Goal: Transaction & Acquisition: Obtain resource

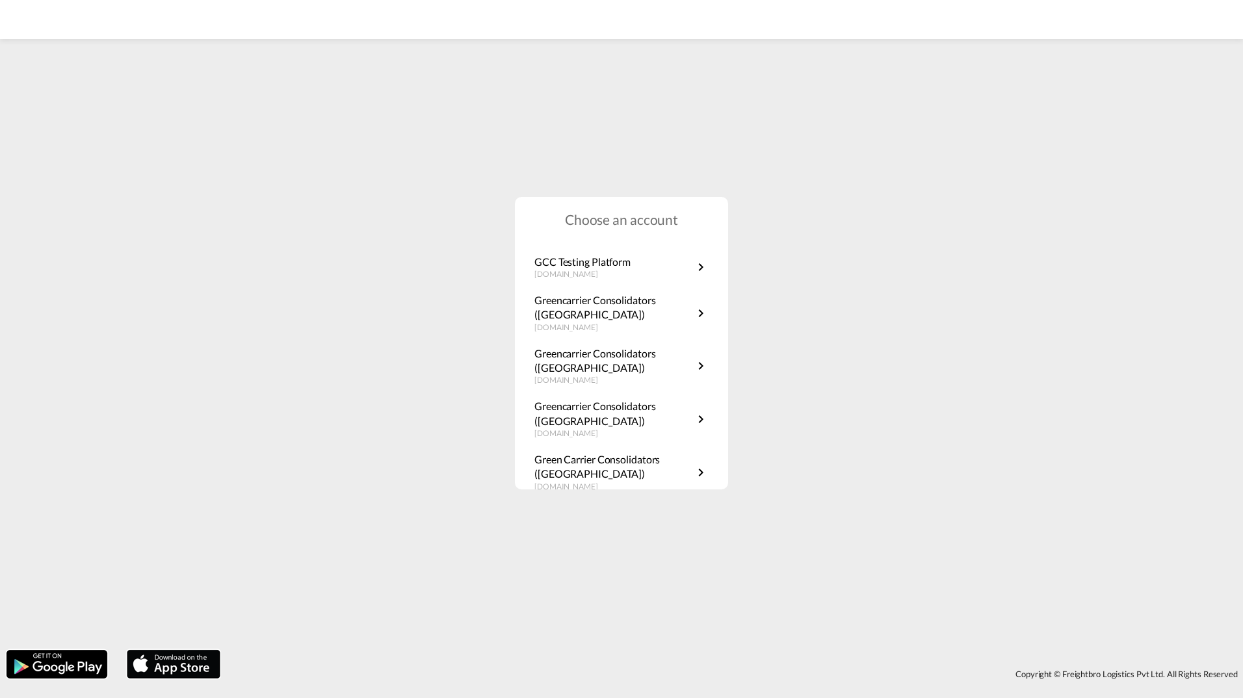
scroll to position [235, 0]
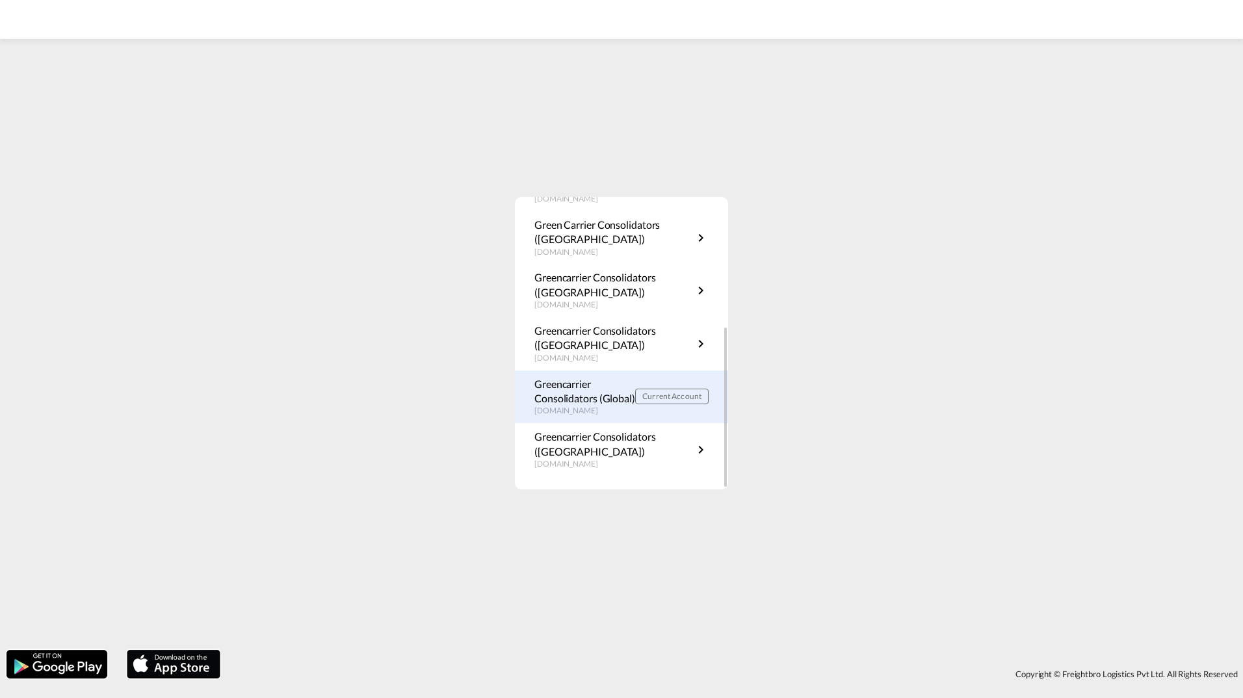
drag, startPoint x: 0, startPoint y: 0, endPoint x: 599, endPoint y: 394, distance: 716.9
click at [599, 394] on p "Greencarrier Consolidators (Global)" at bounding box center [585, 391] width 101 height 29
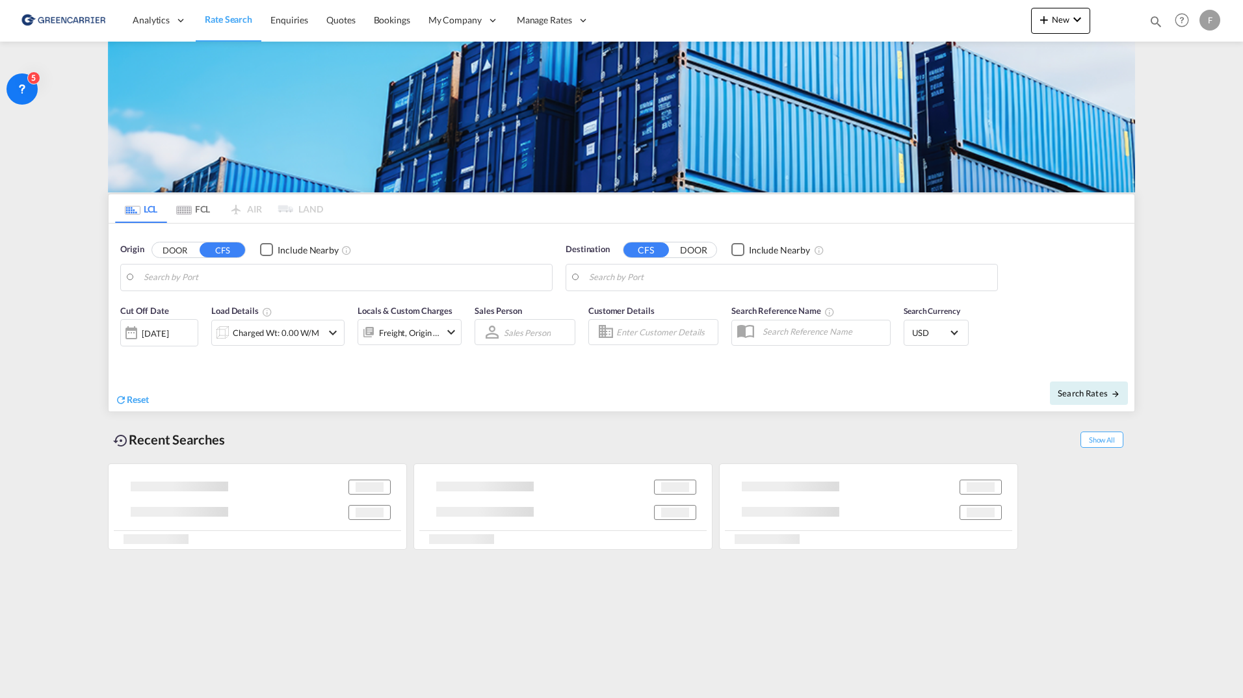
type input "[GEOGRAPHIC_DATA], [GEOGRAPHIC_DATA]"
type input "[GEOGRAPHIC_DATA], SGSIN"
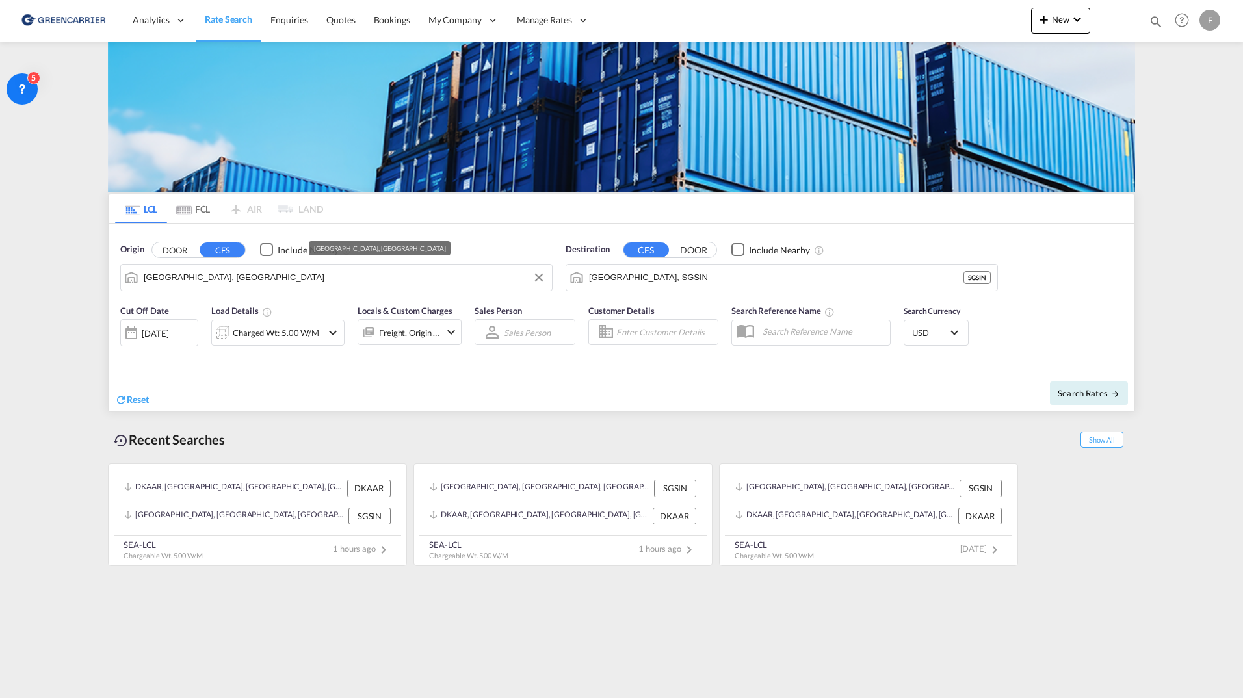
click at [369, 275] on input "[GEOGRAPHIC_DATA], [GEOGRAPHIC_DATA]" at bounding box center [345, 278] width 402 height 20
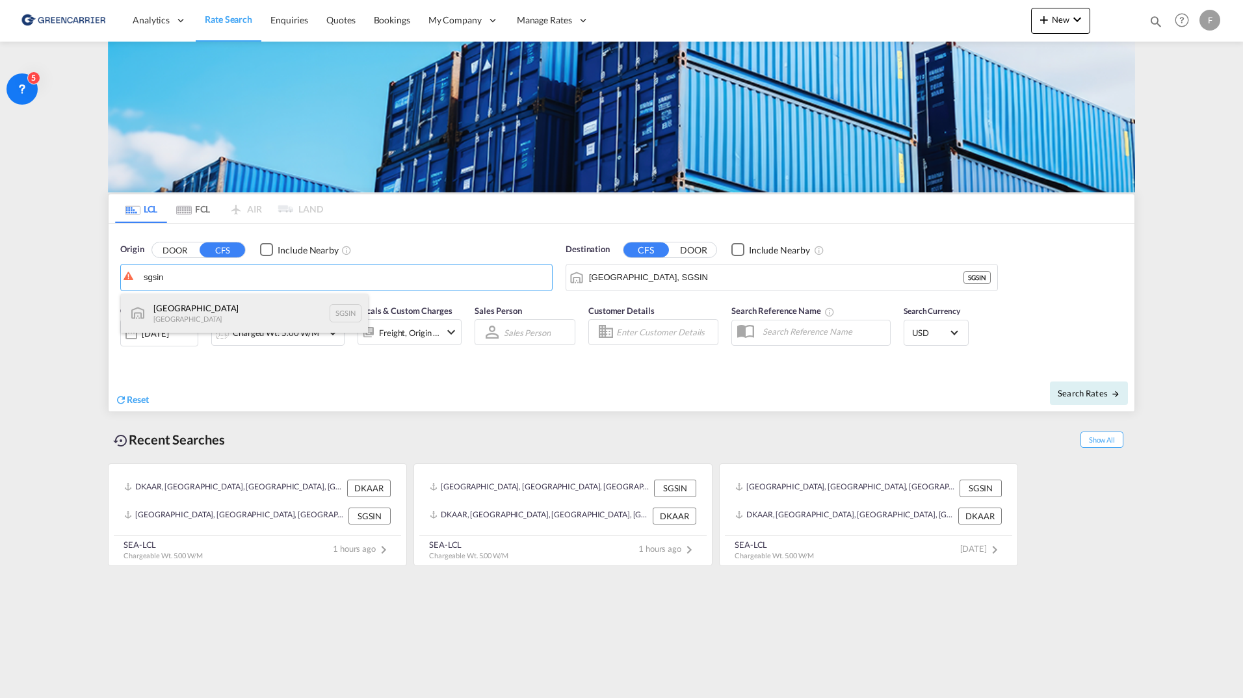
click at [236, 321] on div "Singapore Singapore SGSIN" at bounding box center [244, 313] width 247 height 39
type input "[GEOGRAPHIC_DATA], SGSIN"
click at [795, 282] on input "[GEOGRAPHIC_DATA], SGSIN" at bounding box center [790, 278] width 402 height 20
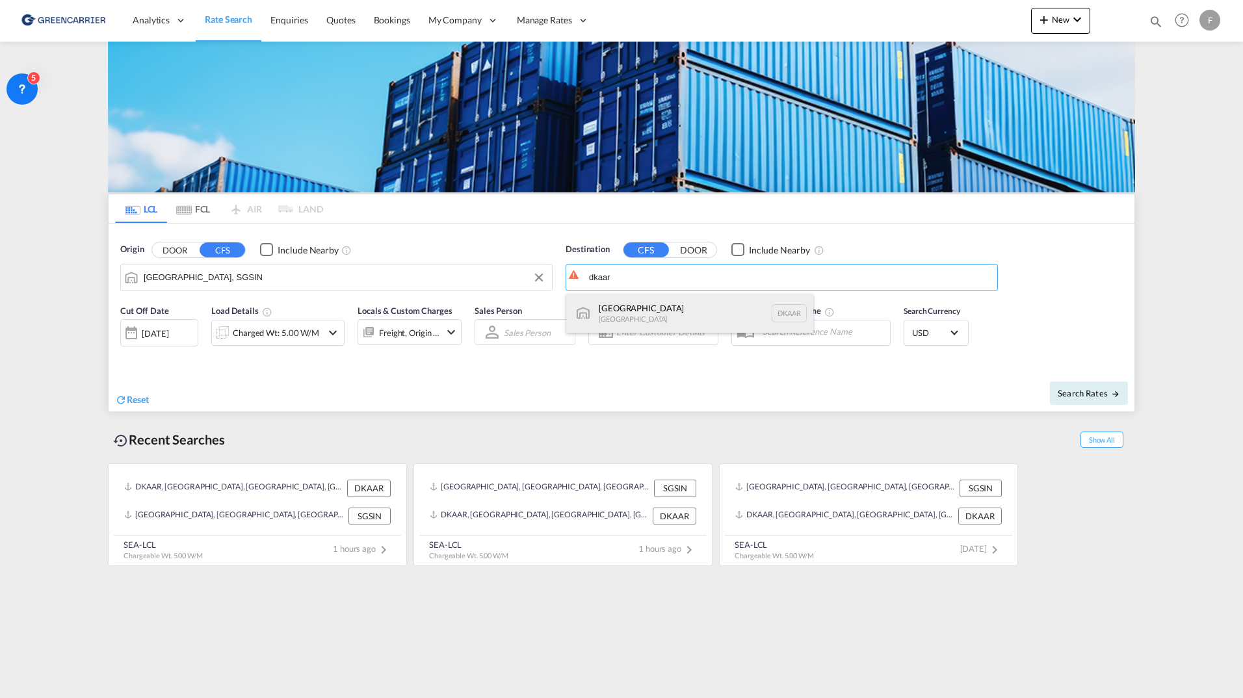
click at [712, 317] on div "Aarhus Denmark DKAAR" at bounding box center [689, 313] width 247 height 39
type input "[GEOGRAPHIC_DATA], [GEOGRAPHIC_DATA]"
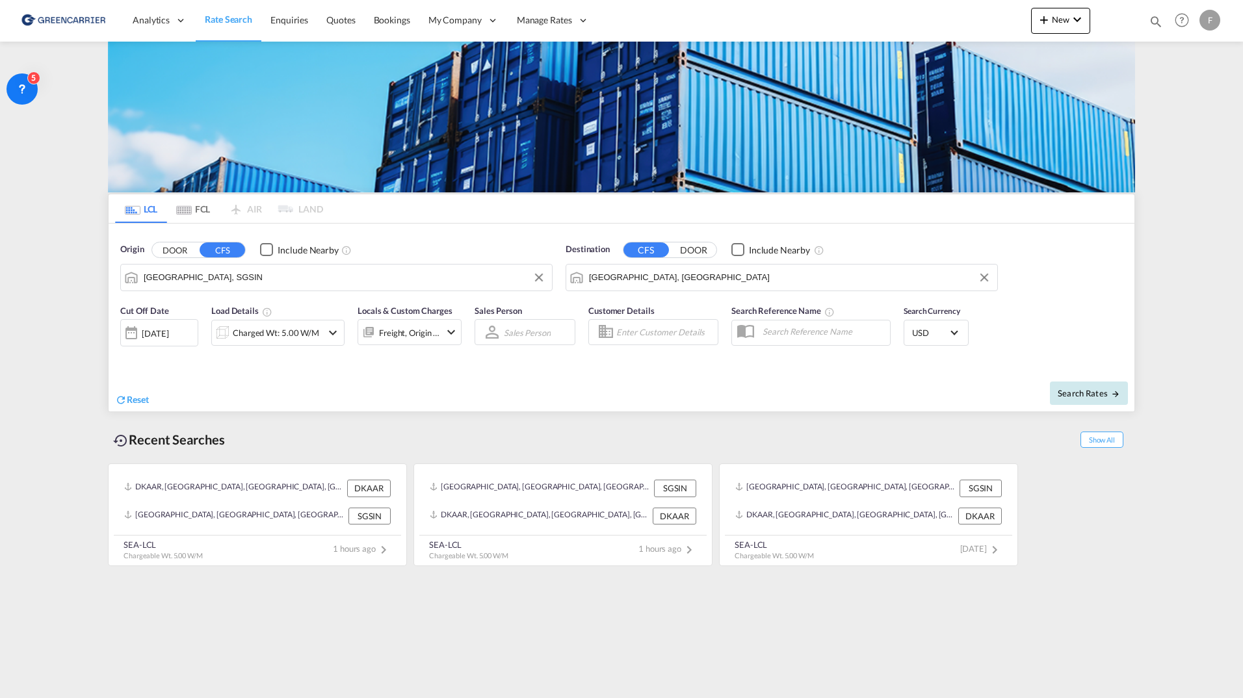
click at [1099, 403] on button "Search Rates" at bounding box center [1089, 393] width 78 height 23
type input "SGSIN to DKAAR / [DATE]"
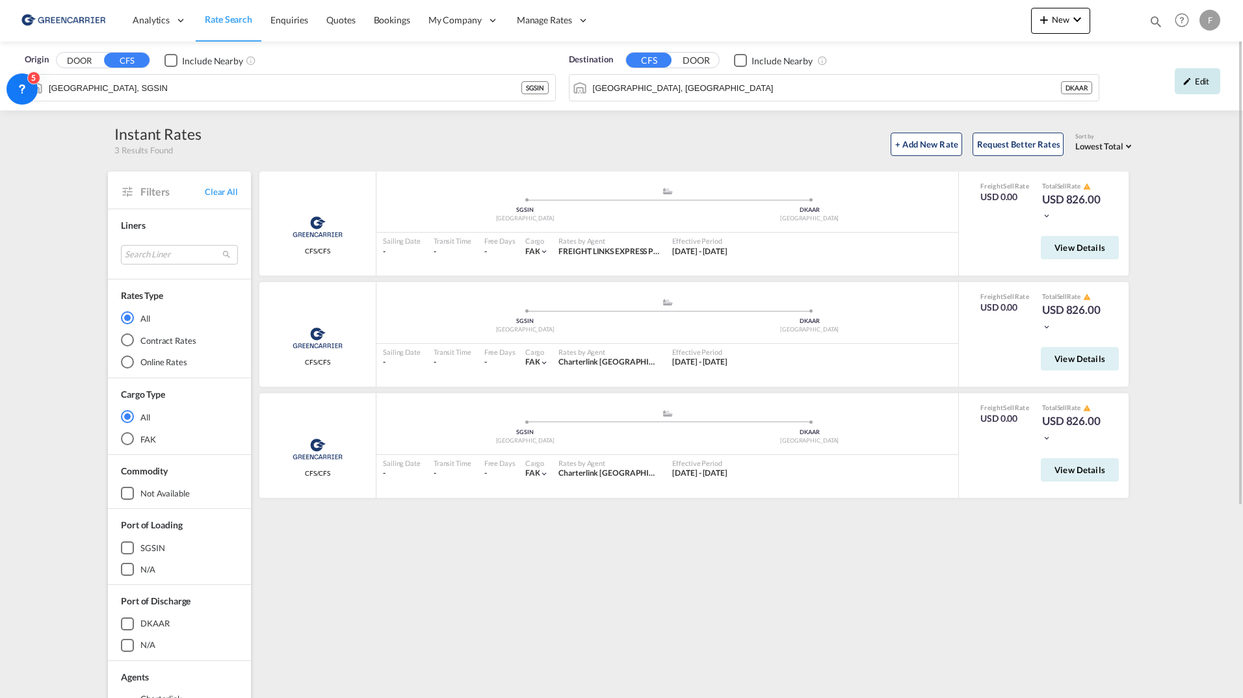
click at [1193, 83] on div "Edit" at bounding box center [1198, 81] width 46 height 26
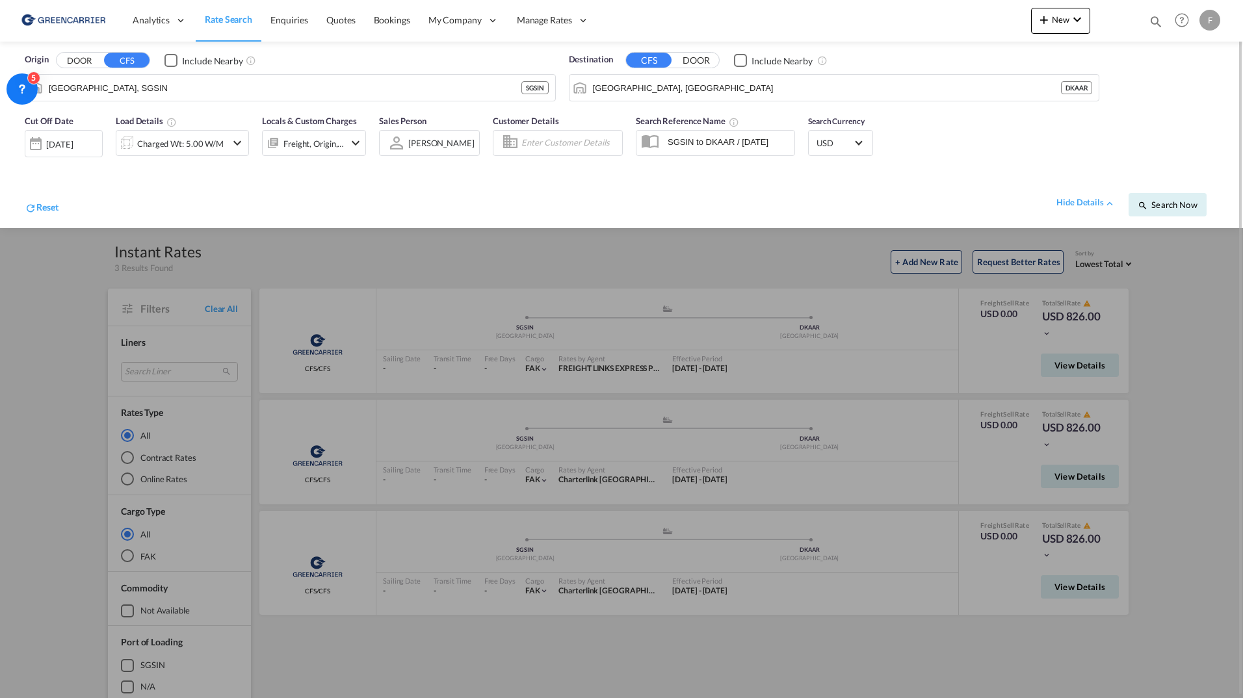
click at [685, 144] on input "SGSIN to DKAAR / [DATE]" at bounding box center [727, 142] width 133 height 20
click at [568, 146] on input "Enter Customer Details" at bounding box center [569, 143] width 97 height 20
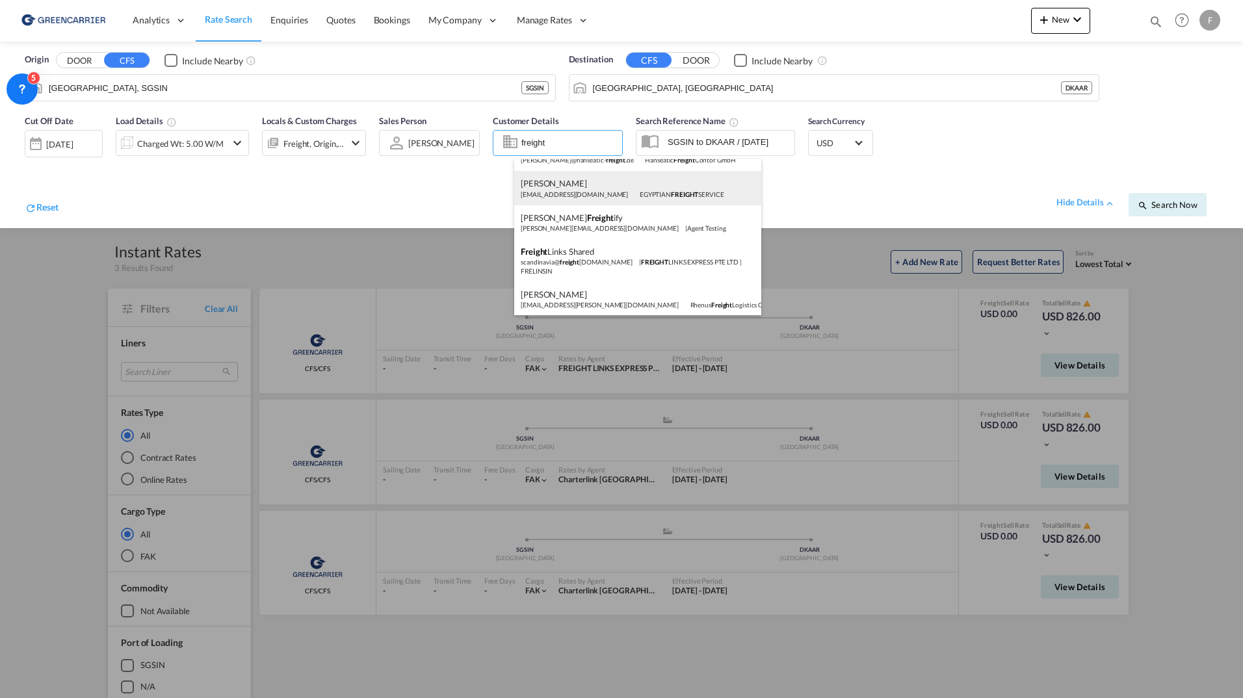
scroll to position [158, 0]
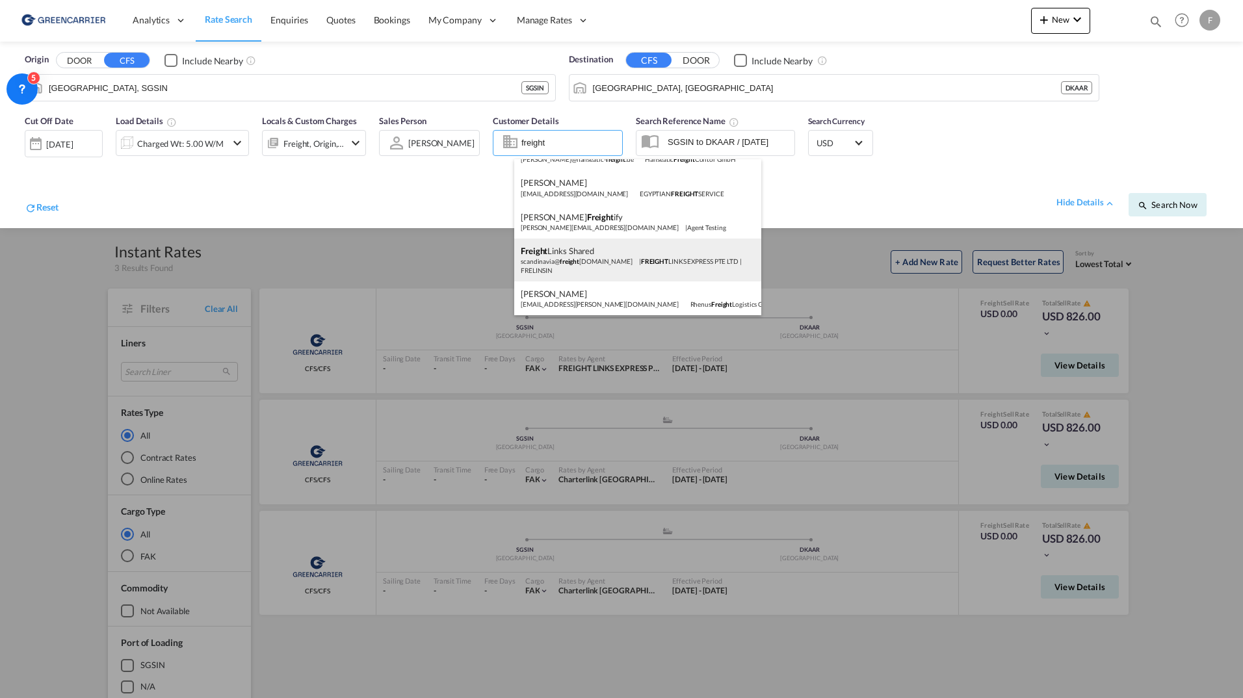
click at [662, 262] on div "Freight Links Shared scandinavia@ freight links.net | FREIGHT LINKS EXPRESS PTE…" at bounding box center [637, 260] width 247 height 43
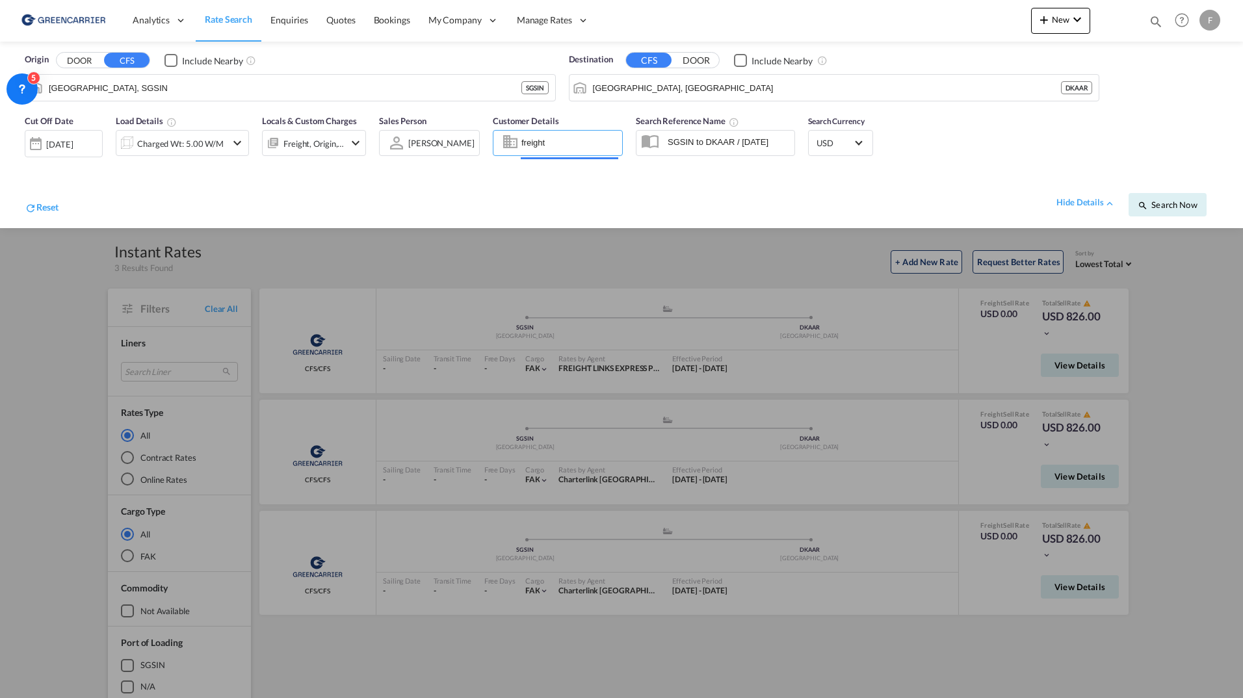
type input "FREIGHT LINKS EXPRESS PTE LTD, Freight Links Shared, [EMAIL_ADDRESS][DOMAIN_NAM…"
click at [1181, 202] on span "Search Now" at bounding box center [1167, 205] width 59 height 10
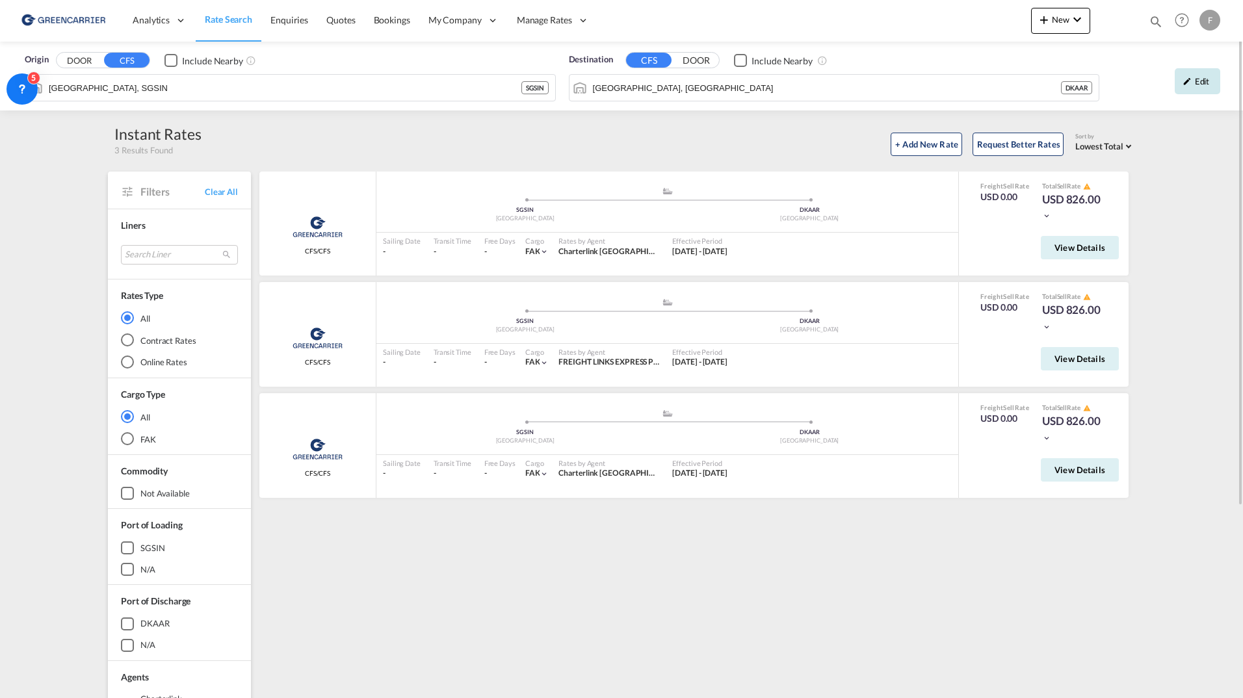
click at [1195, 76] on div "Edit" at bounding box center [1198, 81] width 46 height 26
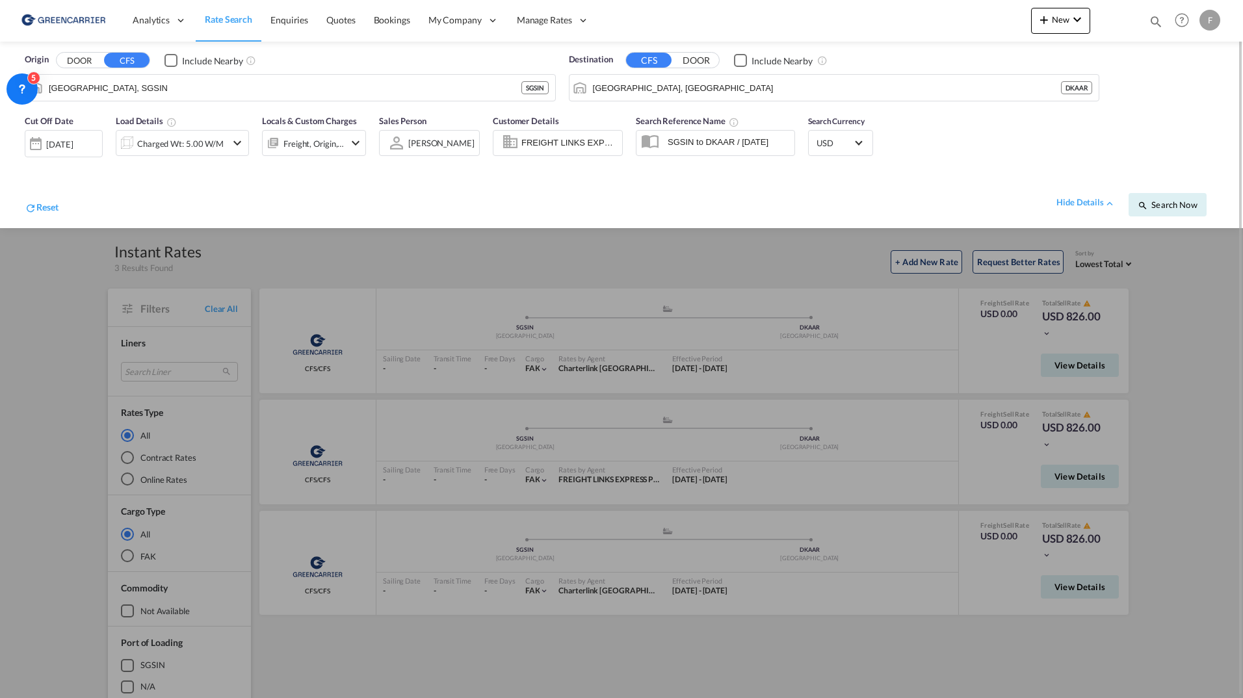
click at [1194, 341] on div at bounding box center [621, 349] width 1243 height 698
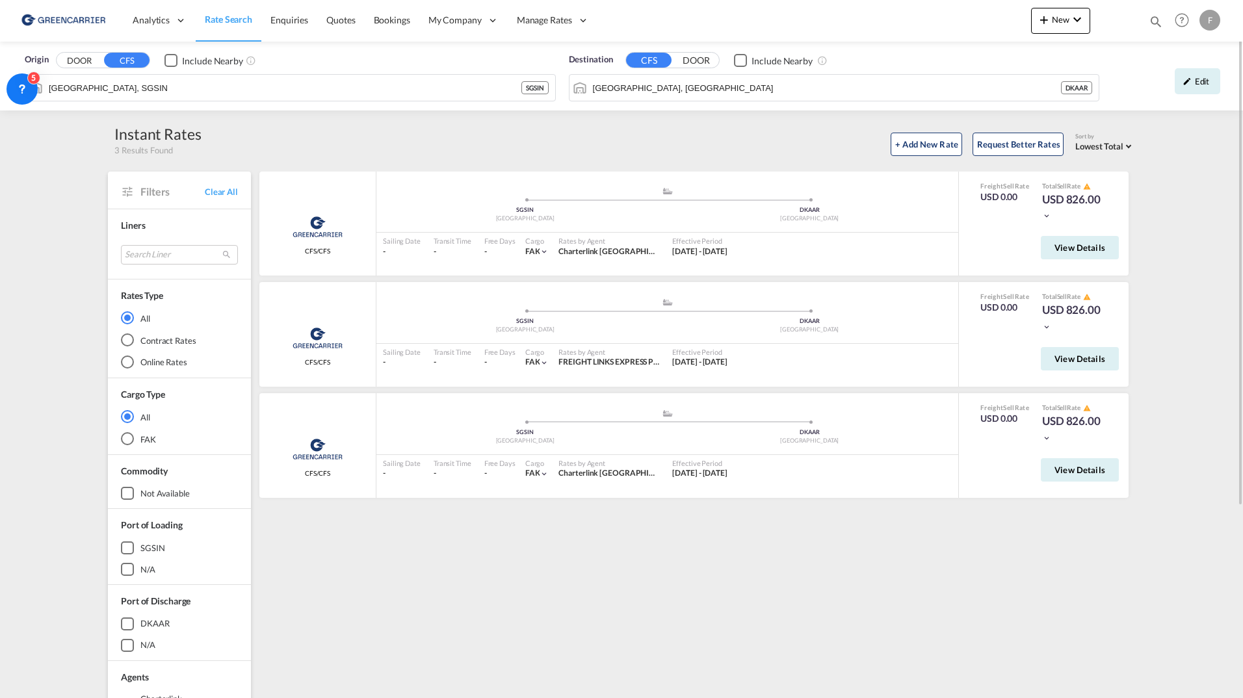
click at [1206, 25] on div "F" at bounding box center [1210, 20] width 21 height 21
drag, startPoint x: 663, startPoint y: 151, endPoint x: 568, endPoint y: 98, distance: 109.1
click at [659, 152] on md-backdrop at bounding box center [621, 349] width 1243 height 698
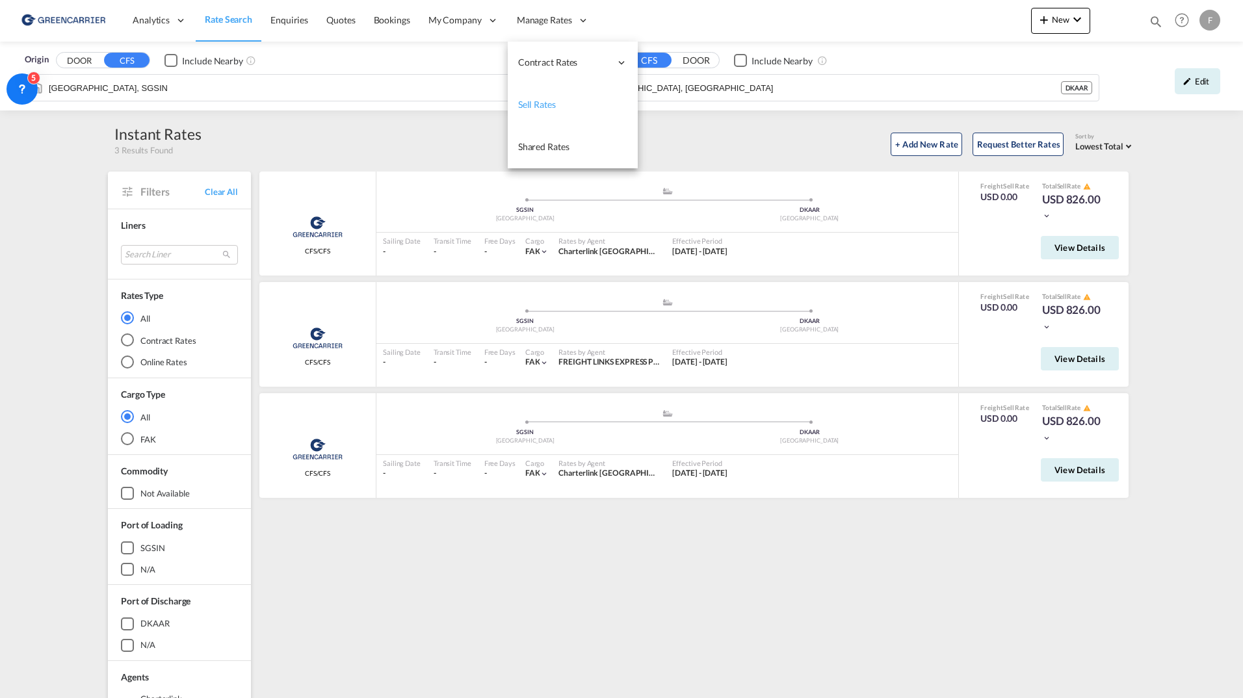
click at [549, 105] on span "Sell Rates" at bounding box center [537, 104] width 38 height 11
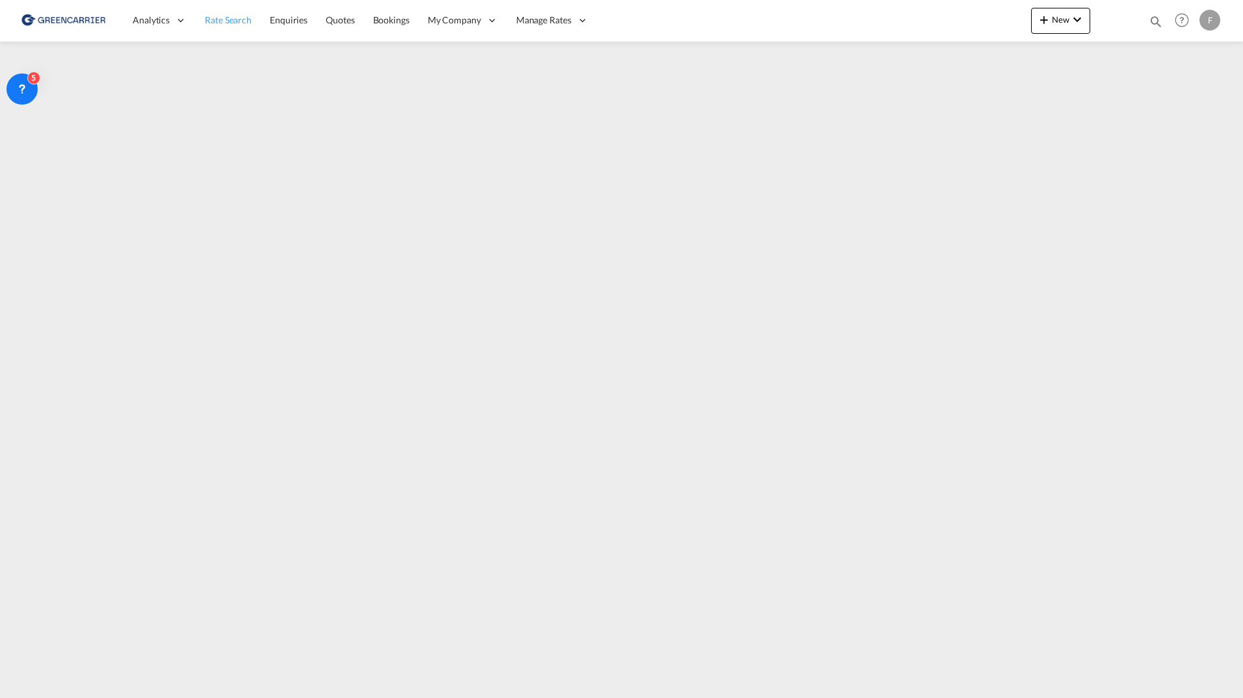
click at [222, 23] on span "Rate Search" at bounding box center [228, 19] width 47 height 11
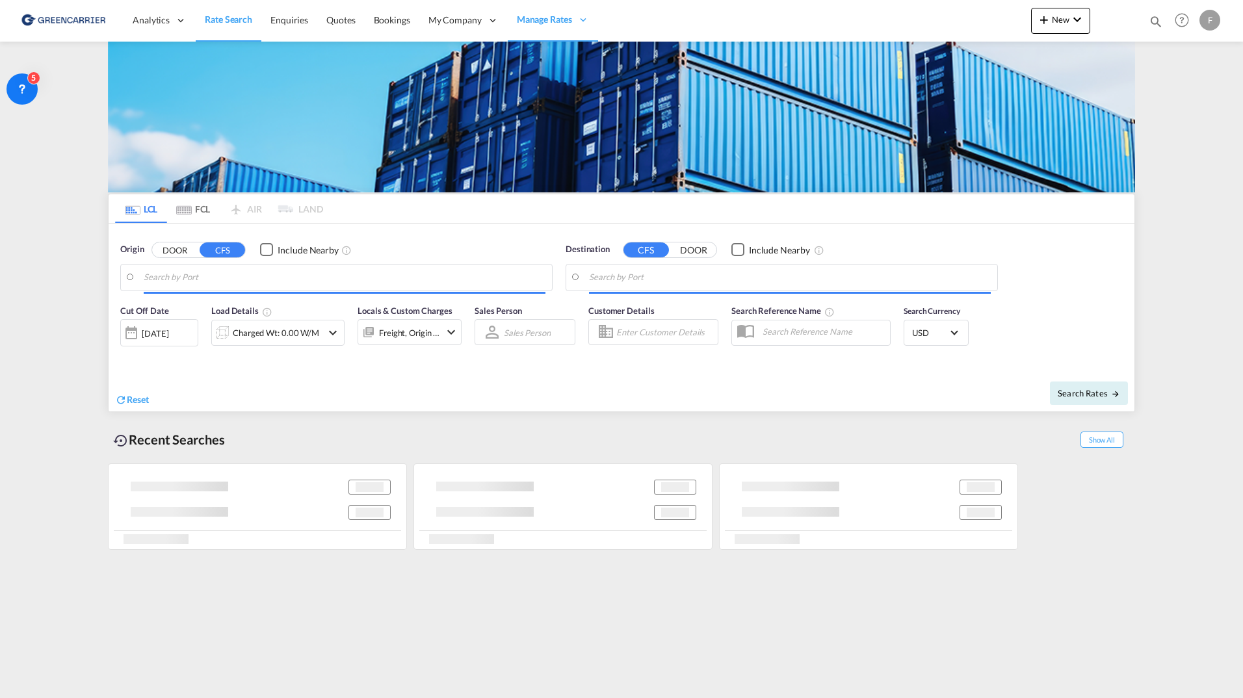
type input "[GEOGRAPHIC_DATA], SGSIN"
type input "[GEOGRAPHIC_DATA], [GEOGRAPHIC_DATA]"
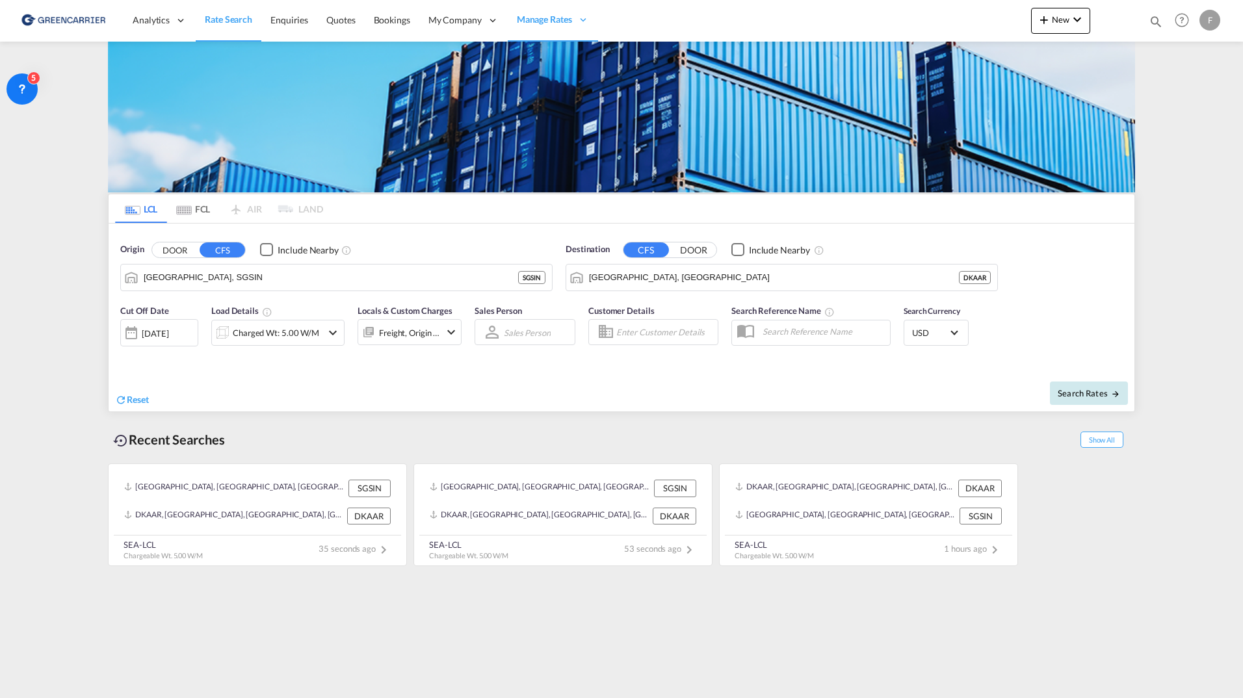
click at [1096, 397] on span "Search Rates" at bounding box center [1089, 393] width 62 height 10
type input "SGSIN to DKAAR / [DATE]"
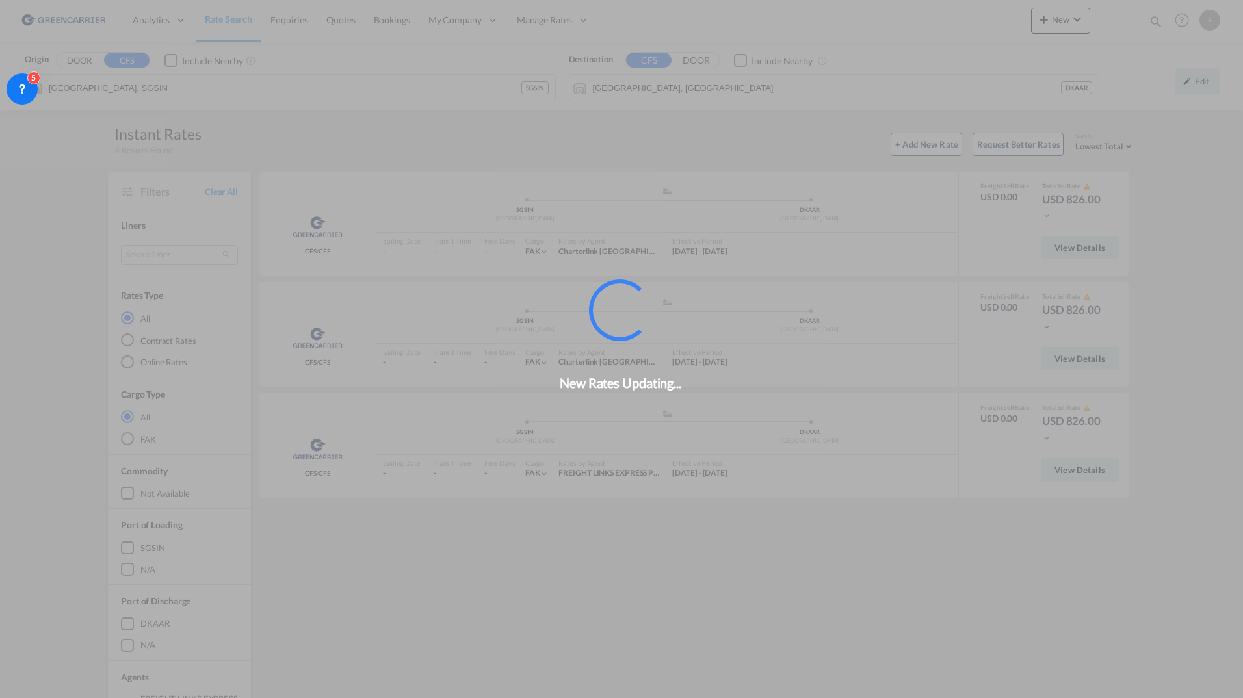
click at [1201, 90] on div "New Rates Updating..." at bounding box center [621, 349] width 1243 height 698
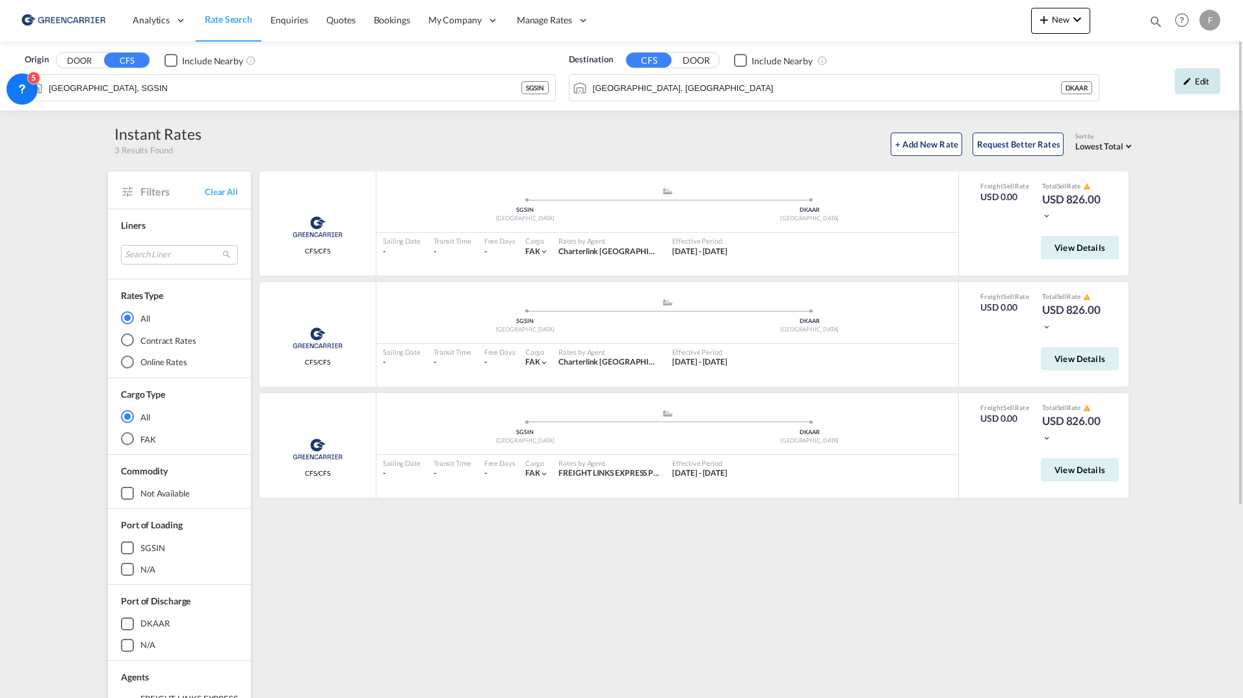
click at [1196, 90] on div "Edit" at bounding box center [1198, 81] width 46 height 26
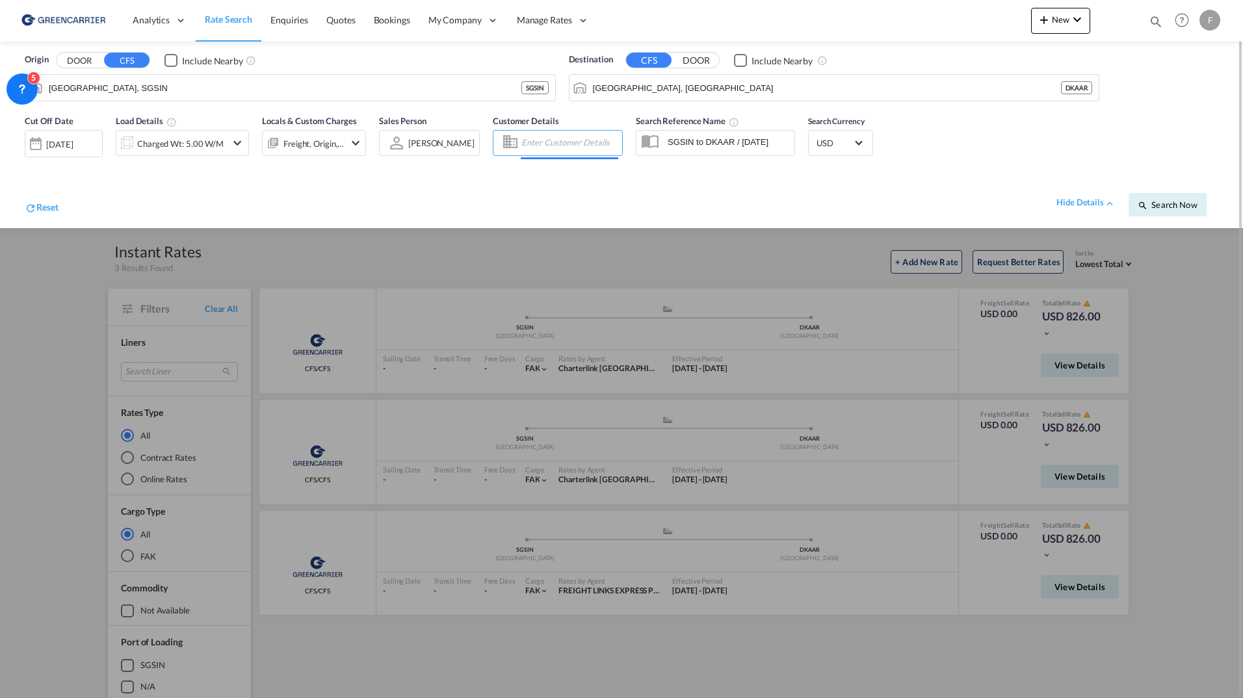
click at [559, 142] on input "Enter Customer Details" at bounding box center [569, 143] width 97 height 20
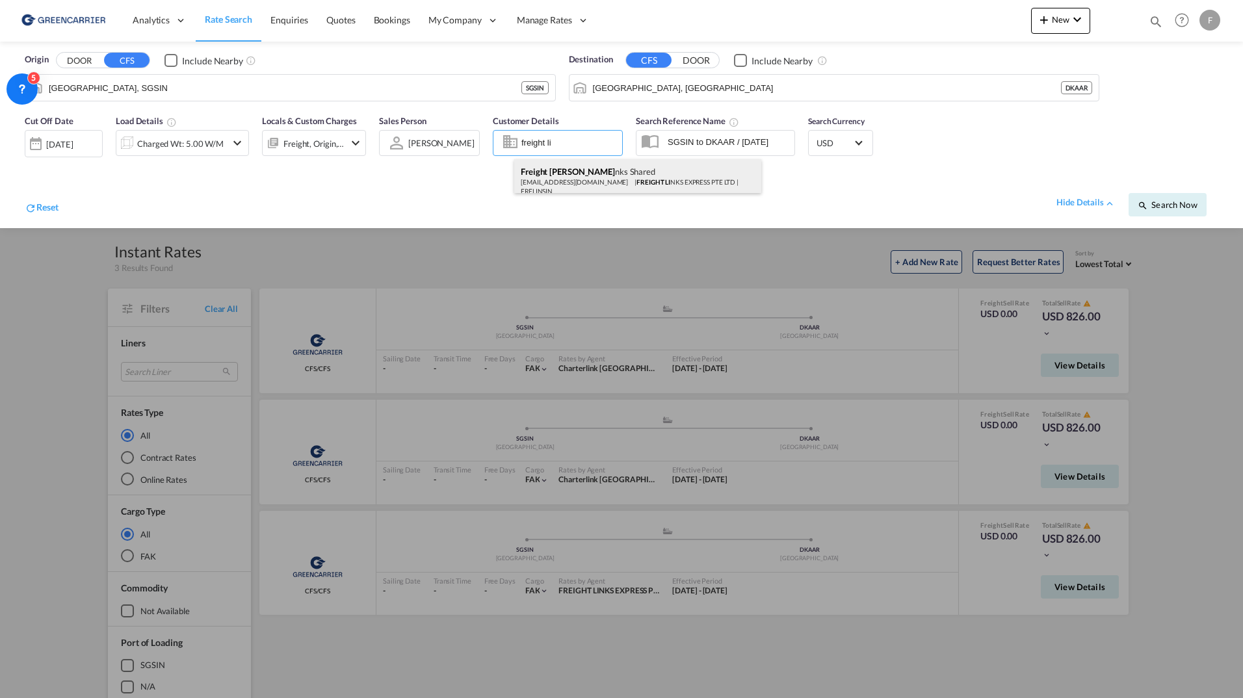
click at [596, 174] on div "Freight Li nks Shared [EMAIL_ADDRESS][DOMAIN_NAME] | FREIGHT LI NKS EXPRESS PTE…" at bounding box center [637, 180] width 247 height 43
type input "FREIGHT LINKS EXPRESS PTE LTD, Freight Links Shared, [EMAIL_ADDRESS][DOMAIN_NAM…"
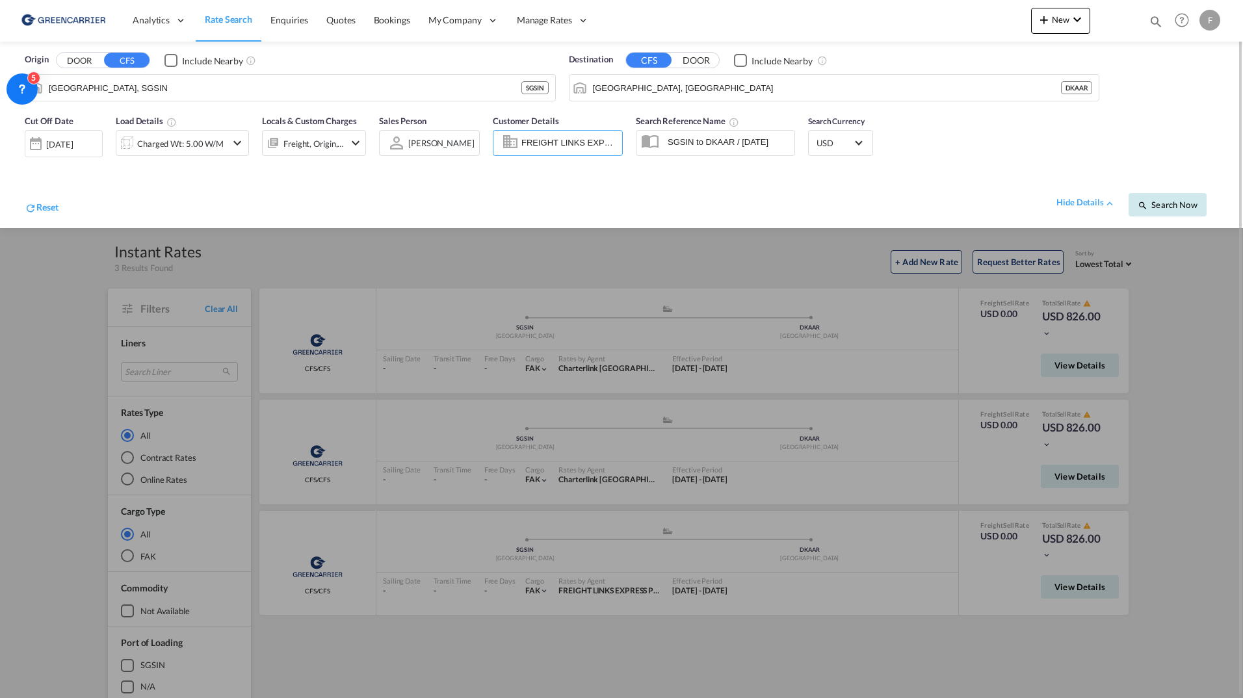
click at [1170, 205] on span "Search Now" at bounding box center [1167, 205] width 59 height 10
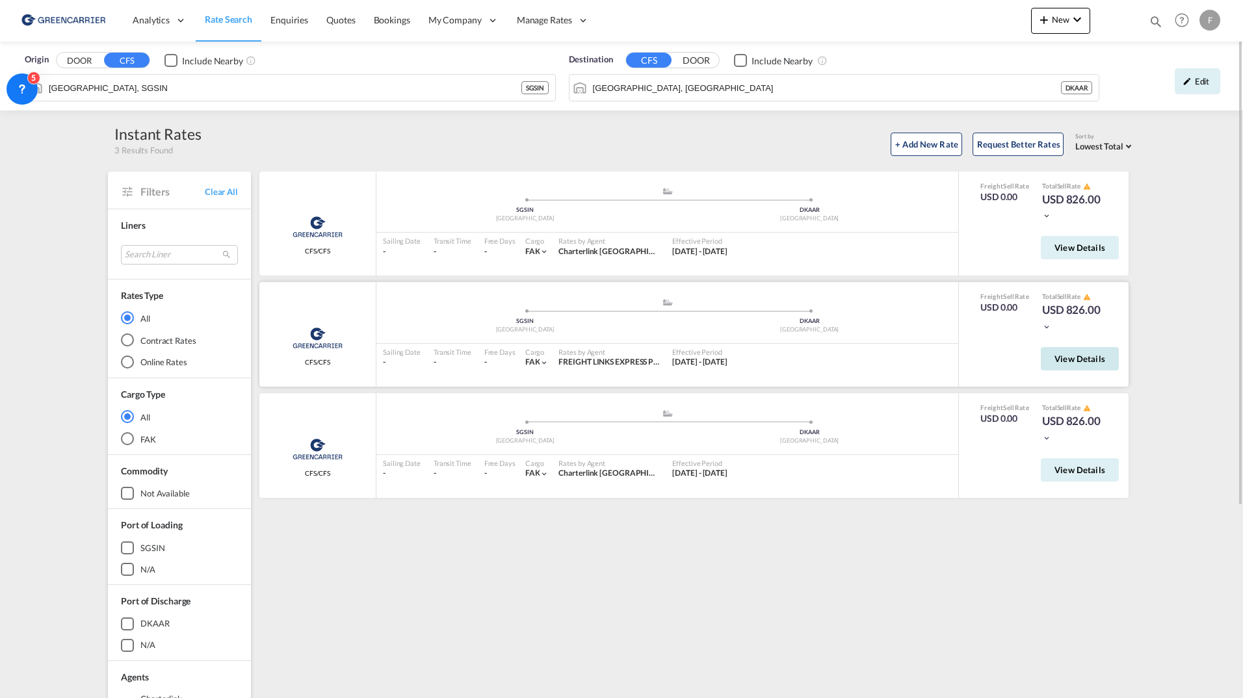
click at [1072, 353] on button "View Details" at bounding box center [1080, 358] width 78 height 23
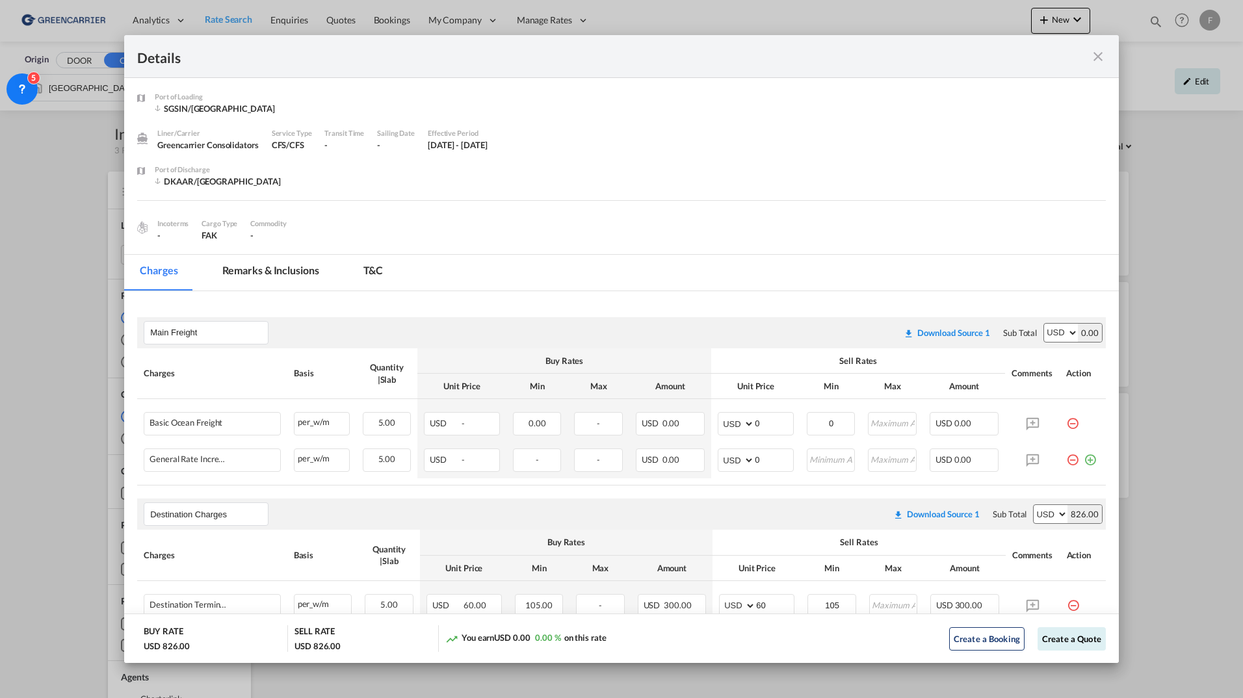
click at [1100, 54] on md-icon "icon-close fg-AAA8AD m-0 cursor" at bounding box center [1098, 57] width 16 height 16
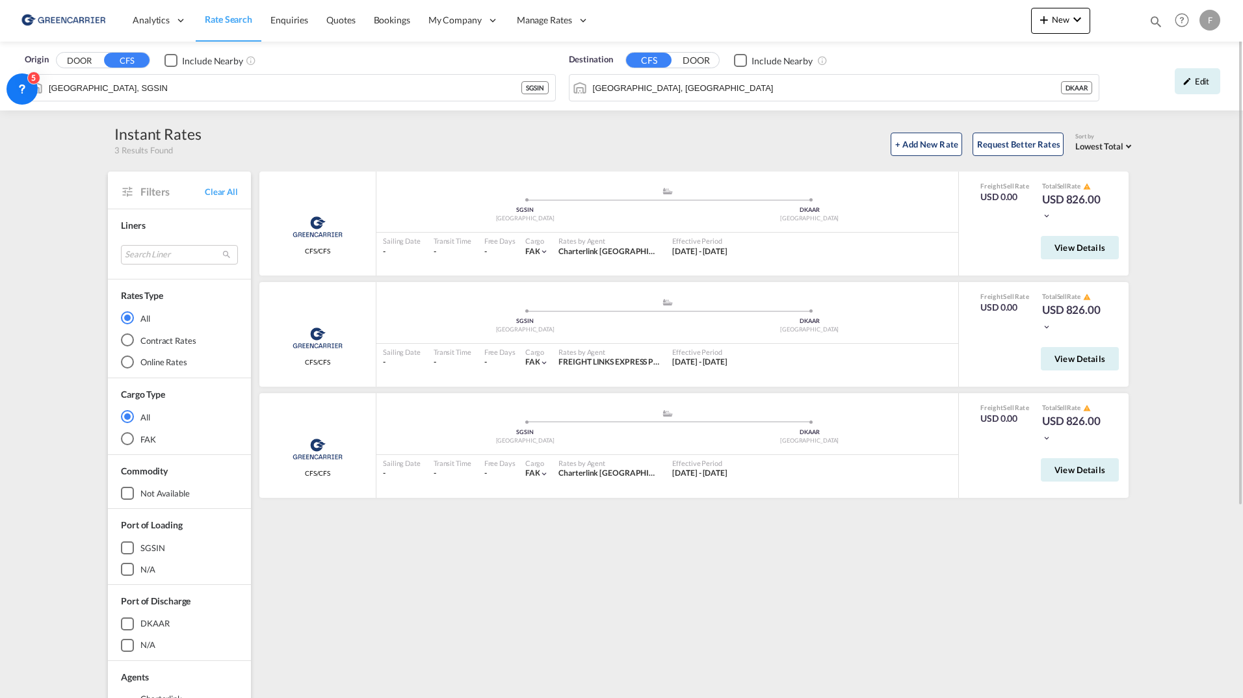
drag, startPoint x: 652, startPoint y: 570, endPoint x: 645, endPoint y: 572, distance: 6.6
click at [652, 570] on div "Greencarrier Consolidators CFS/CFS added by you .a{fill:#aaa8ad;} .a{fill:#aaa8…" at bounding box center [696, 562] width 878 height 780
click at [1202, 75] on div "Edit" at bounding box center [1198, 81] width 46 height 26
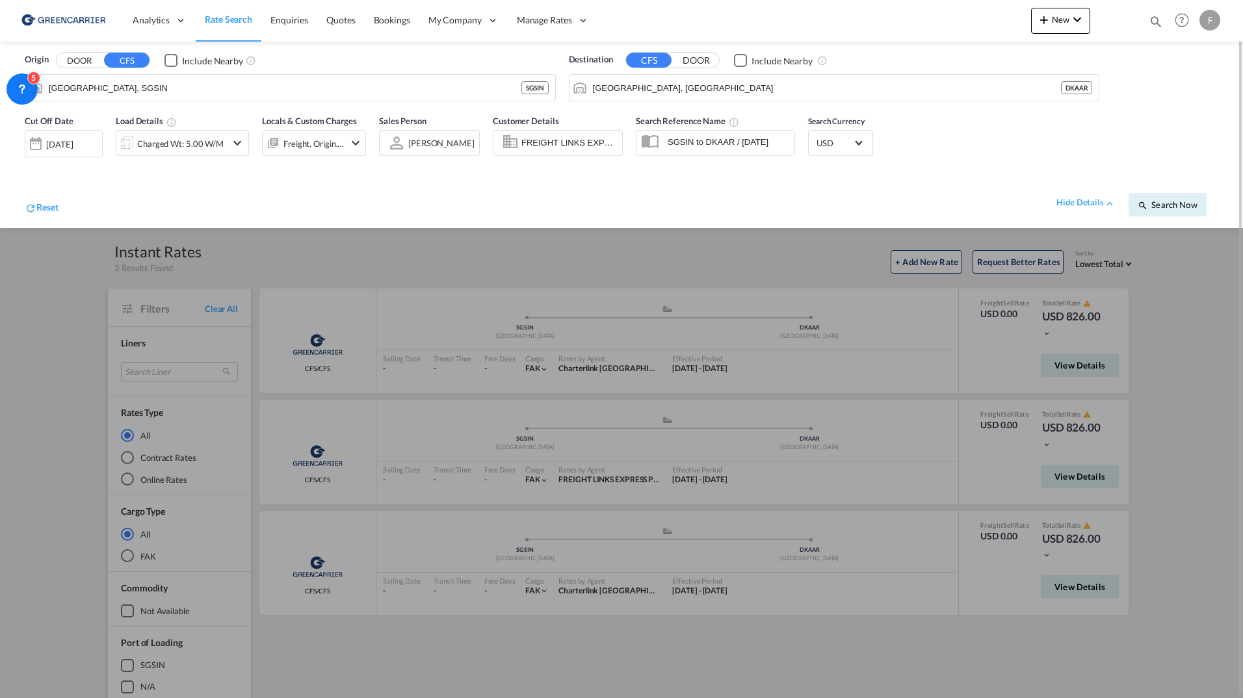
click at [1128, 30] on div at bounding box center [1115, 20] width 51 height 39
click at [1210, 20] on div "F" at bounding box center [1210, 20] width 21 height 21
click at [652, 16] on md-backdrop at bounding box center [621, 349] width 1243 height 698
click at [543, 96] on link "Sell Rates" at bounding box center [573, 105] width 130 height 42
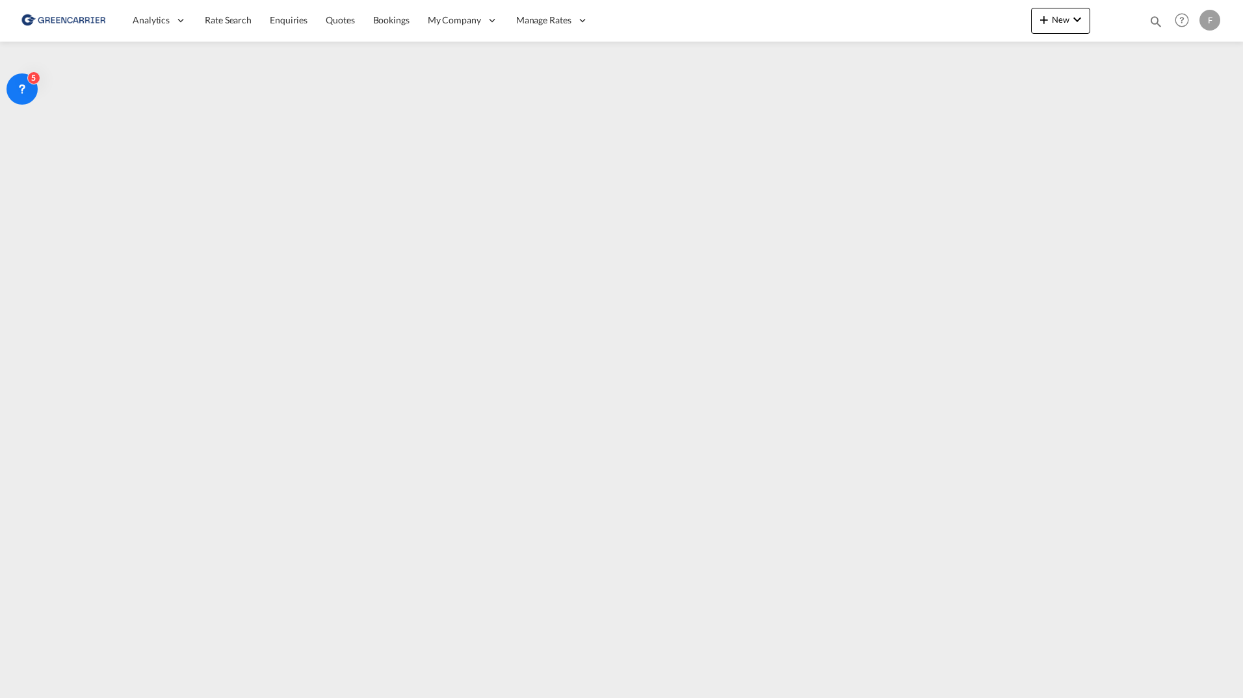
click at [1200, 27] on div "F" at bounding box center [1210, 20] width 21 height 21
click at [395, 217] on md-backdrop at bounding box center [621, 349] width 1243 height 698
click at [1204, 17] on div "F" at bounding box center [1210, 20] width 21 height 21
click at [1180, 142] on button "Logout" at bounding box center [1186, 142] width 104 height 26
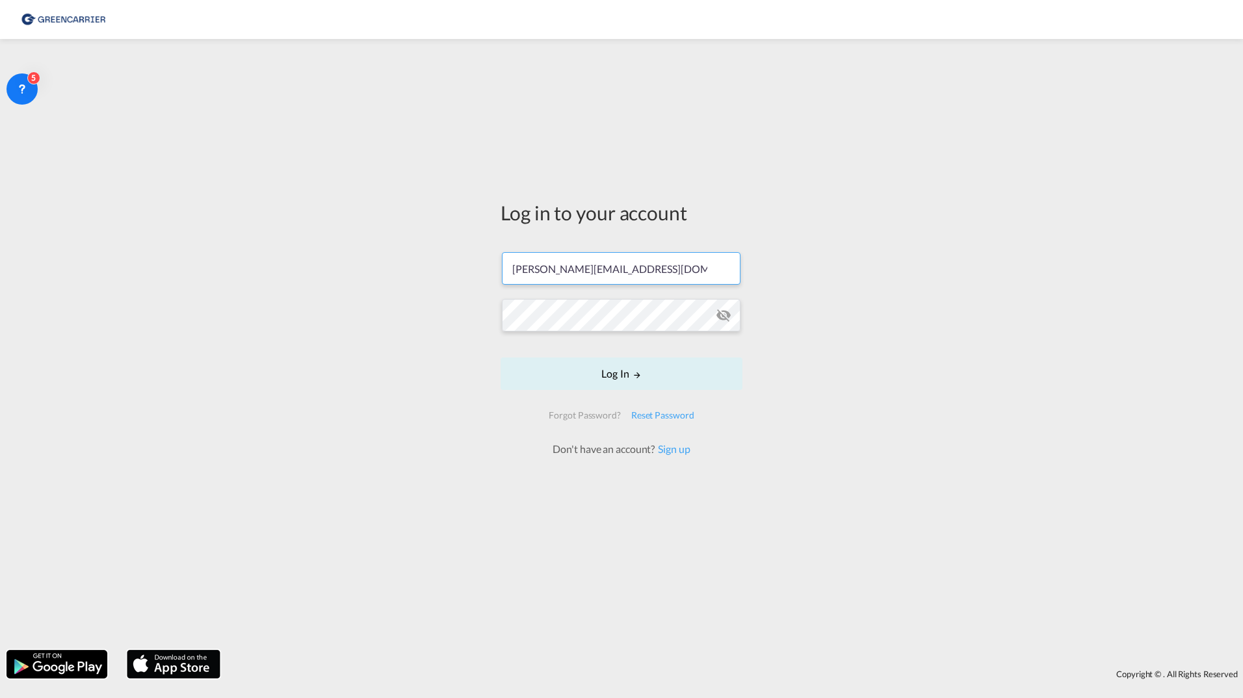
drag, startPoint x: 670, startPoint y: 270, endPoint x: 305, endPoint y: 243, distance: 365.8
click at [328, 260] on div "Log in to your account filip.pehrsson@greencarrier.com Log In Forgot Password? …" at bounding box center [621, 345] width 1243 height 598
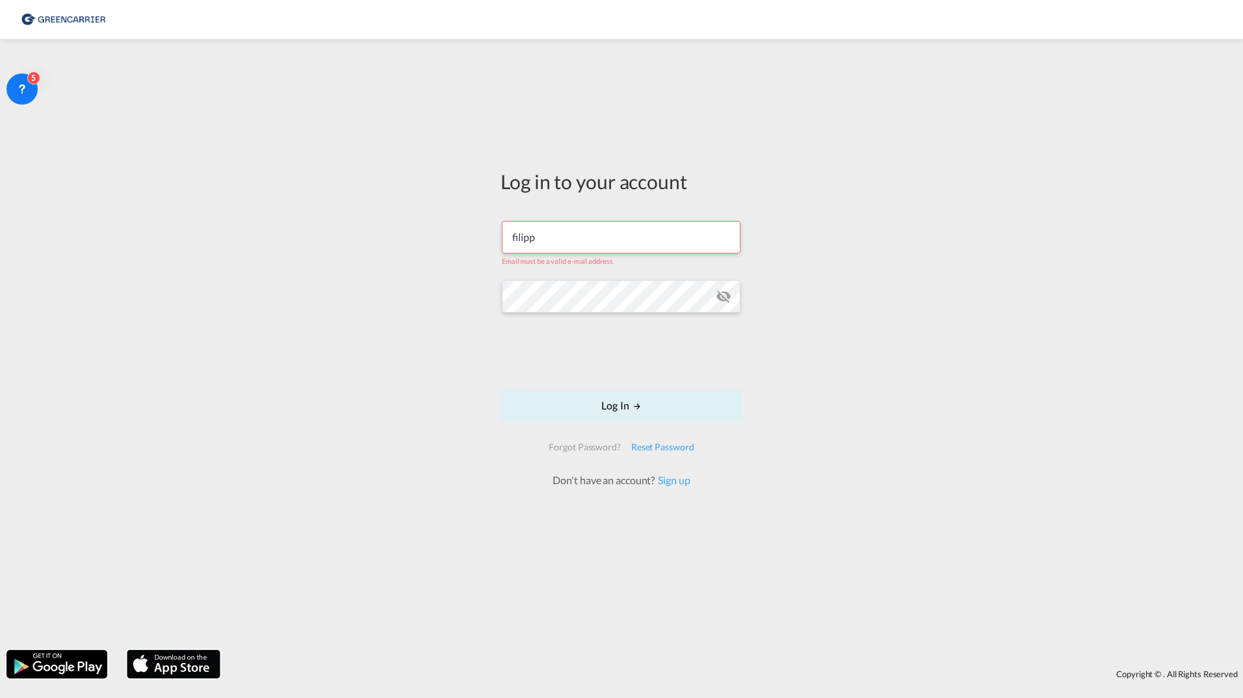
type input "filippehrsson1@gmail.com"
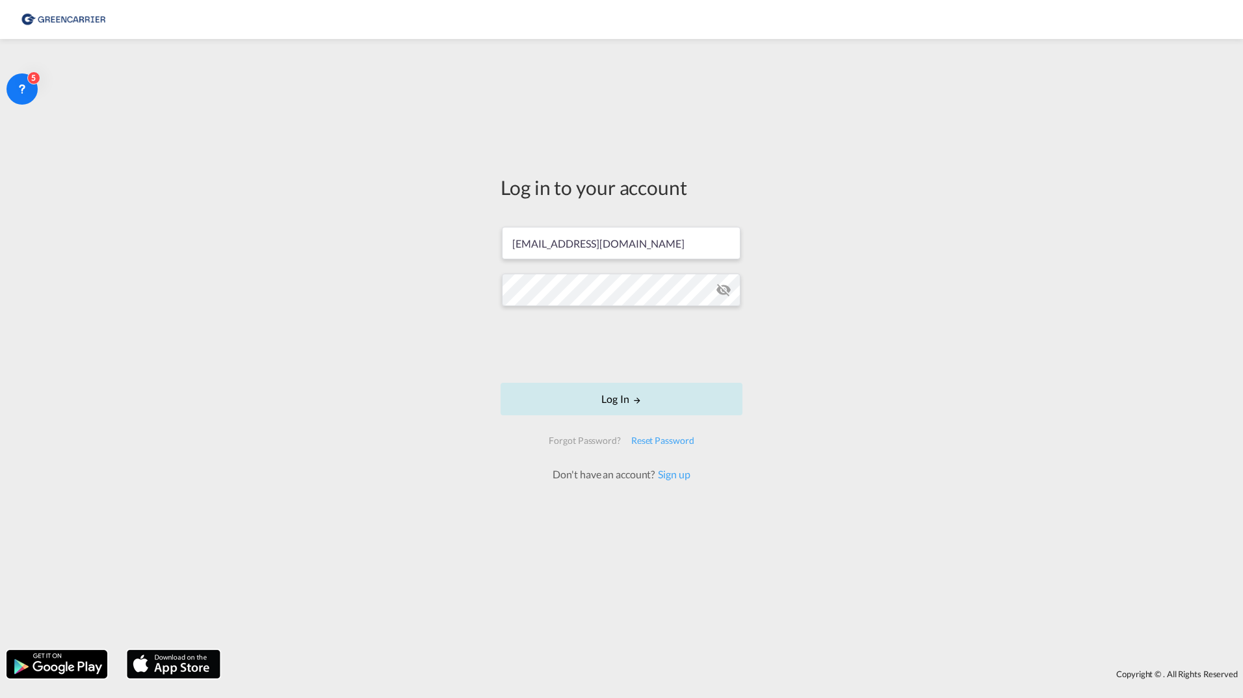
click at [628, 399] on button "Log In" at bounding box center [622, 399] width 242 height 33
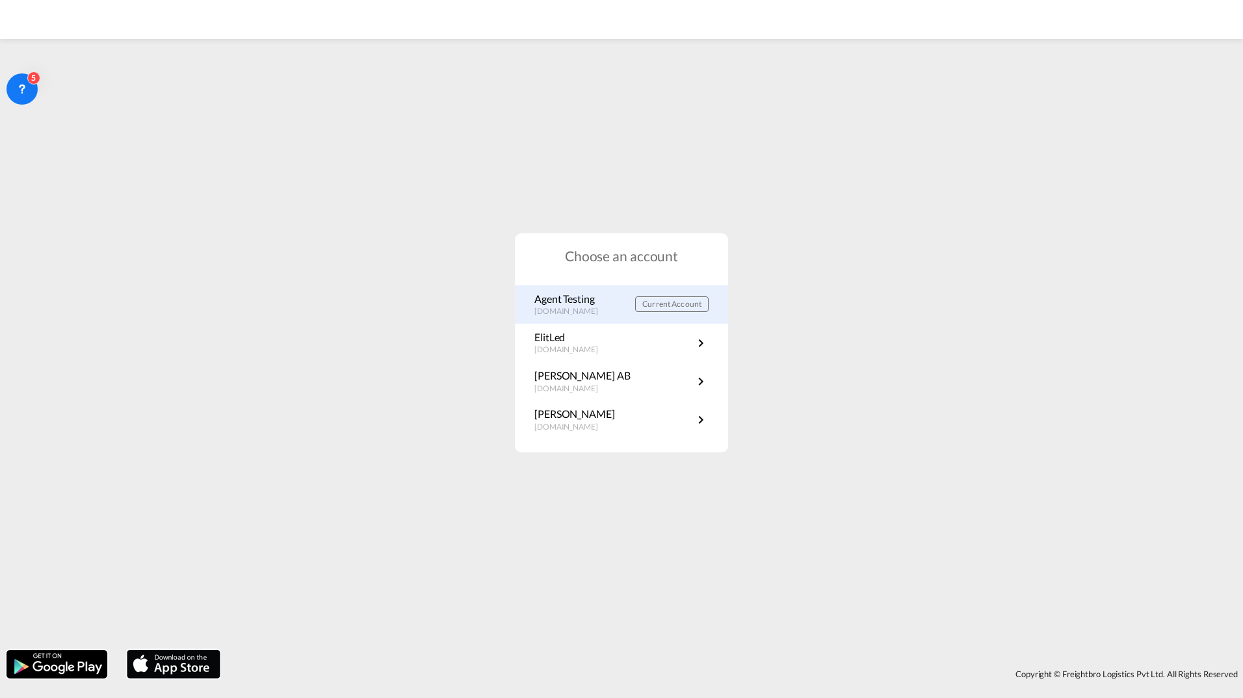
click at [595, 320] on div "Agent Testing portal.greencarrier.com Current Account" at bounding box center [621, 304] width 213 height 38
click at [598, 305] on p "Agent Testing" at bounding box center [573, 299] width 77 height 14
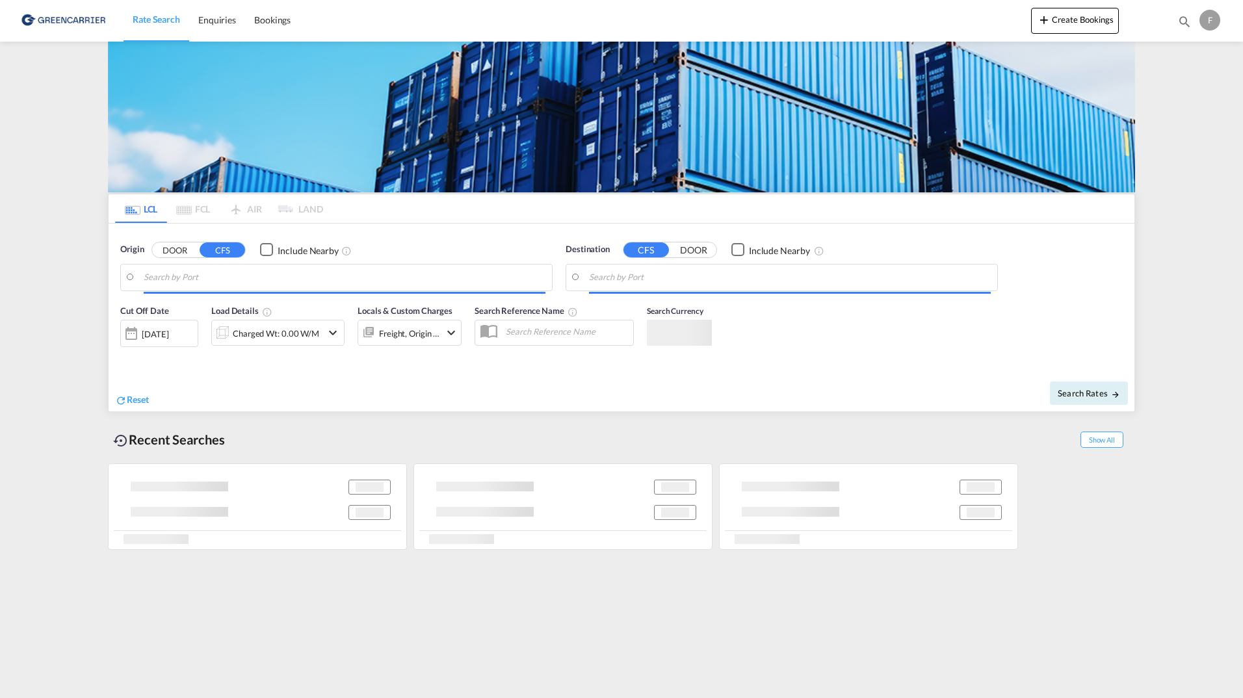
type input "Aarhus, DKAAR"
type input "Cartagena, COCTG"
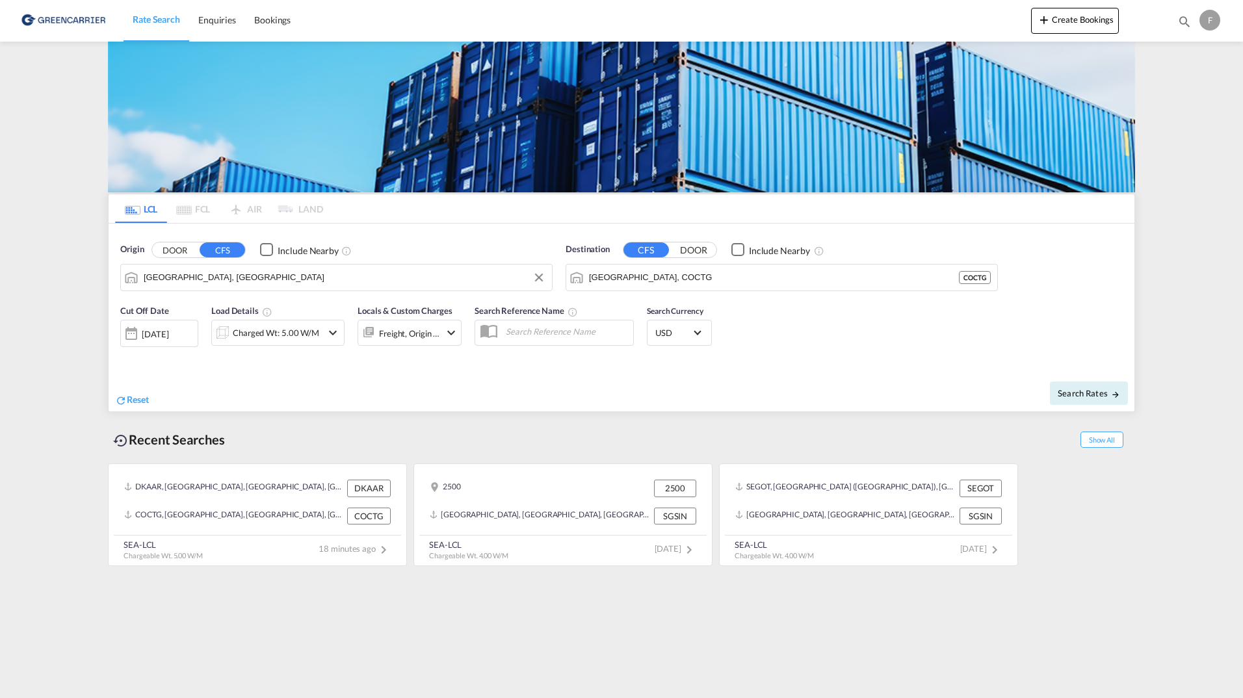
click at [246, 280] on input "[GEOGRAPHIC_DATA], [GEOGRAPHIC_DATA]" at bounding box center [345, 278] width 402 height 20
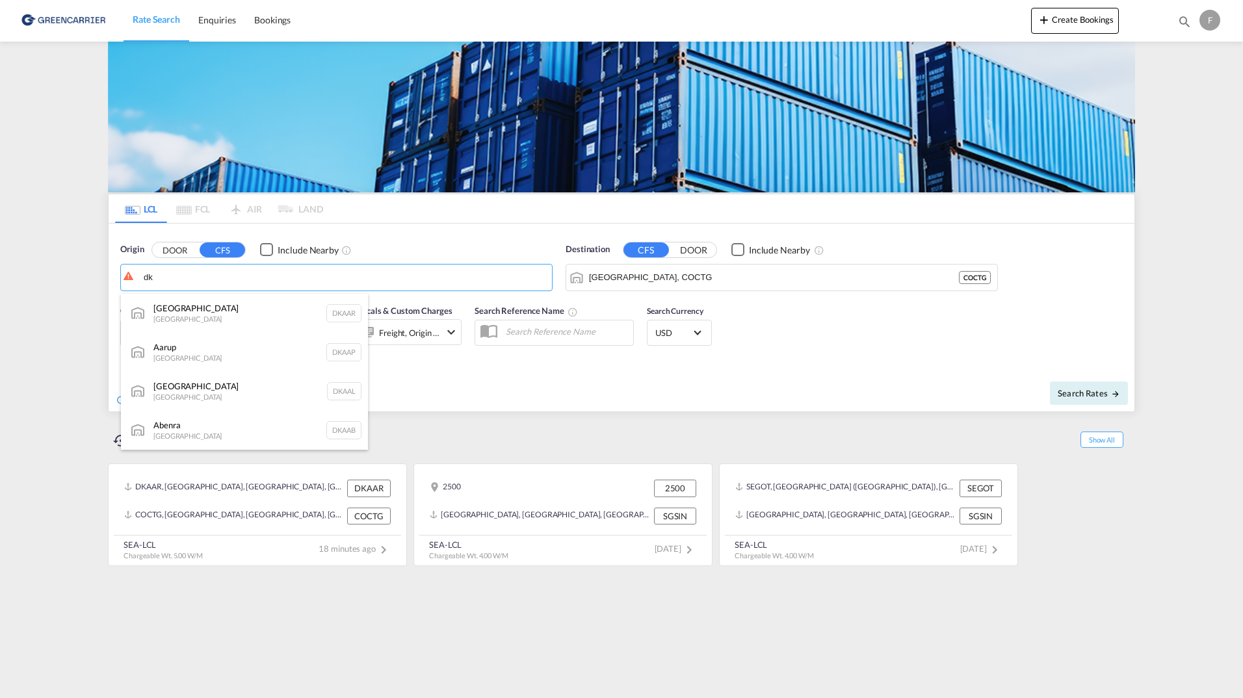
type input "d"
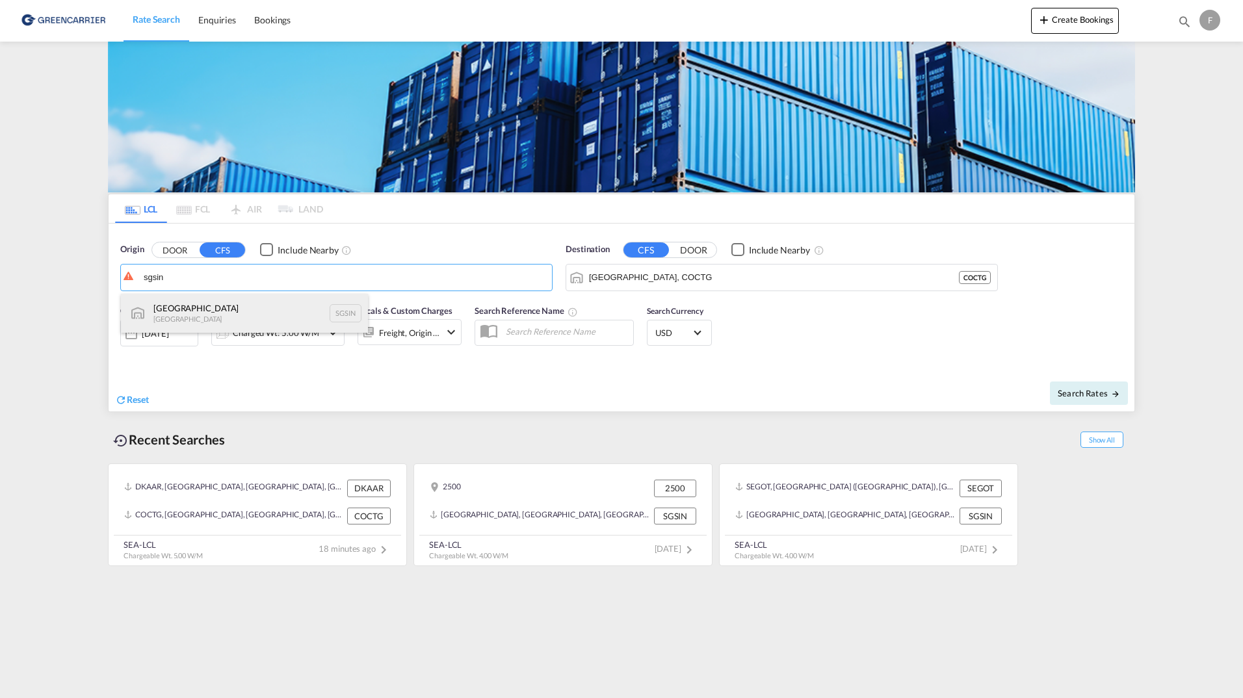
click at [227, 311] on div "Singapore Singapore SGSIN" at bounding box center [244, 313] width 247 height 39
type input "[GEOGRAPHIC_DATA], SGSIN"
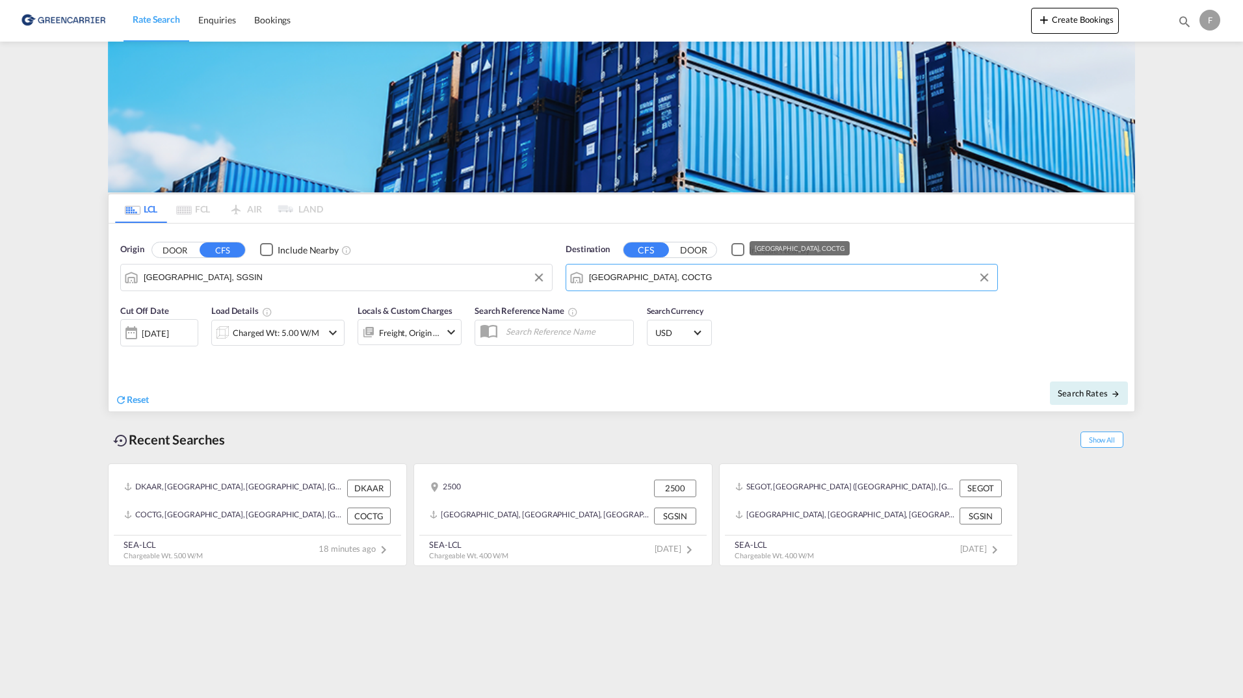
click at [713, 277] on input "Cartagena, COCTG" at bounding box center [790, 278] width 402 height 20
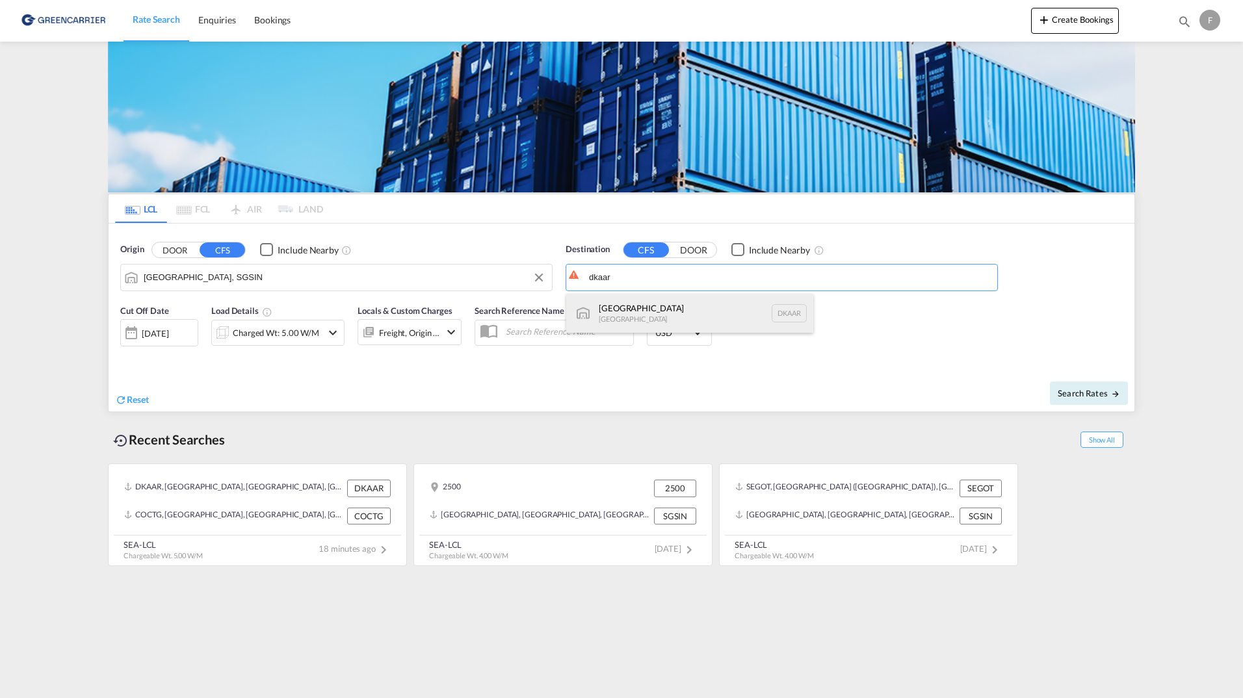
click at [709, 324] on div "Aarhus [GEOGRAPHIC_DATA] [GEOGRAPHIC_DATA]" at bounding box center [689, 313] width 247 height 39
type input "[GEOGRAPHIC_DATA], [GEOGRAPHIC_DATA]"
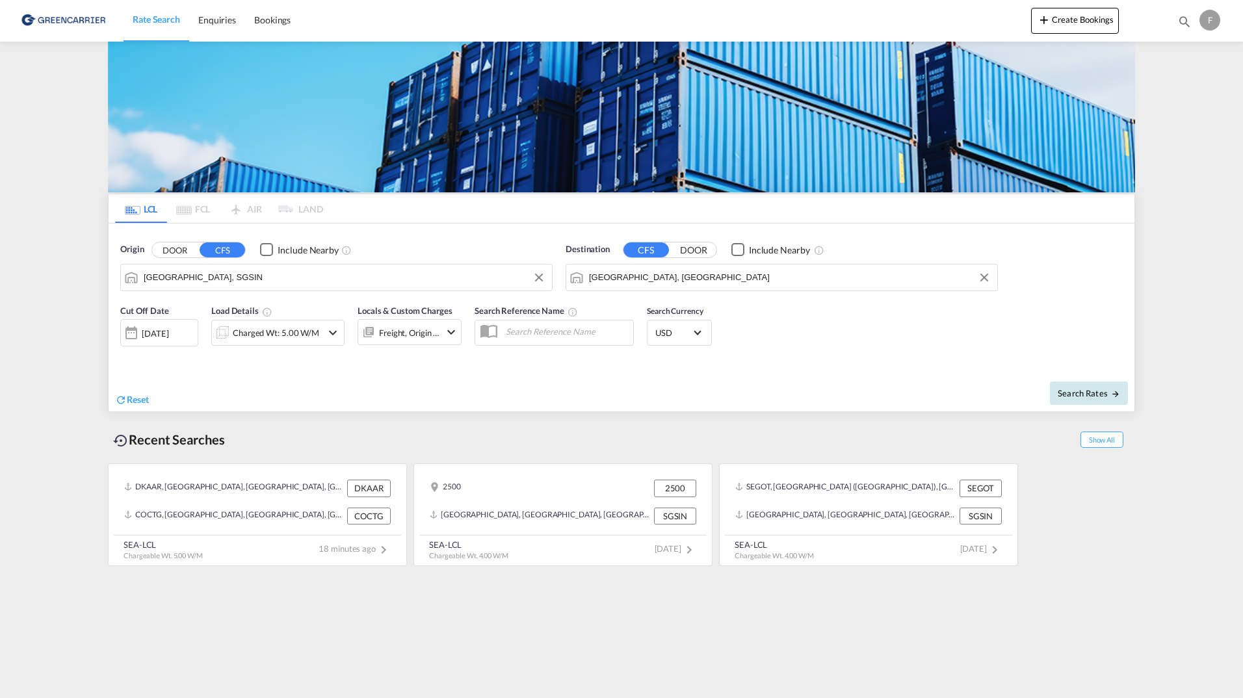
click at [1069, 389] on span "Search Rates" at bounding box center [1089, 393] width 62 height 10
type input "SGSIN to DKAAR / [DATE]"
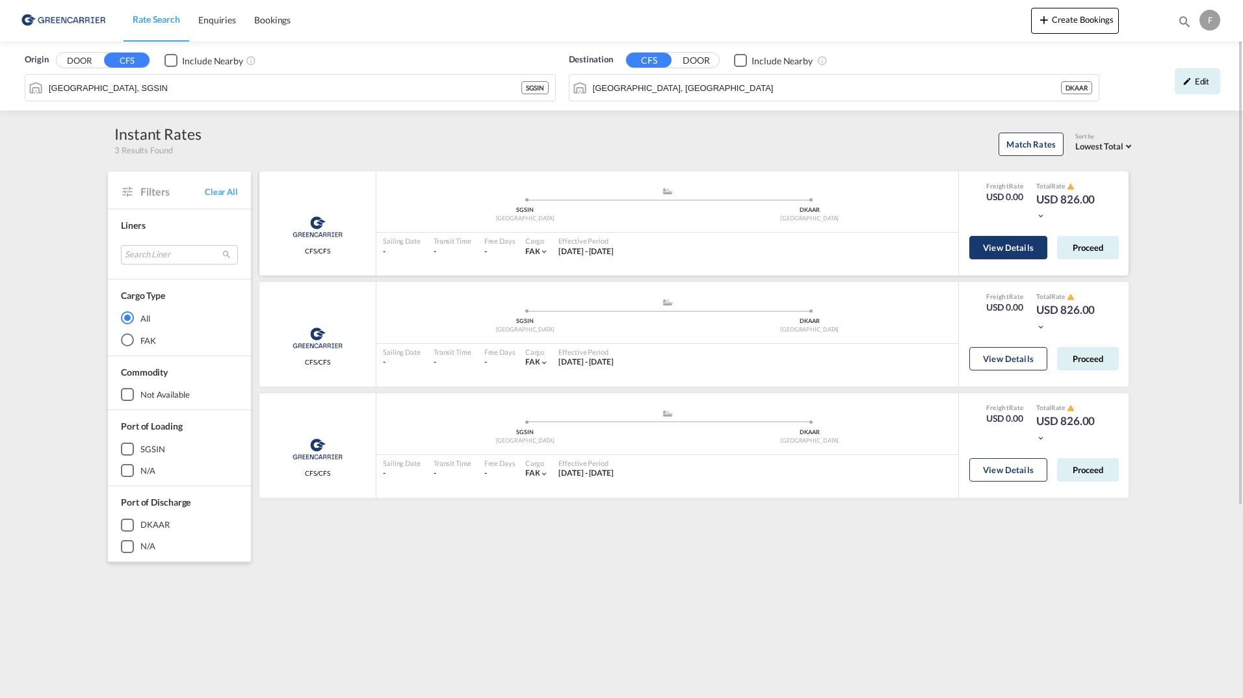
click at [991, 253] on button "View Details" at bounding box center [1009, 247] width 78 height 23
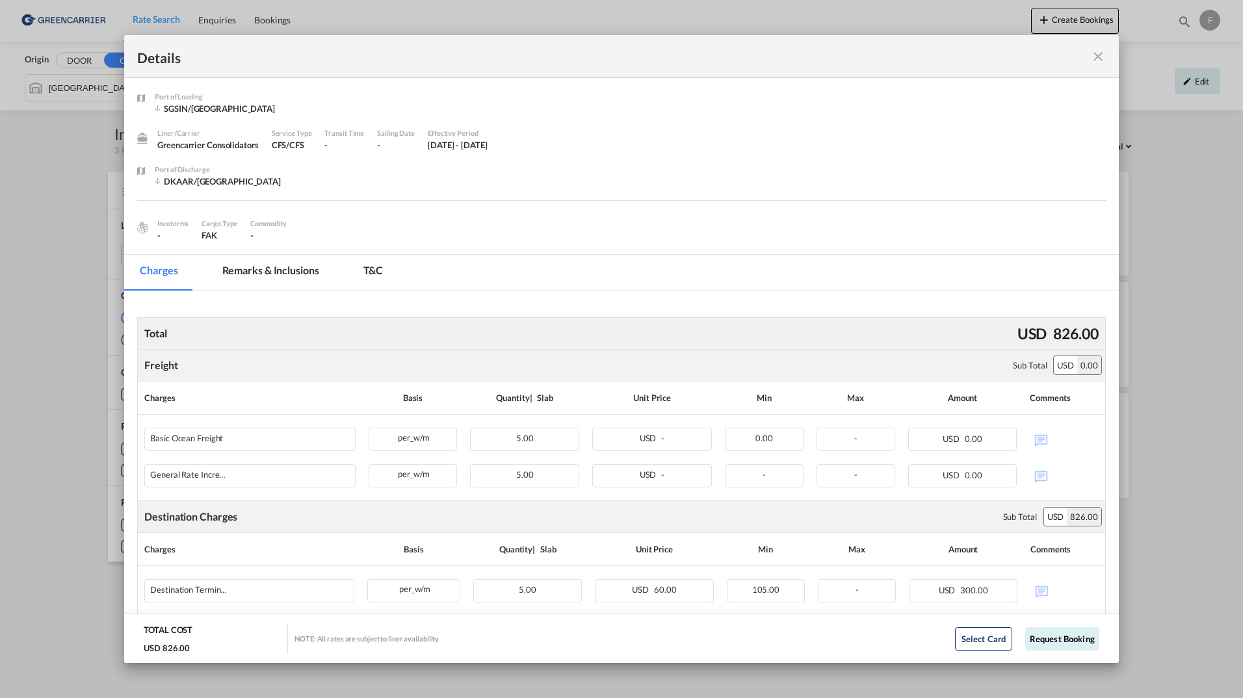
click at [1098, 57] on md-icon "icon-close fg-AAA8AD m-0 cursor" at bounding box center [1098, 57] width 16 height 16
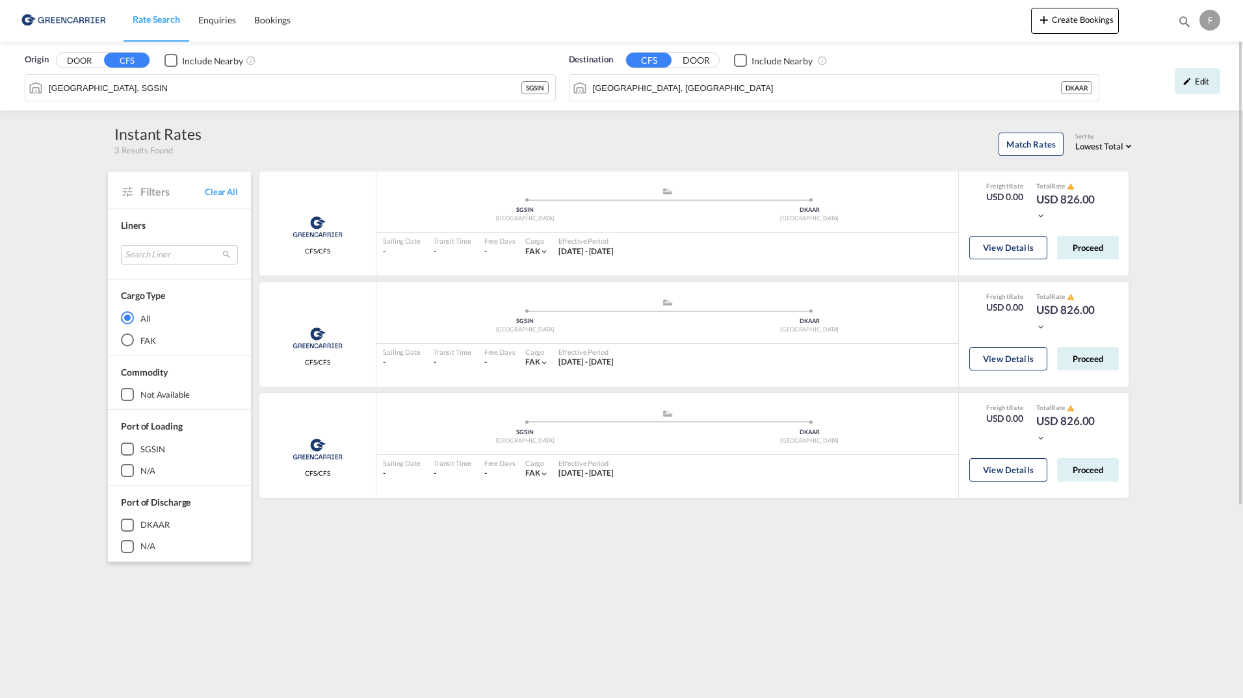
click at [763, 142] on div "Match Rates Sort by Lowest Total Lowest Freight Lowest Total Fastest Transit" at bounding box center [669, 142] width 934 height 27
click at [1198, 87] on div "Edit" at bounding box center [1198, 81] width 46 height 26
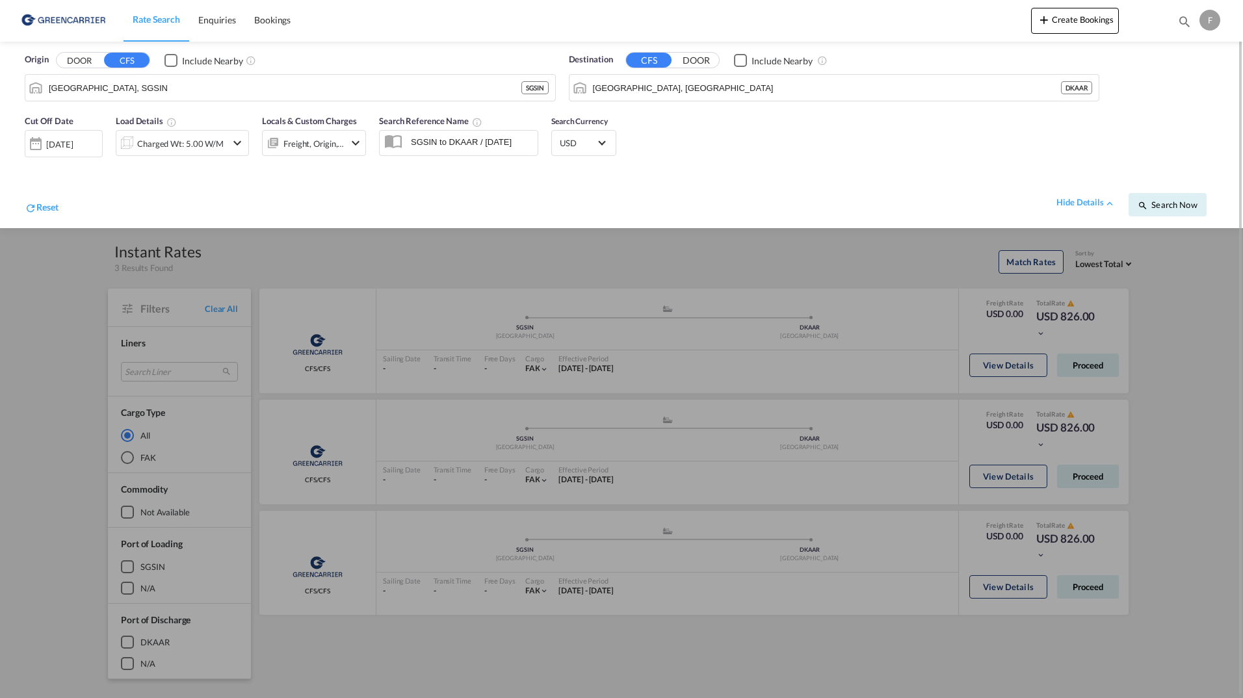
click at [1204, 29] on div "F" at bounding box center [1210, 20] width 21 height 21
click at [1181, 139] on button "Logout" at bounding box center [1186, 142] width 104 height 26
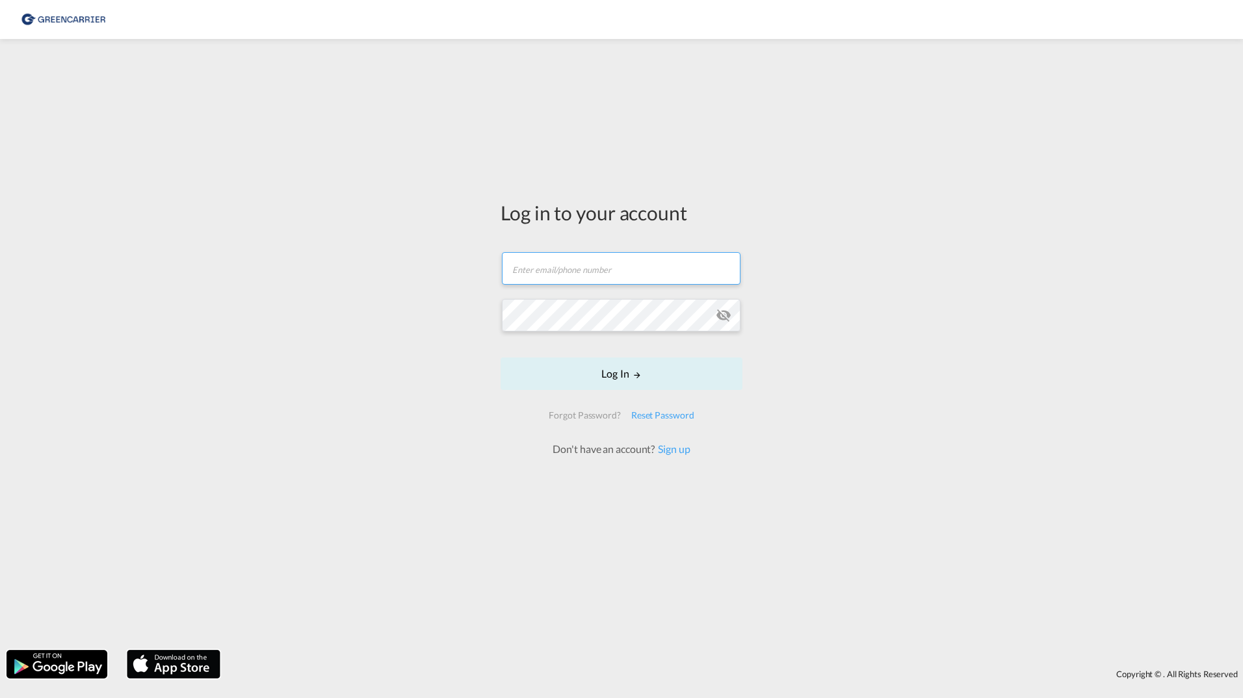
type input "[PERSON_NAME][EMAIL_ADDRESS][DOMAIN_NAME]"
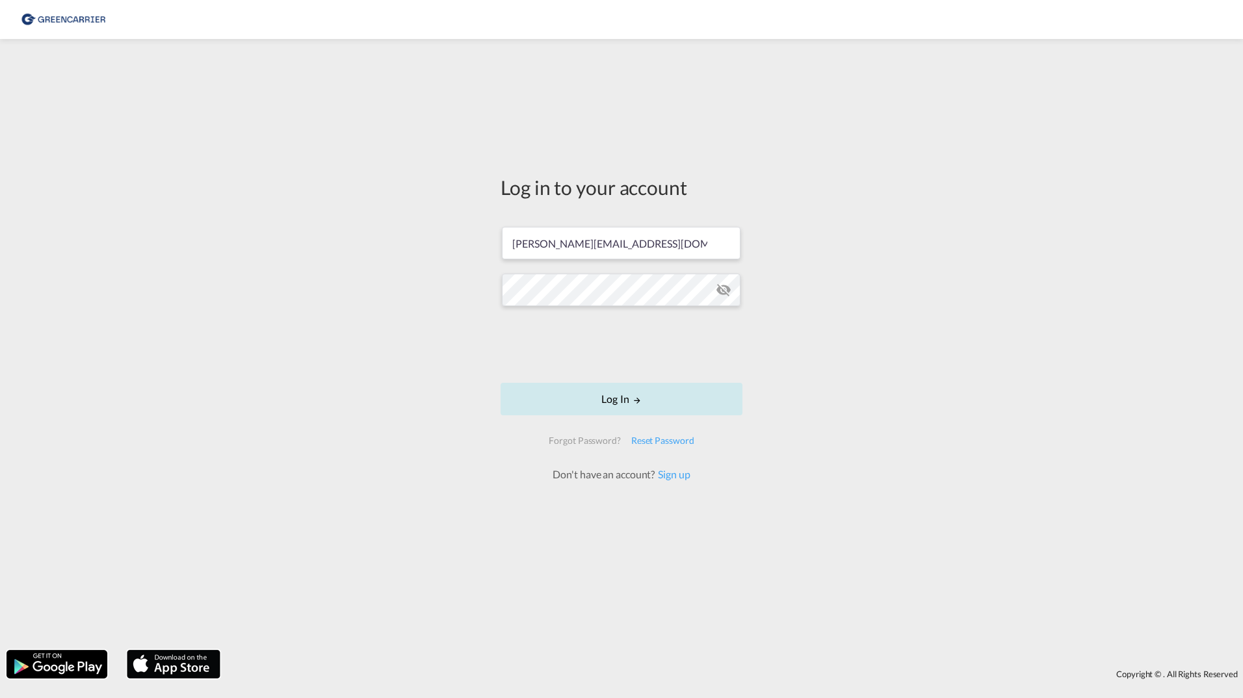
click at [564, 404] on button "Log In" at bounding box center [622, 399] width 242 height 33
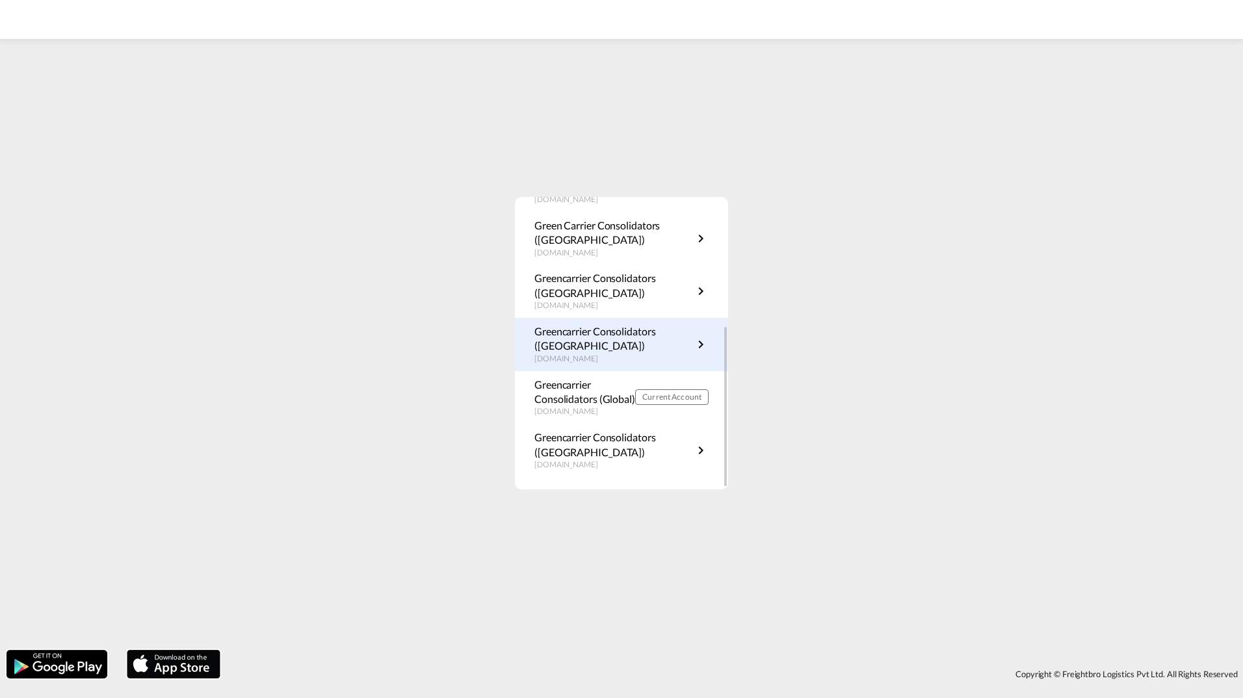
scroll to position [235, 0]
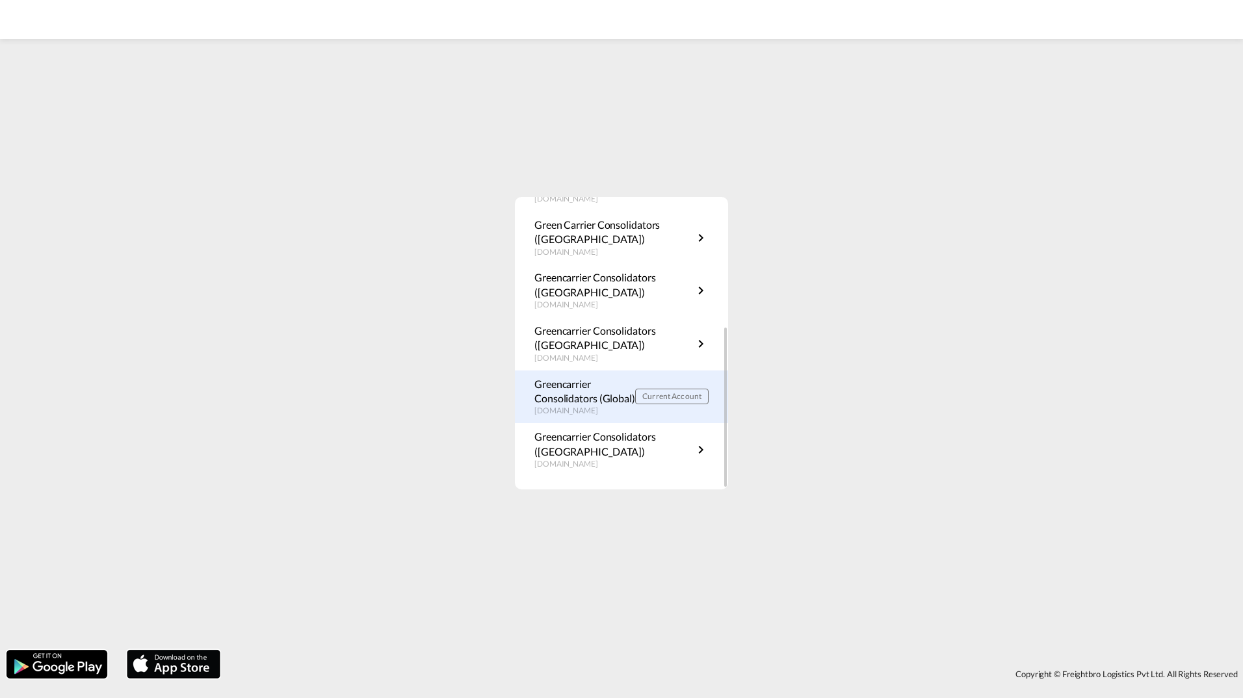
click at [582, 397] on p "Greencarrier Consolidators (Global)" at bounding box center [585, 391] width 101 height 29
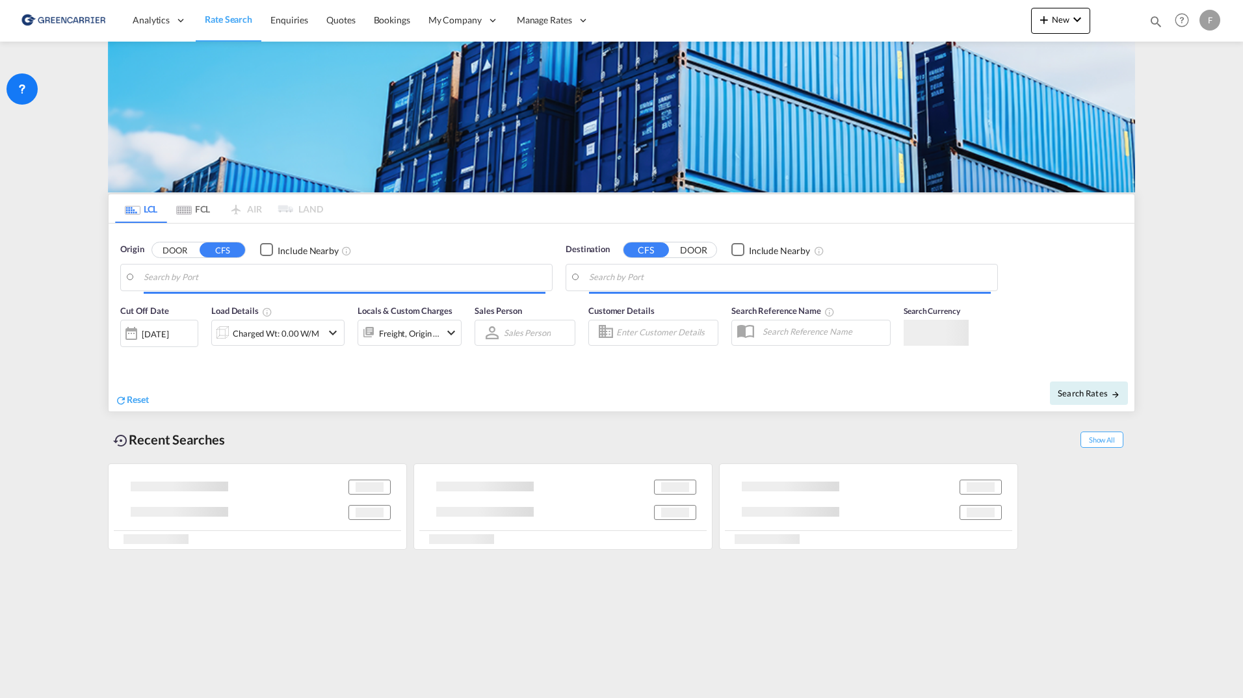
type input "[GEOGRAPHIC_DATA], SGSIN"
type input "Aarhus, DKAAR"
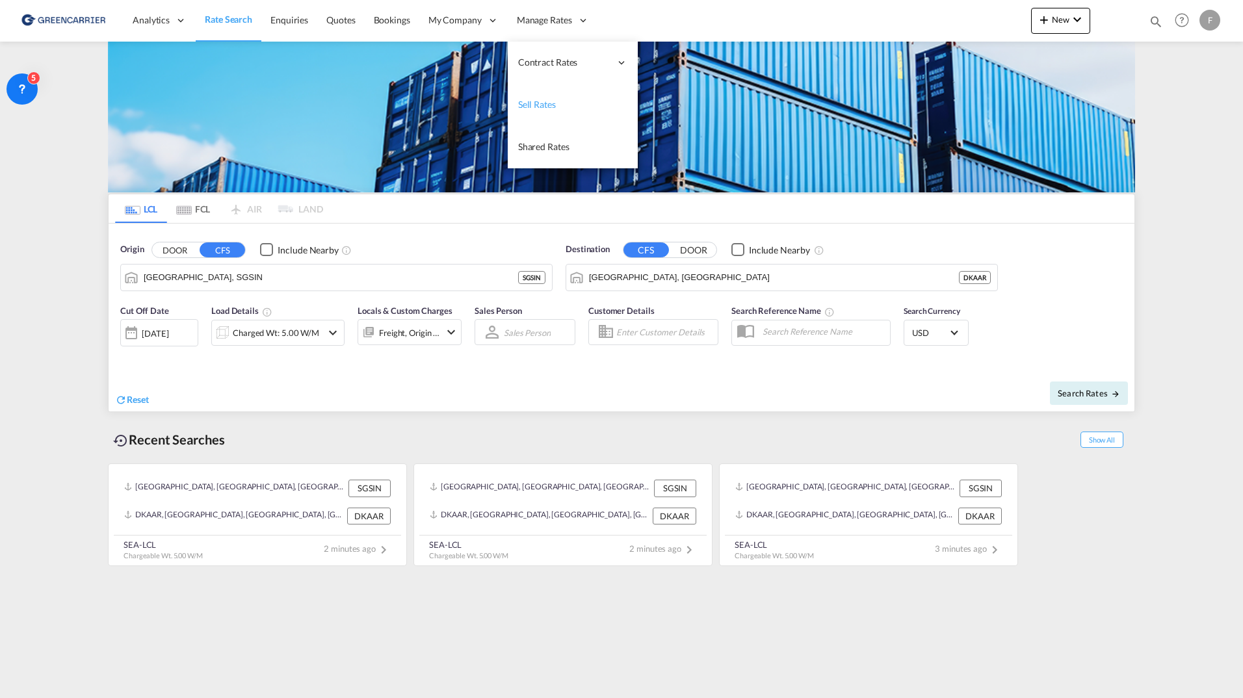
click at [564, 101] on link "Sell Rates" at bounding box center [573, 105] width 130 height 42
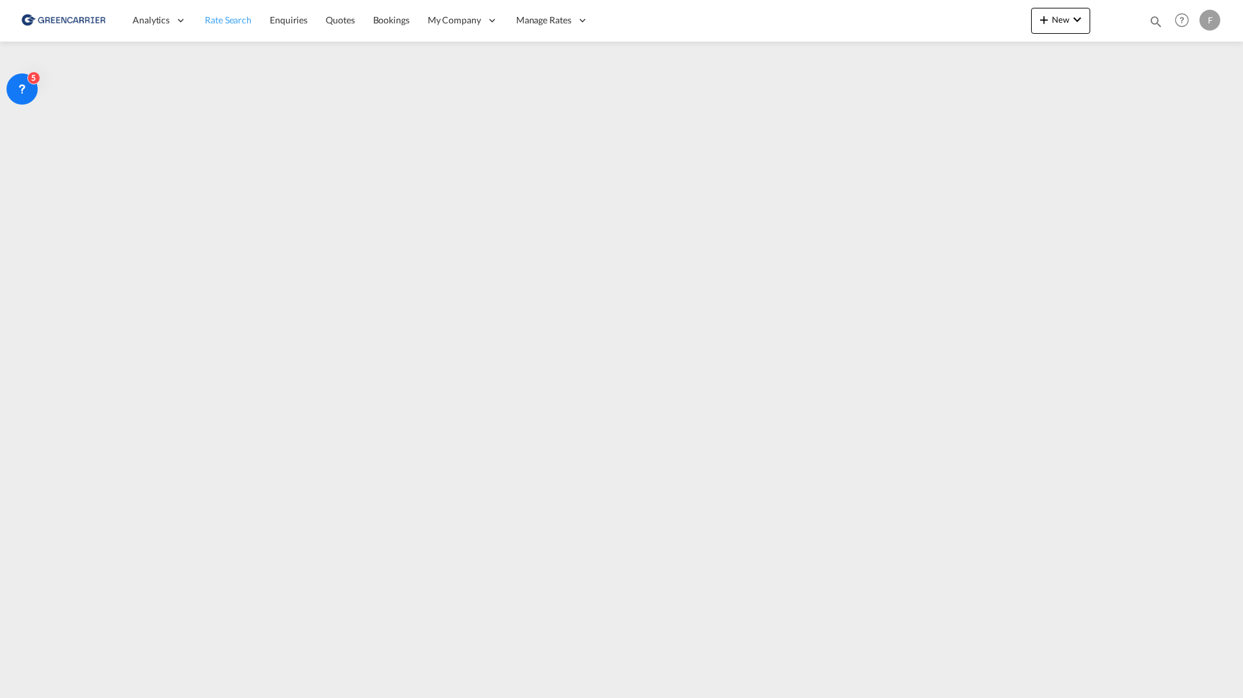
drag, startPoint x: 236, startPoint y: 14, endPoint x: 246, endPoint y: 25, distance: 14.3
click at [236, 14] on span "Rate Search" at bounding box center [228, 19] width 47 height 11
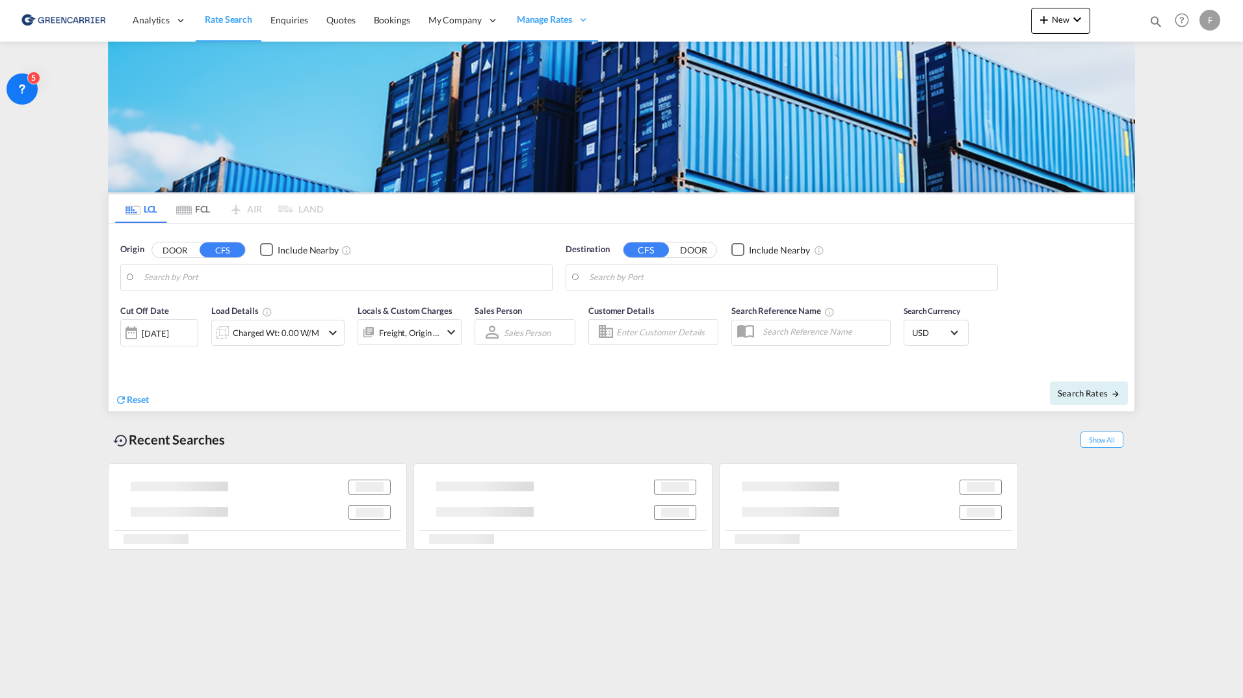
type input "[GEOGRAPHIC_DATA], SGSIN"
type input "[GEOGRAPHIC_DATA], [GEOGRAPHIC_DATA]"
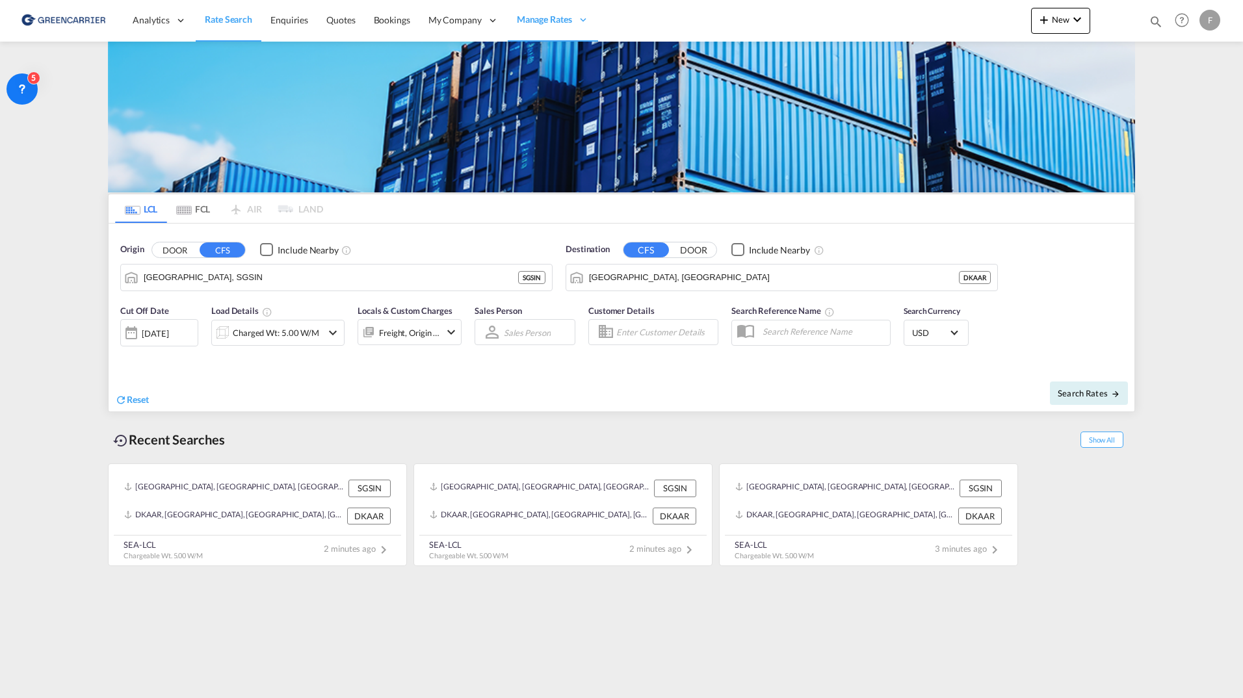
click at [661, 338] on input "Enter Customer Details" at bounding box center [665, 333] width 98 height 20
click at [673, 356] on div "Freight Li nks Shared [EMAIL_ADDRESS][DOMAIN_NAME] | FREIGHT LI NKS EXPRESS PTE…" at bounding box center [733, 370] width 247 height 43
type input "FREIGHT LINKS EXPRESS PTE LTD, Freight Links Shared, [EMAIL_ADDRESS][DOMAIN_NAM…"
click at [1103, 397] on span "Search Rates" at bounding box center [1089, 393] width 62 height 10
type input "SGSIN to DKAAR / [DATE]"
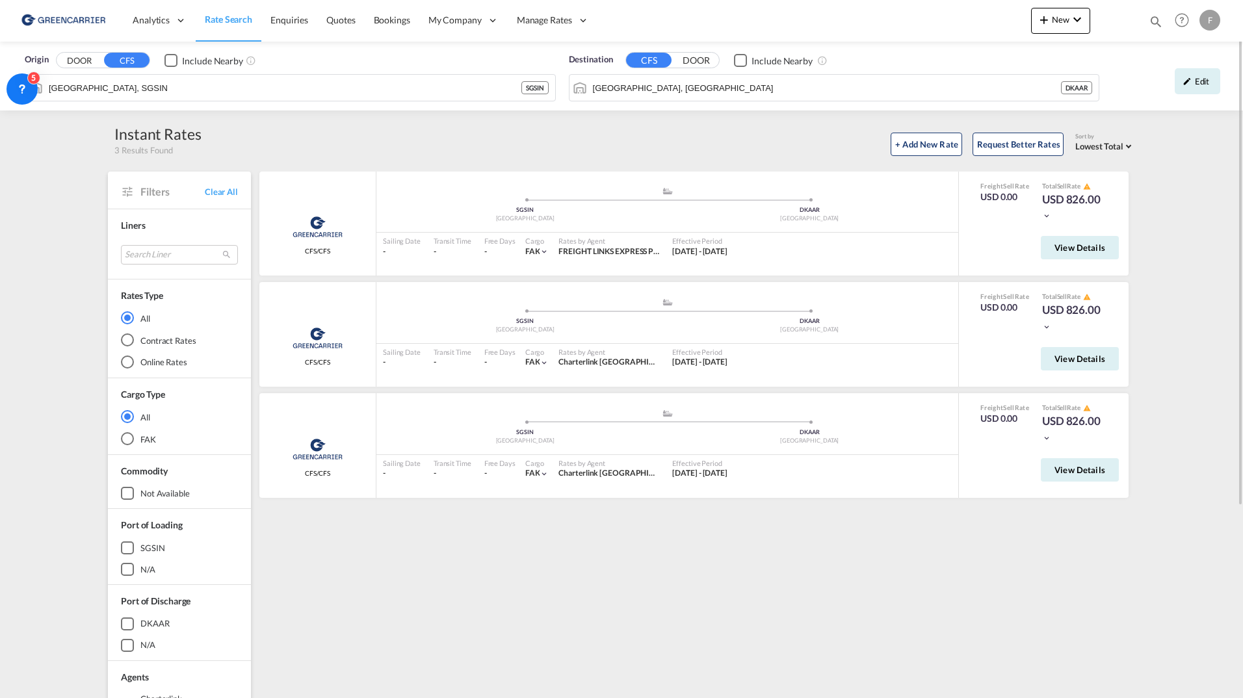
click at [1176, 171] on div "Origin DOOR CFS Include Nearby Singapore, SGSIN SGSIN Destination CFS DOOR Incl…" at bounding box center [621, 503] width 1243 height 922
click at [726, 144] on div "+ Add New Rate Request Better Rates Sort by Lowest Total Lowest Freight Lowest …" at bounding box center [669, 142] width 934 height 27
click at [1216, 26] on div "F" at bounding box center [1210, 20] width 21 height 21
click at [1168, 143] on button "Logout" at bounding box center [1186, 142] width 104 height 26
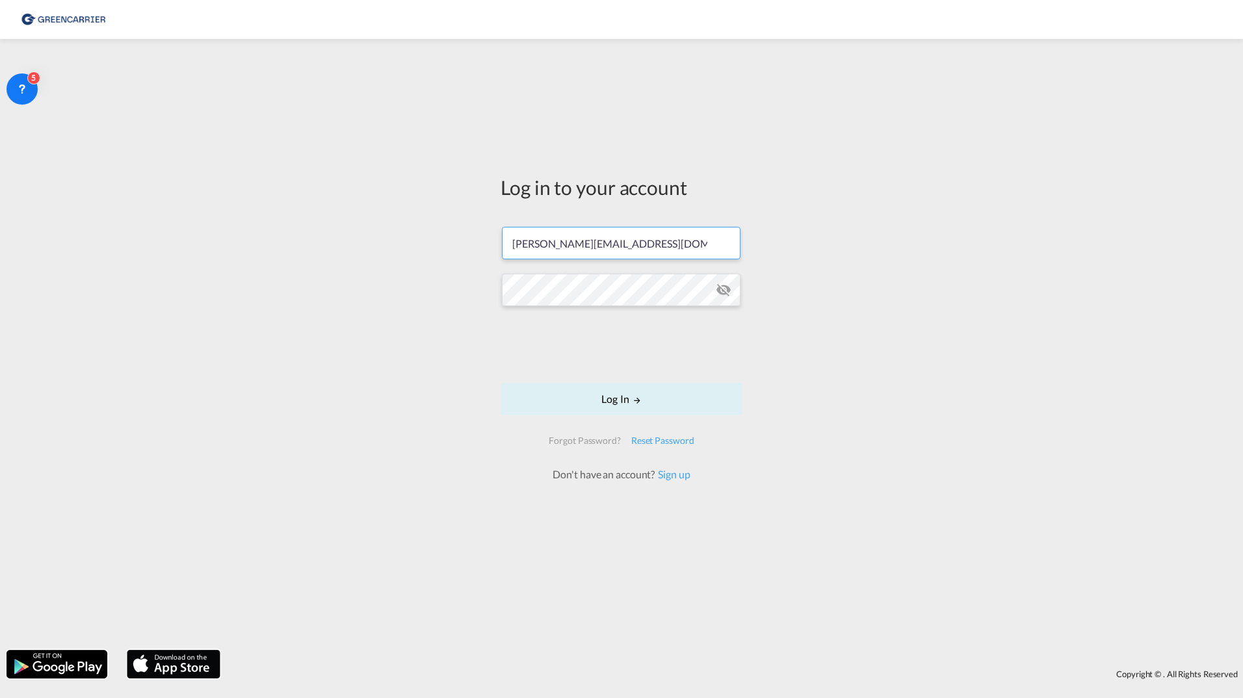
click at [590, 240] on input "[PERSON_NAME][EMAIL_ADDRESS][DOMAIN_NAME]" at bounding box center [621, 243] width 239 height 33
click at [590, 239] on input "[PERSON_NAME][EMAIL_ADDRESS][DOMAIN_NAME]" at bounding box center [621, 243] width 239 height 33
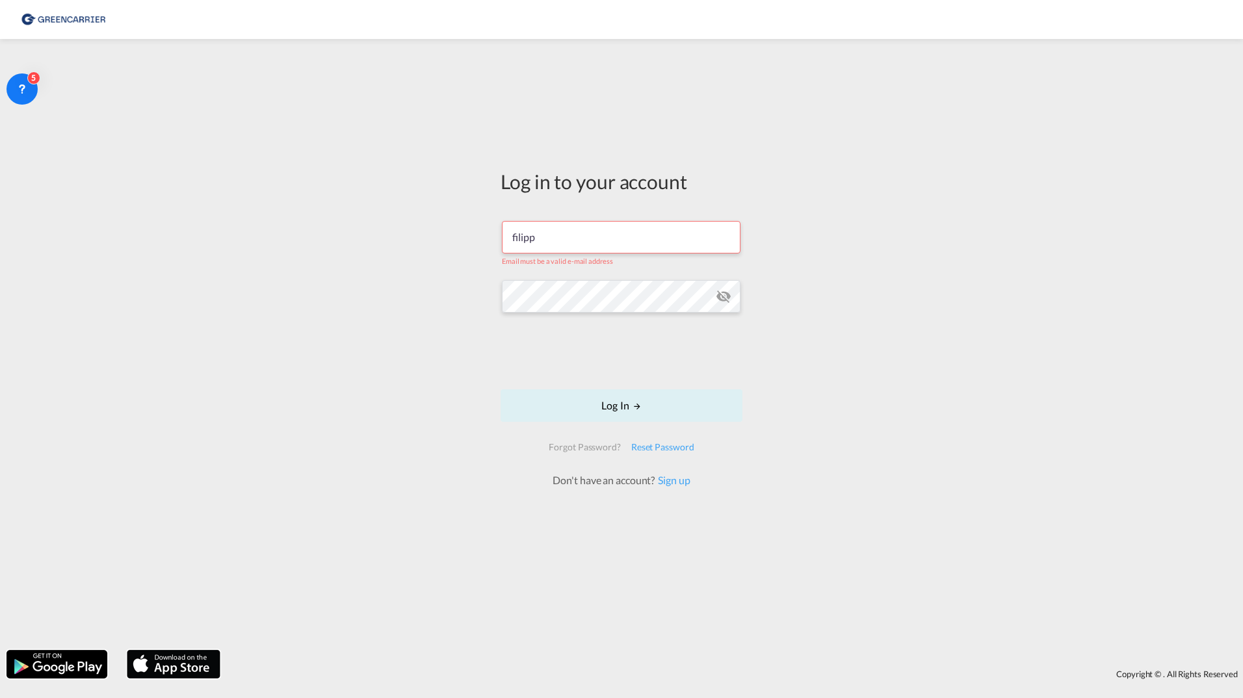
type input "filippehrsson1@gmail.com"
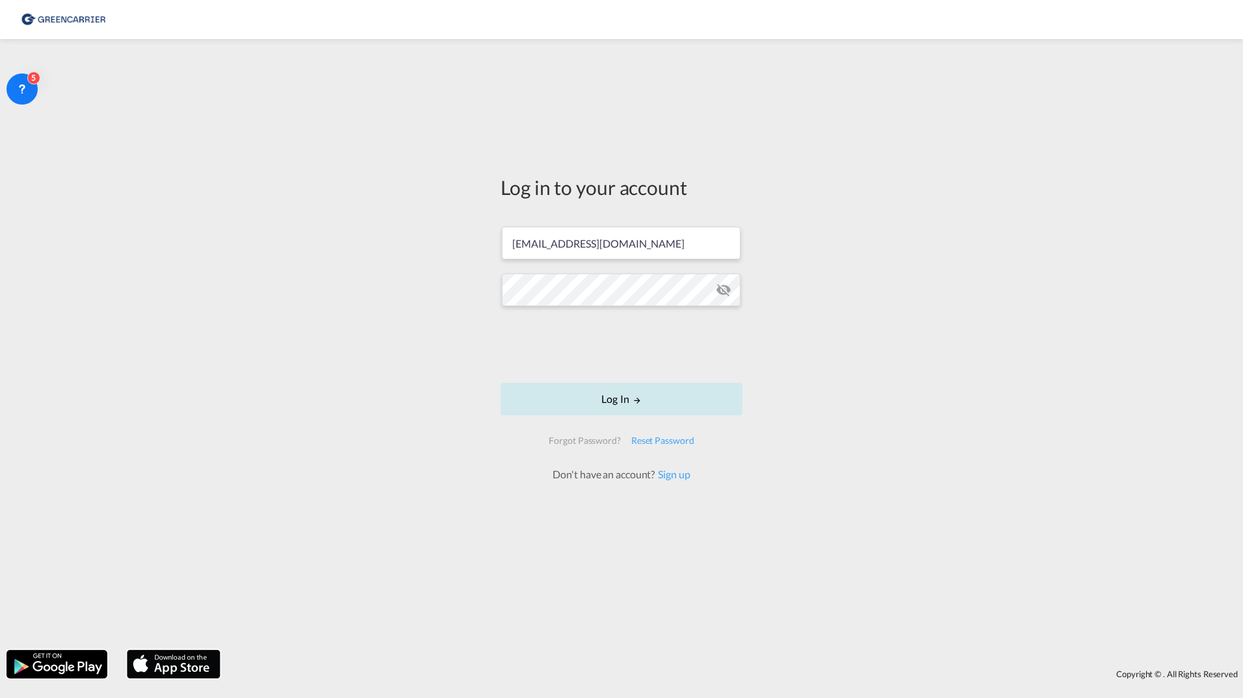
click at [575, 384] on button "Log In" at bounding box center [622, 399] width 242 height 33
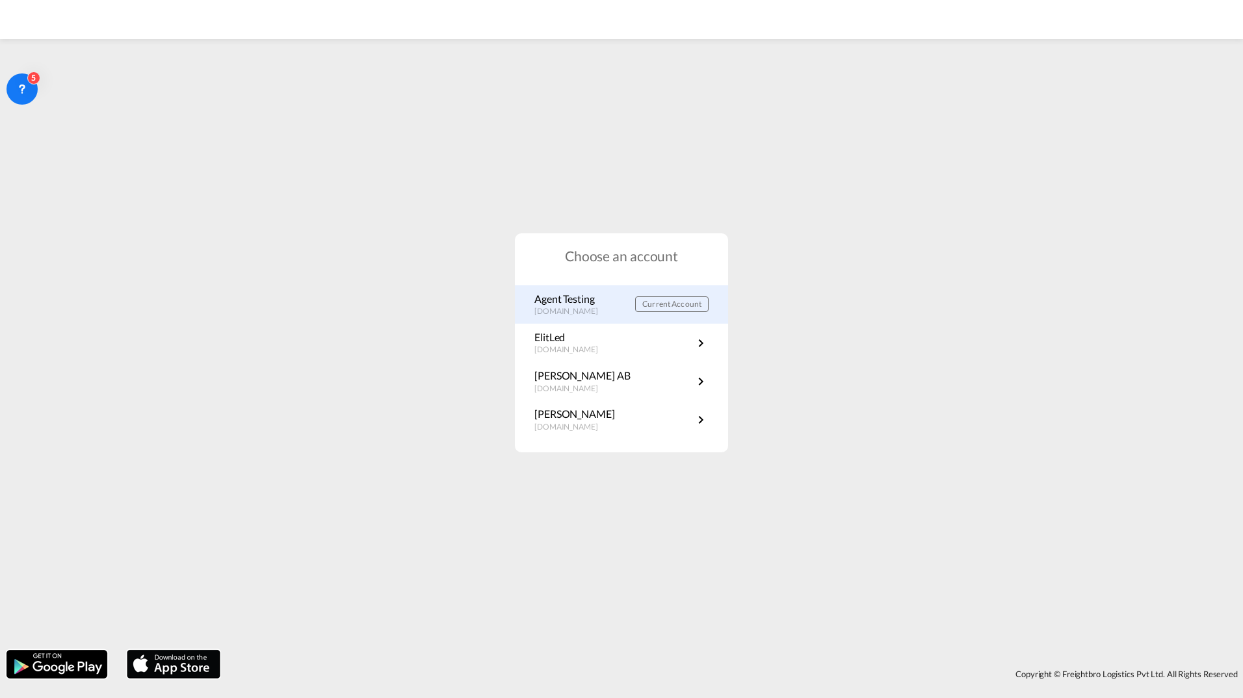
click at [557, 300] on p "Agent Testing" at bounding box center [573, 299] width 77 height 14
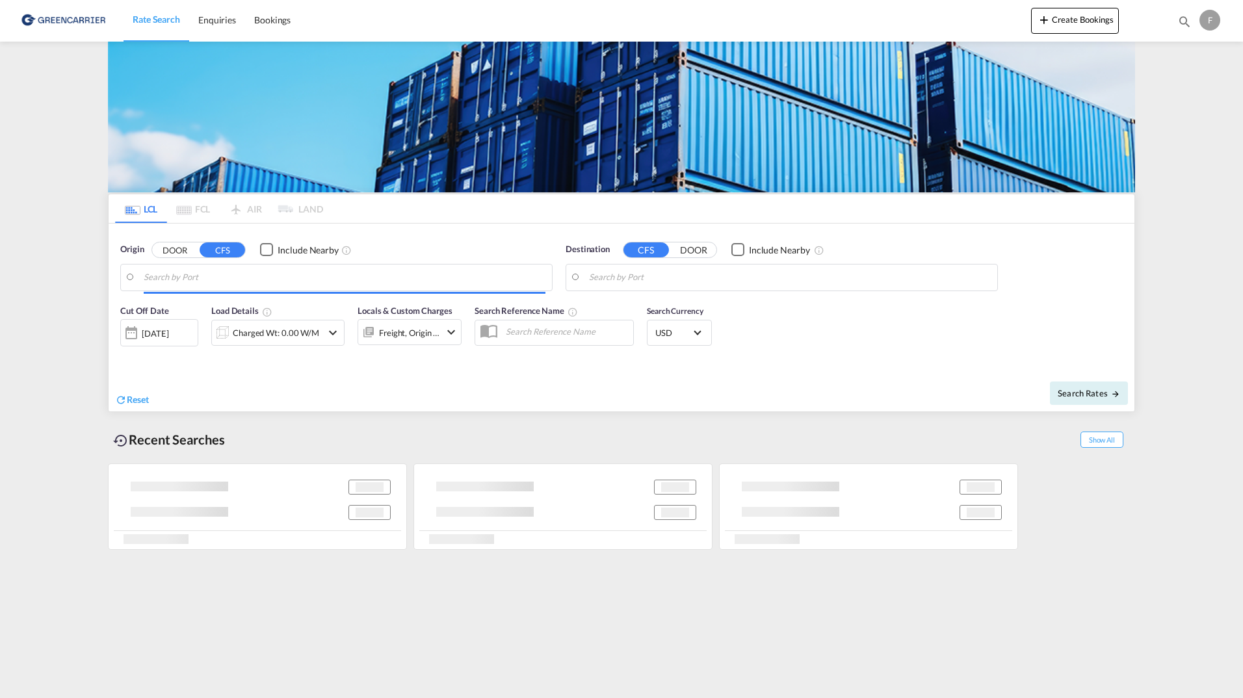
type input "[GEOGRAPHIC_DATA], SGSIN"
type input "[GEOGRAPHIC_DATA], [GEOGRAPHIC_DATA]"
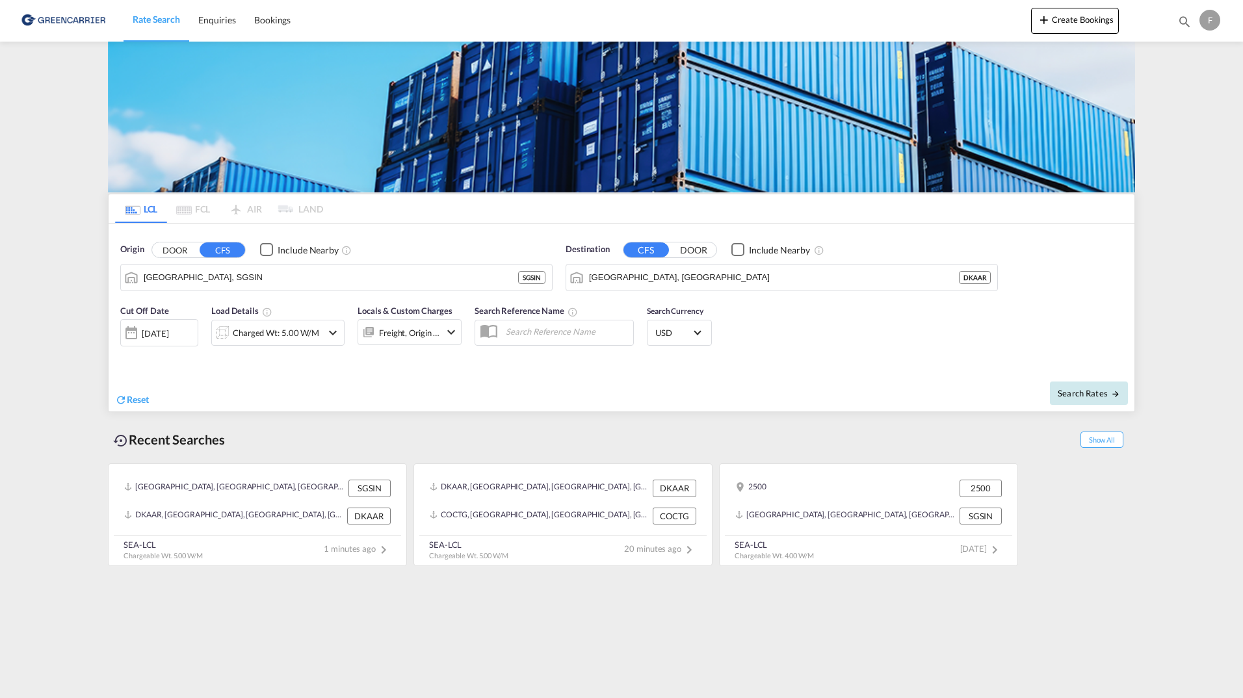
click at [1096, 393] on span "Search Rates" at bounding box center [1089, 393] width 62 height 10
type input "SGSIN to DKAAR / [DATE]"
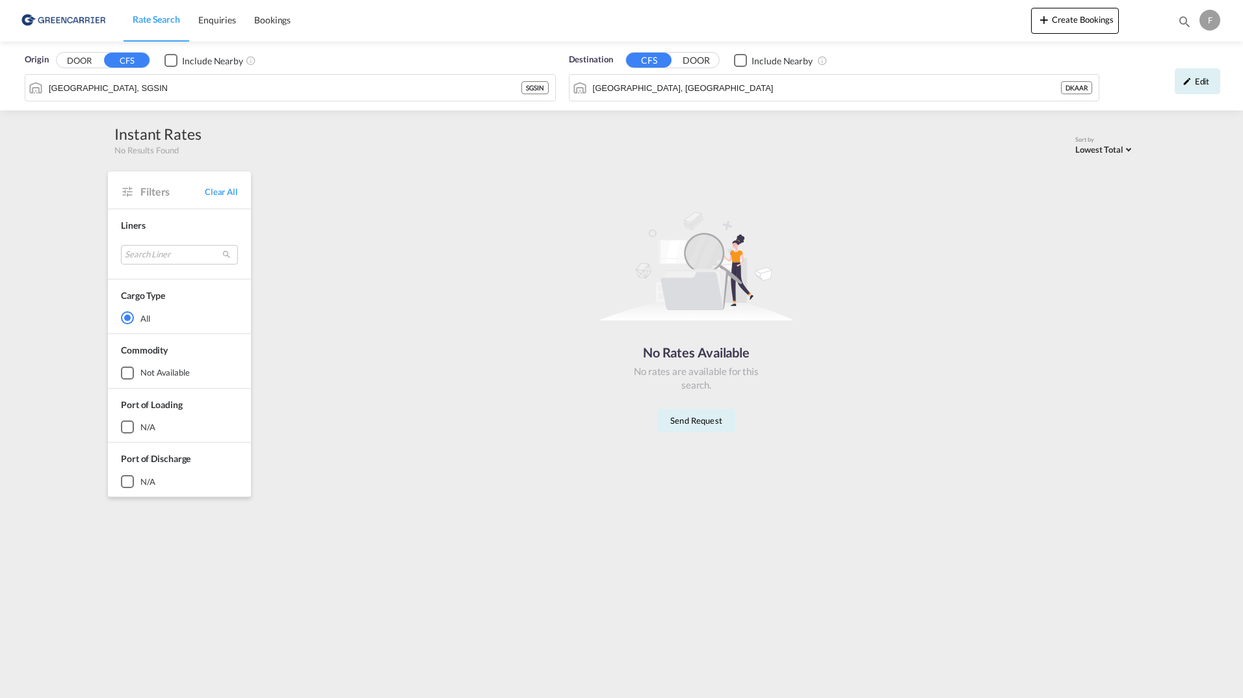
click at [1208, 20] on div "F" at bounding box center [1210, 20] width 21 height 21
click at [1160, 142] on button "Logout" at bounding box center [1186, 142] width 104 height 26
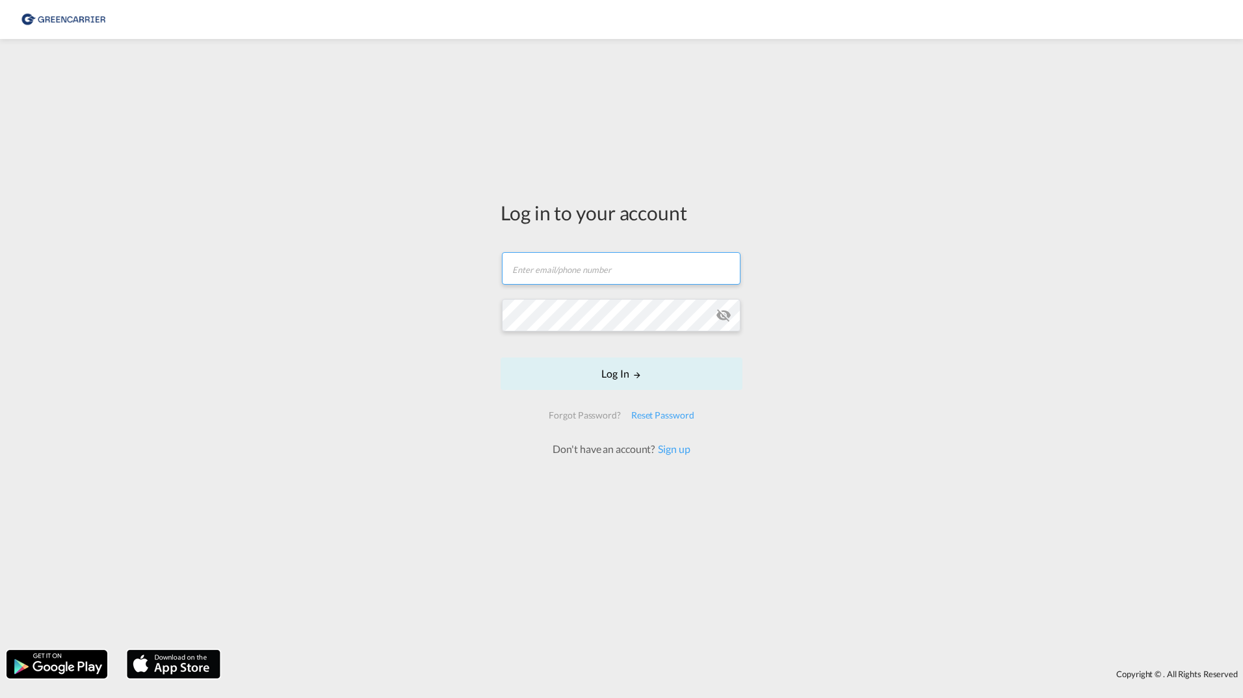
type input "filip.pehrsson@greencarrier.com"
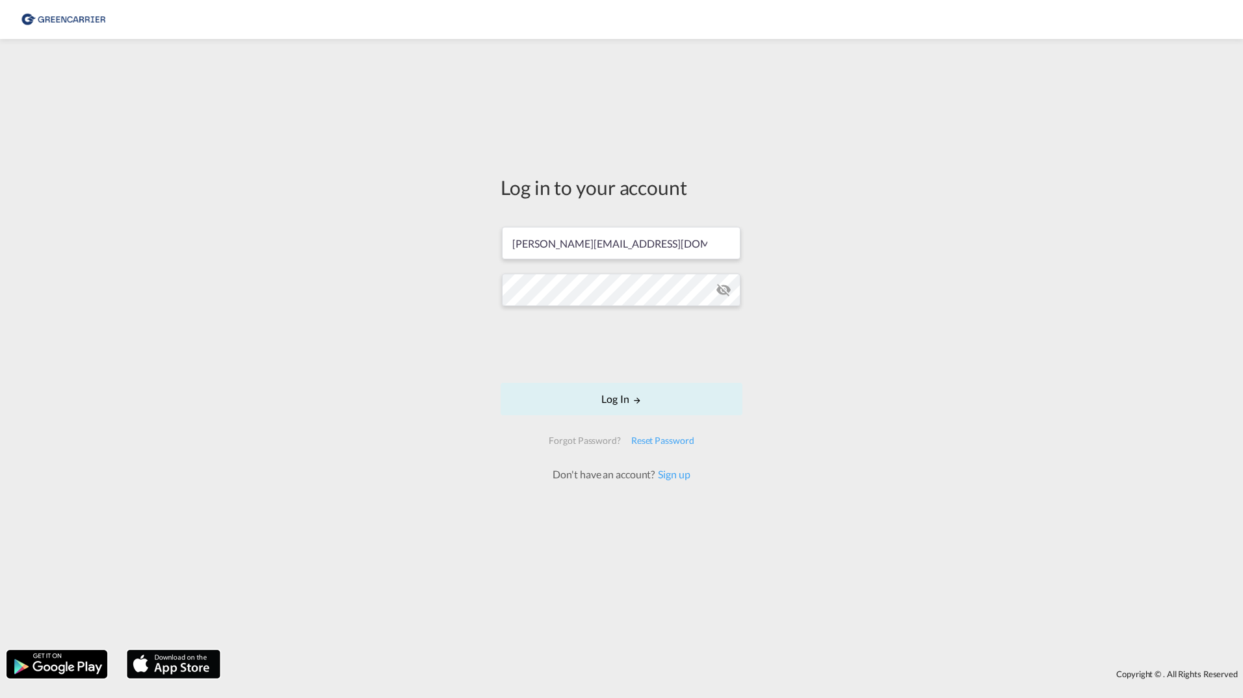
drag, startPoint x: 226, startPoint y: 267, endPoint x: 283, endPoint y: 259, distance: 57.8
click at [226, 267] on div "Log in to your account filip.pehrsson@greencarrier.com Log In Forgot Password? …" at bounding box center [621, 345] width 1243 height 598
click at [616, 391] on button "Log In" at bounding box center [622, 399] width 242 height 33
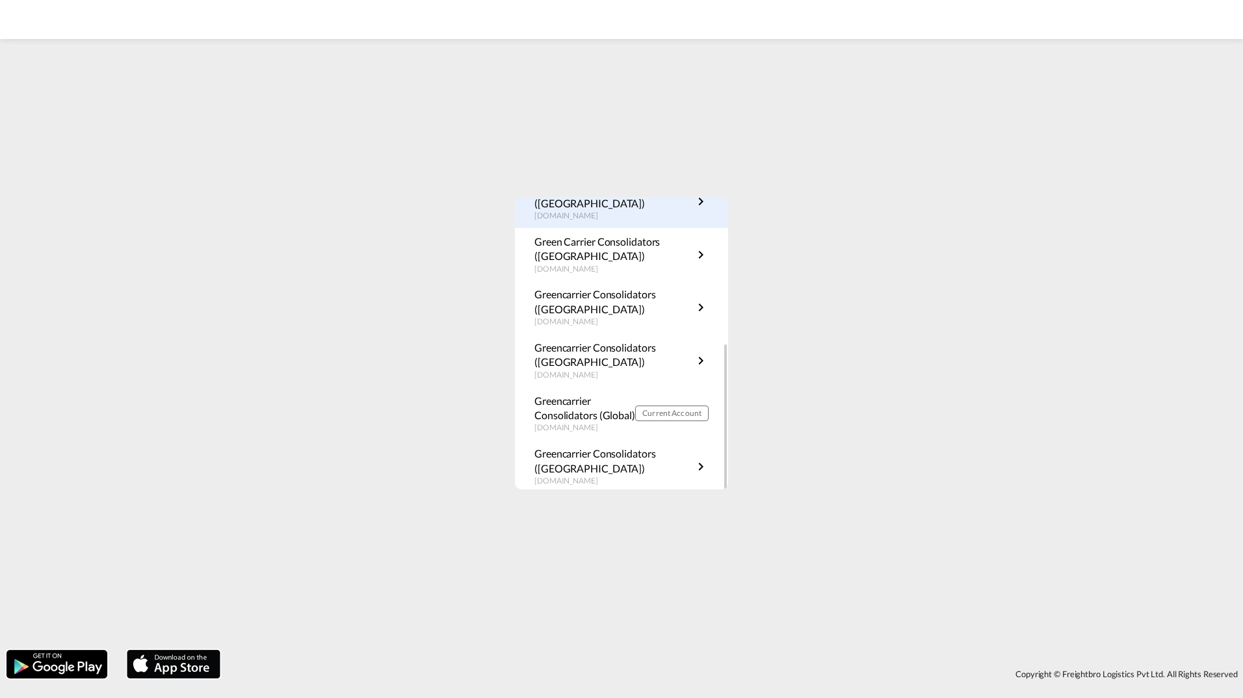
scroll to position [235, 0]
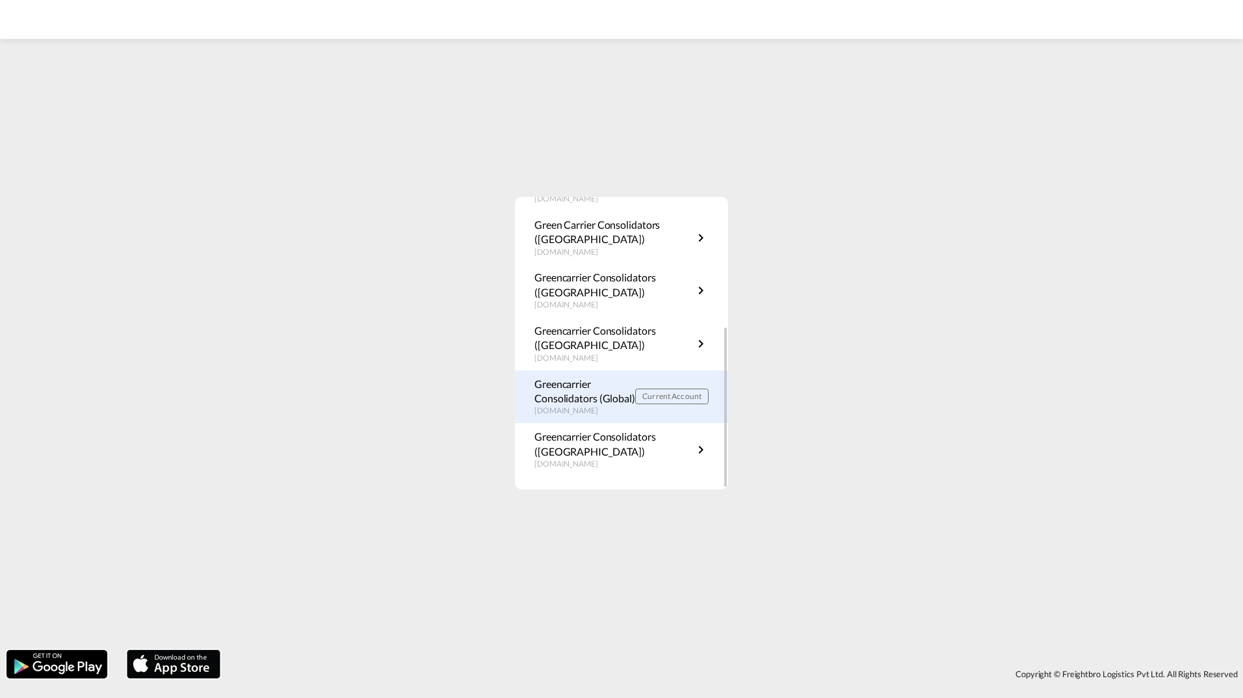
click at [597, 396] on p "Greencarrier Consolidators (Global)" at bounding box center [585, 391] width 101 height 29
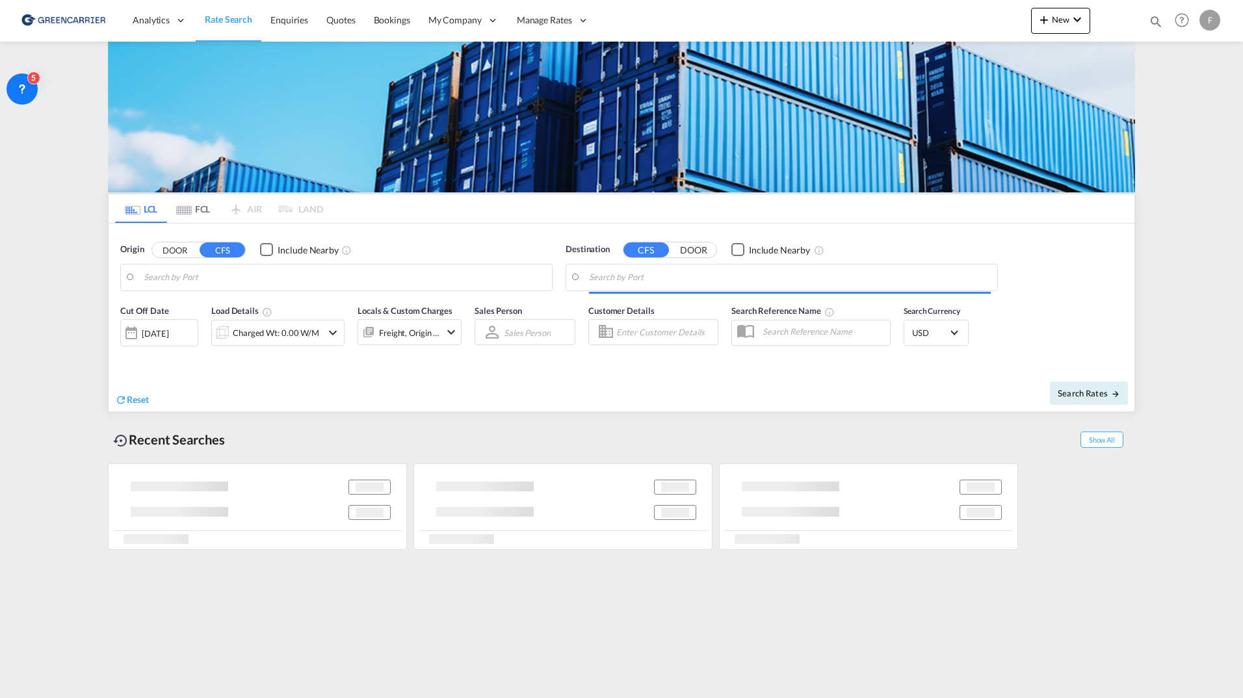
type input "[GEOGRAPHIC_DATA], SGSIN"
type input "[GEOGRAPHIC_DATA], [GEOGRAPHIC_DATA]"
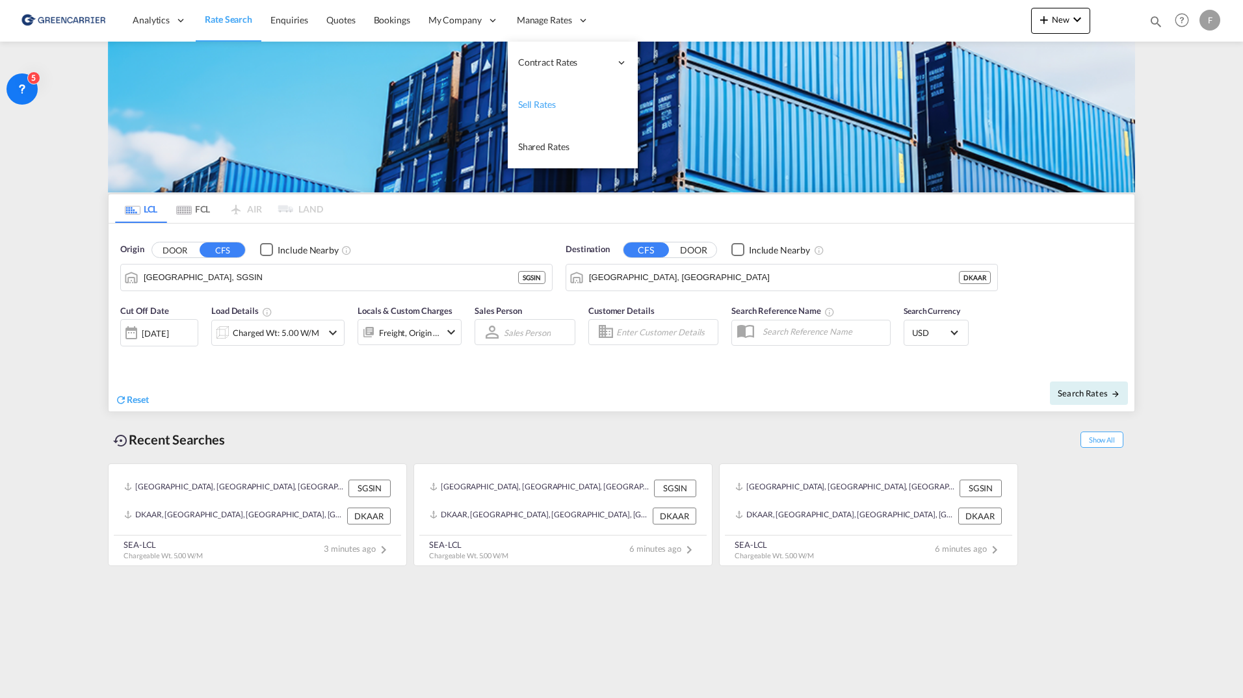
click at [533, 111] on span "Sell Rates" at bounding box center [537, 104] width 38 height 13
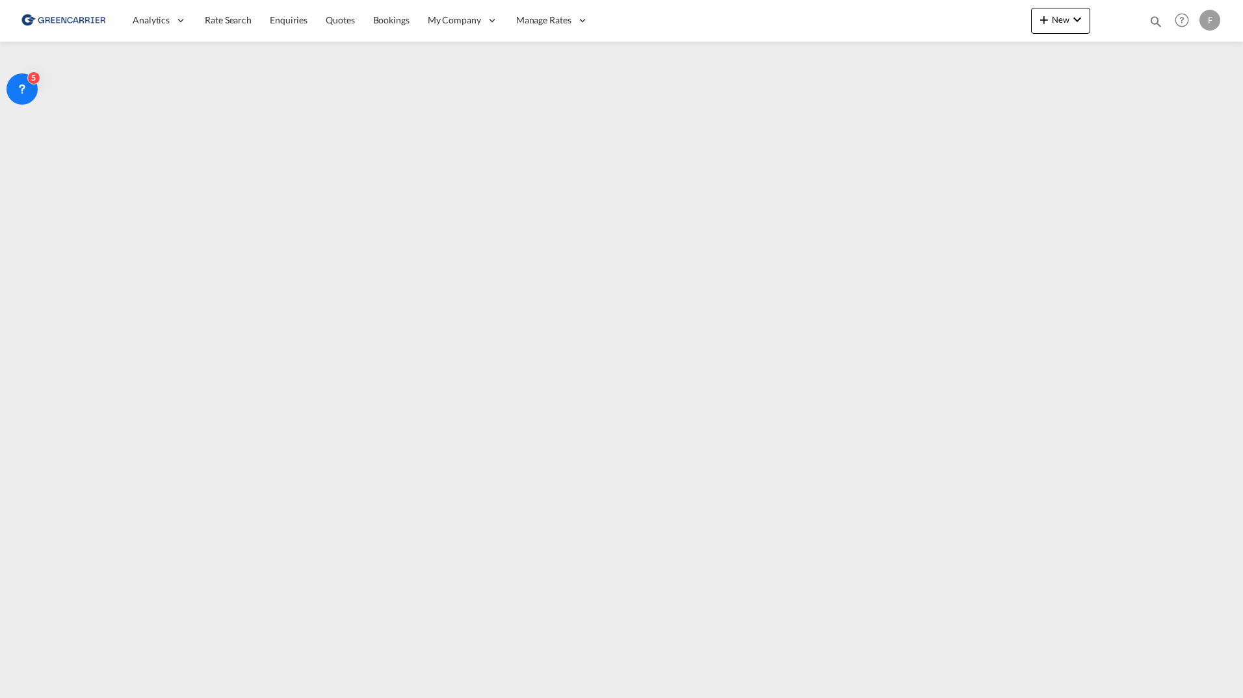
click at [1206, 21] on div "F" at bounding box center [1210, 20] width 21 height 21
click at [1182, 152] on button "Logout" at bounding box center [1186, 142] width 104 height 26
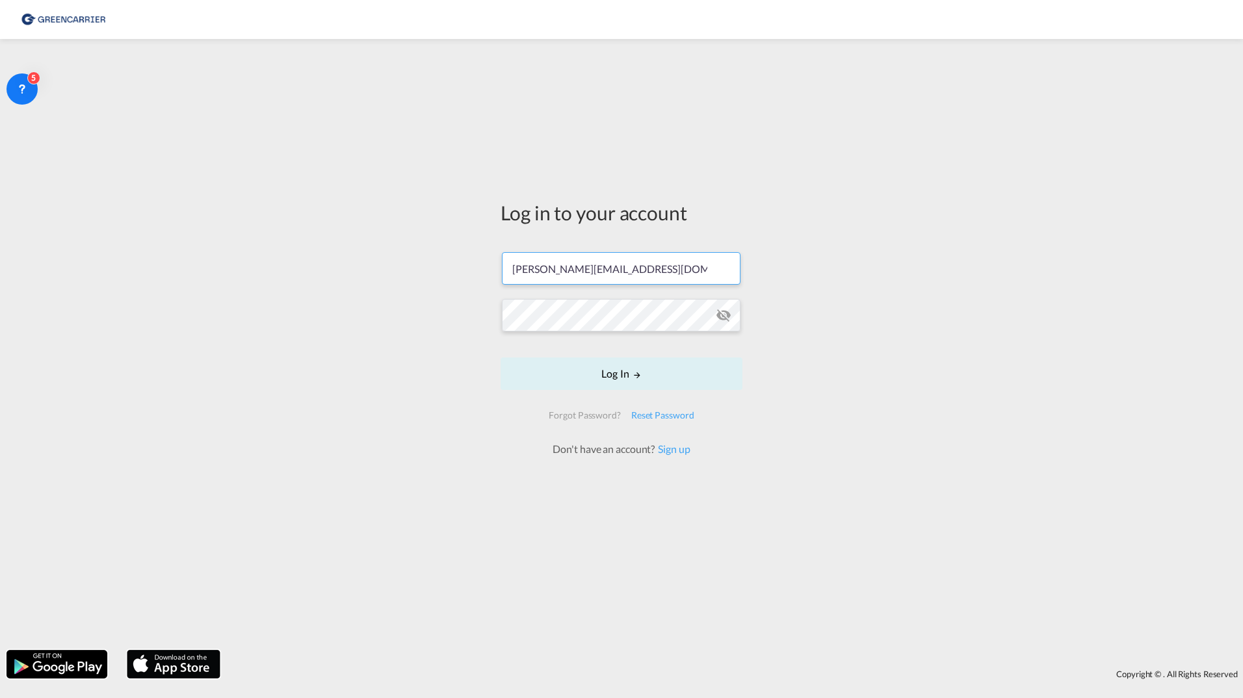
click at [672, 253] on input "[PERSON_NAME][EMAIL_ADDRESS][DOMAIN_NAME]" at bounding box center [621, 268] width 239 height 33
click at [674, 265] on form "[PERSON_NAME][EMAIL_ADDRESS][DOMAIN_NAME] Log In Forgot Password? Reset Passwor…" at bounding box center [622, 347] width 242 height 217
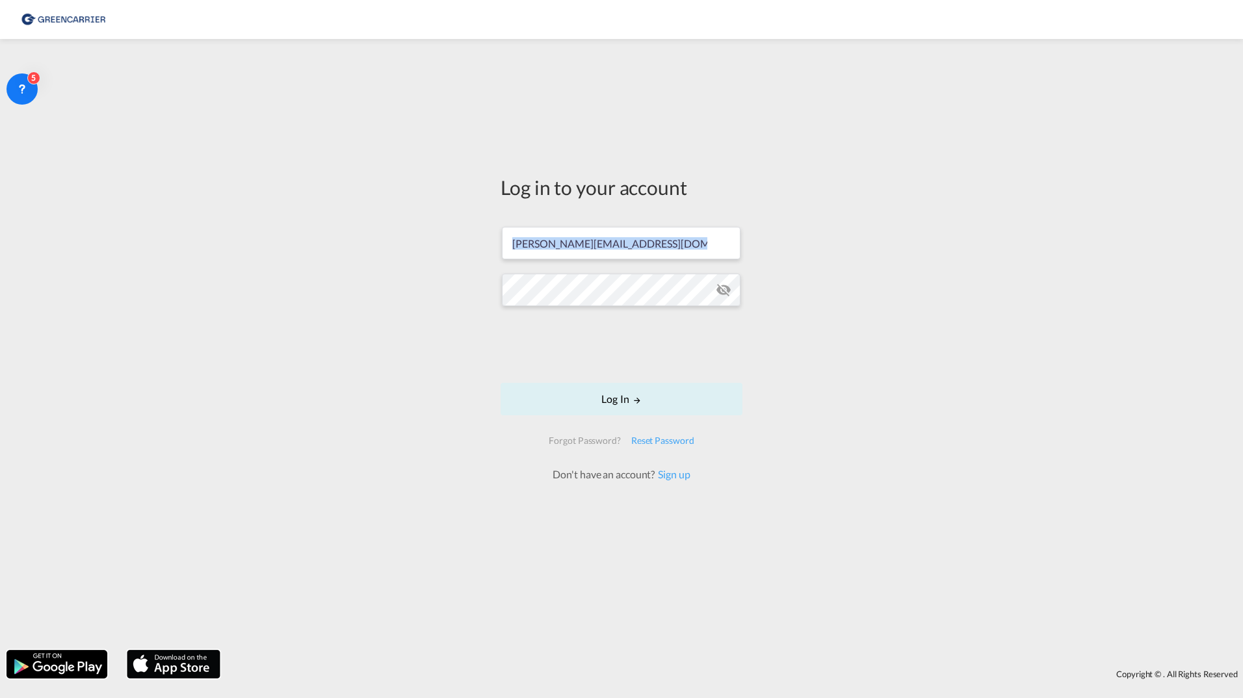
click at [674, 265] on form "[PERSON_NAME][EMAIL_ADDRESS][DOMAIN_NAME] Log In Forgot Password? Reset Passwor…" at bounding box center [622, 348] width 242 height 268
drag, startPoint x: 674, startPoint y: 265, endPoint x: 639, endPoint y: 248, distance: 38.7
click at [639, 248] on input "[PERSON_NAME][EMAIL_ADDRESS][DOMAIN_NAME]" at bounding box center [621, 243] width 239 height 33
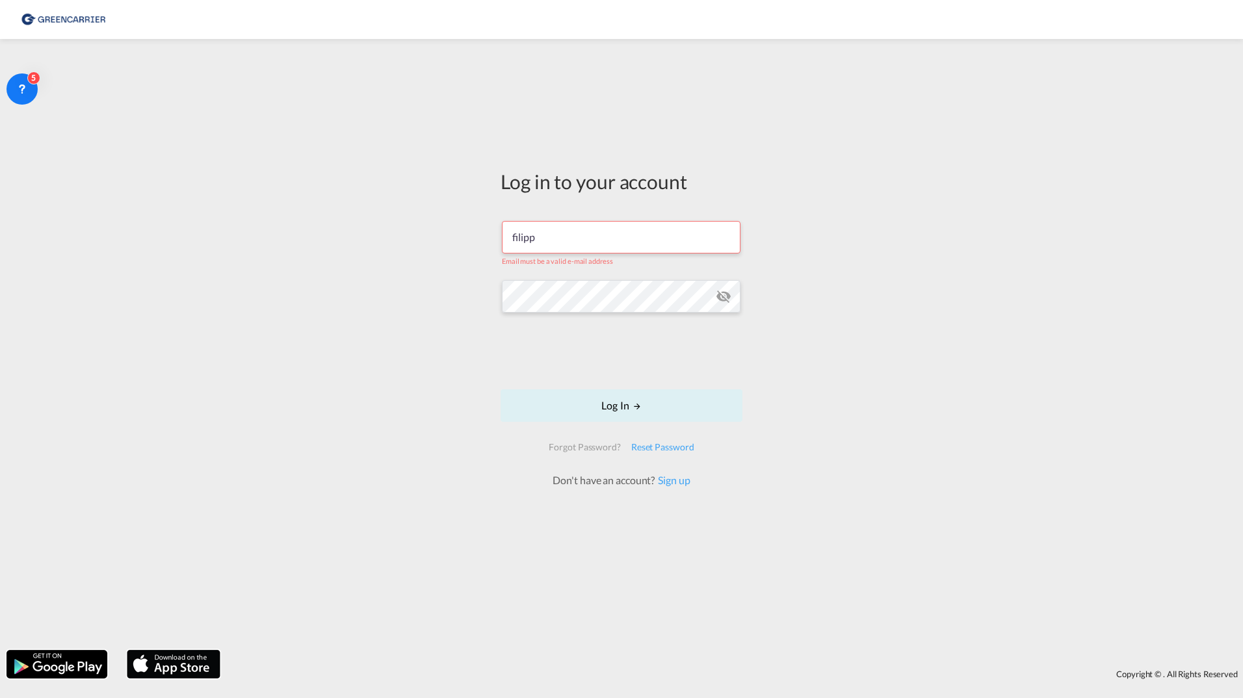
type input "filippehrsson1@gmail.com"
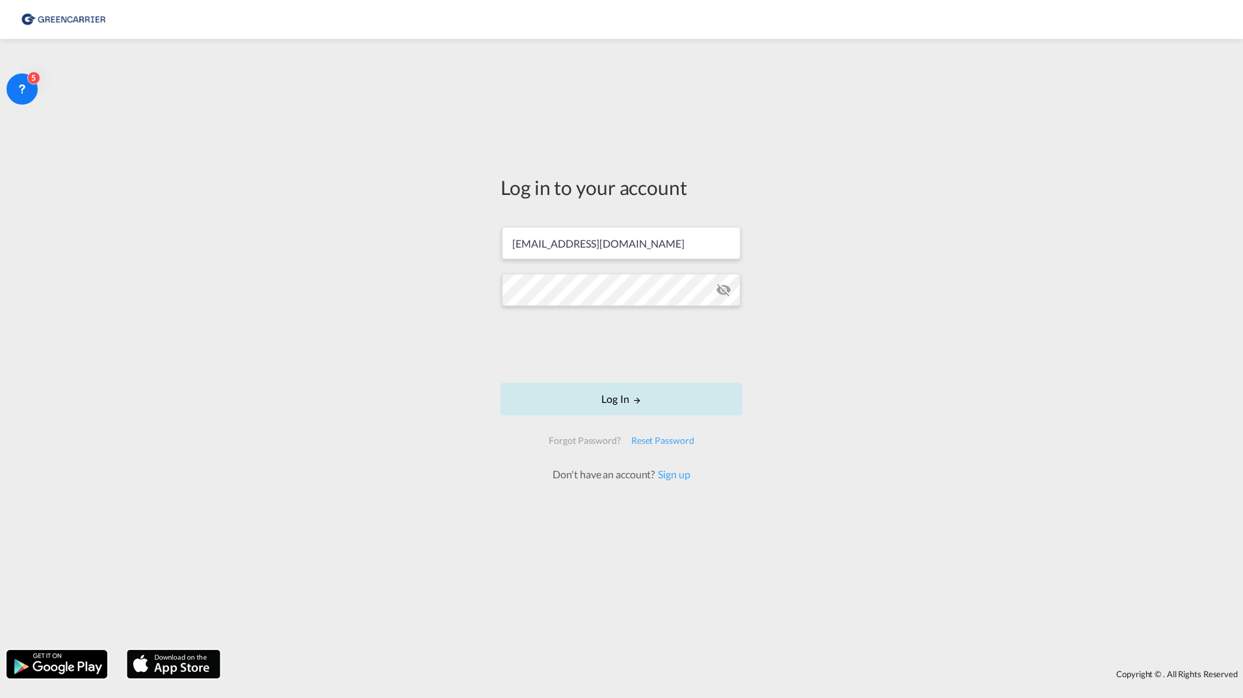
click at [560, 408] on button "Log In" at bounding box center [622, 399] width 242 height 33
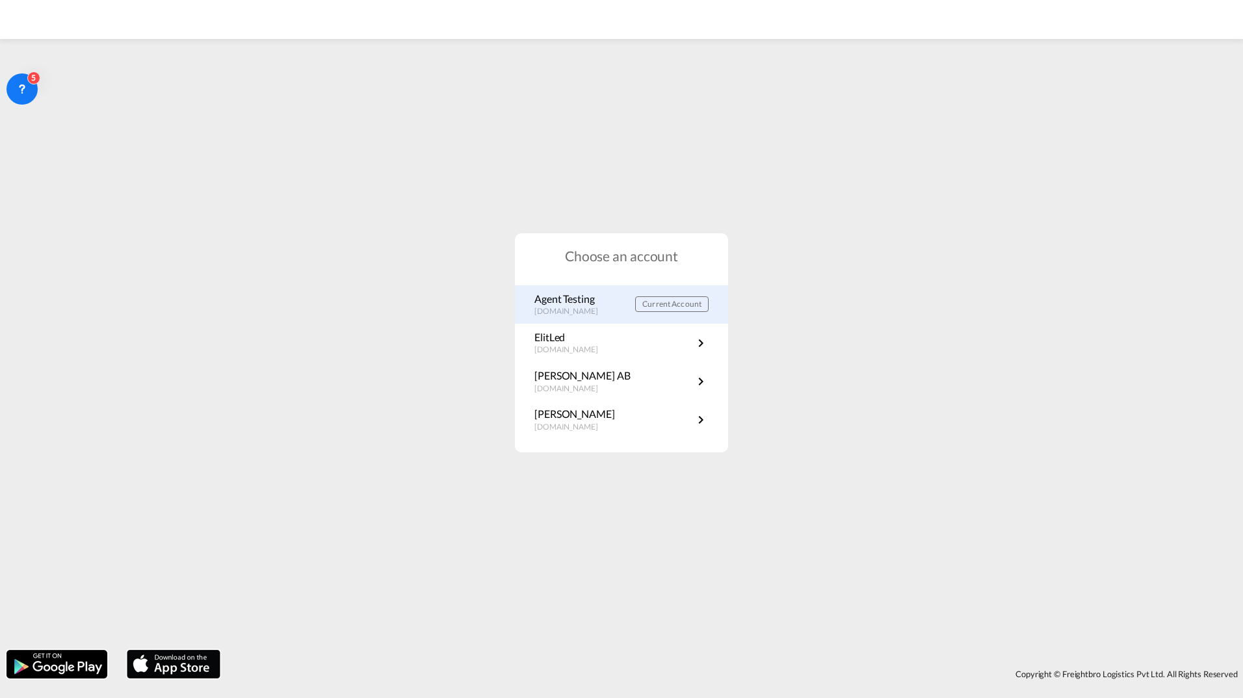
click at [548, 314] on p "[DOMAIN_NAME]" at bounding box center [573, 311] width 77 height 11
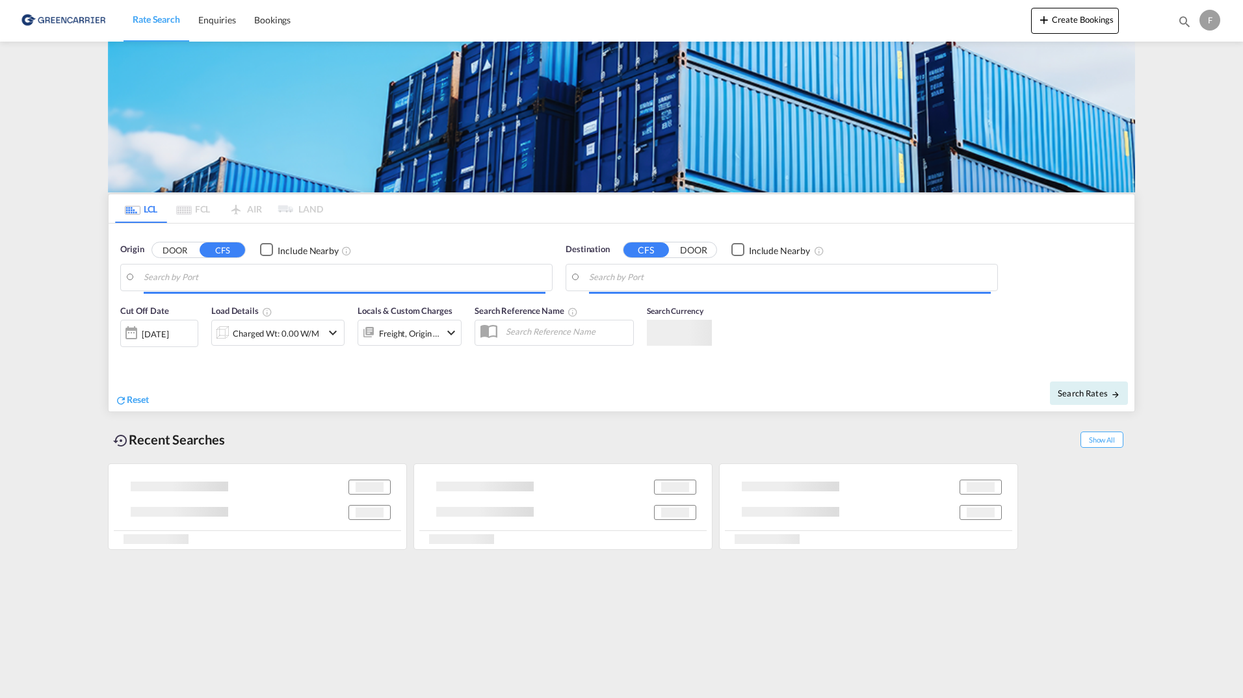
type input "[GEOGRAPHIC_DATA], SGSIN"
type input "[GEOGRAPHIC_DATA], [GEOGRAPHIC_DATA]"
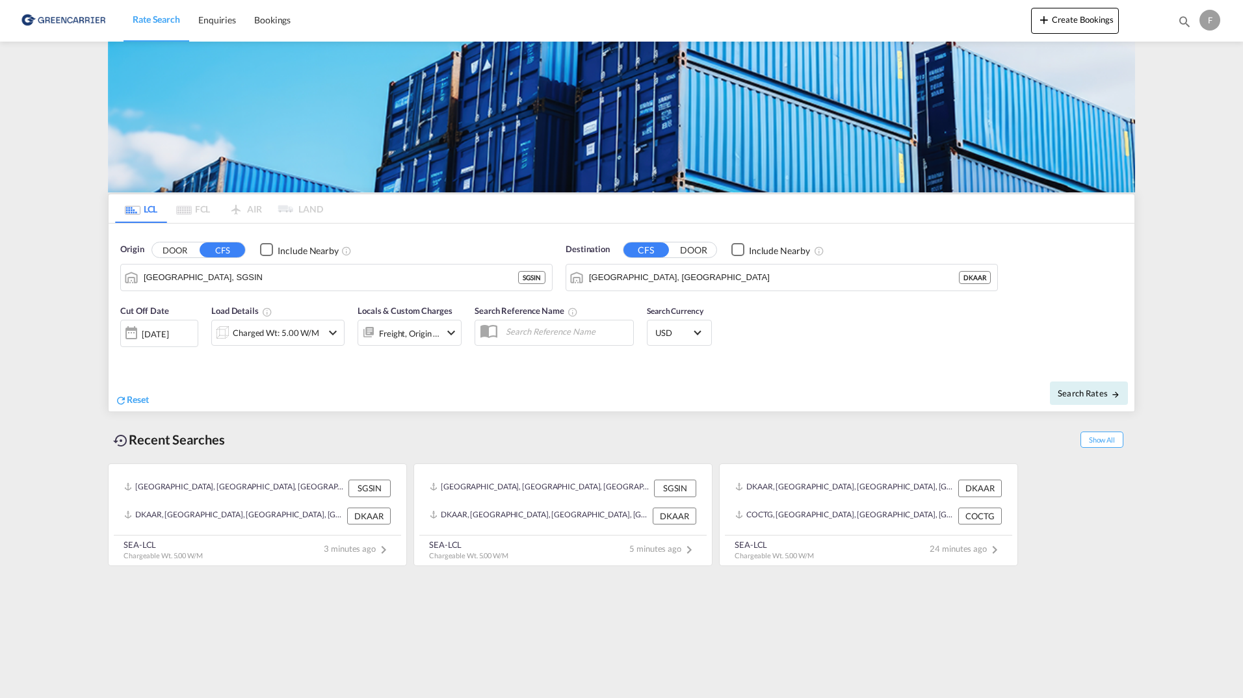
click at [1133, 386] on div "Search Rates" at bounding box center [880, 393] width 510 height 37
click at [1122, 389] on button "Search Rates" at bounding box center [1089, 393] width 78 height 23
type input "SGSIN to DKAAR / [DATE]"
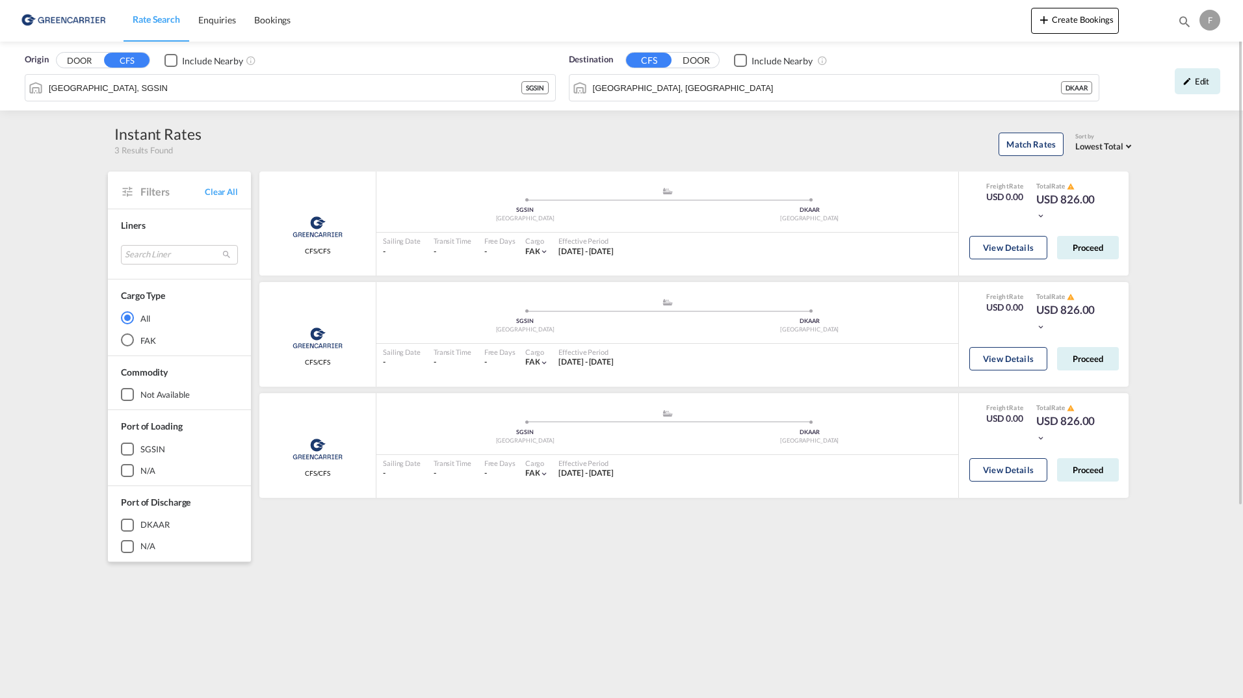
click at [587, 147] on div "Match Rates Sort by Lowest Total Lowest Freight Lowest Total Fastest Transit" at bounding box center [669, 142] width 934 height 27
click at [1212, 23] on div "F" at bounding box center [1210, 20] width 21 height 21
click at [1175, 139] on button "Logout" at bounding box center [1186, 142] width 104 height 26
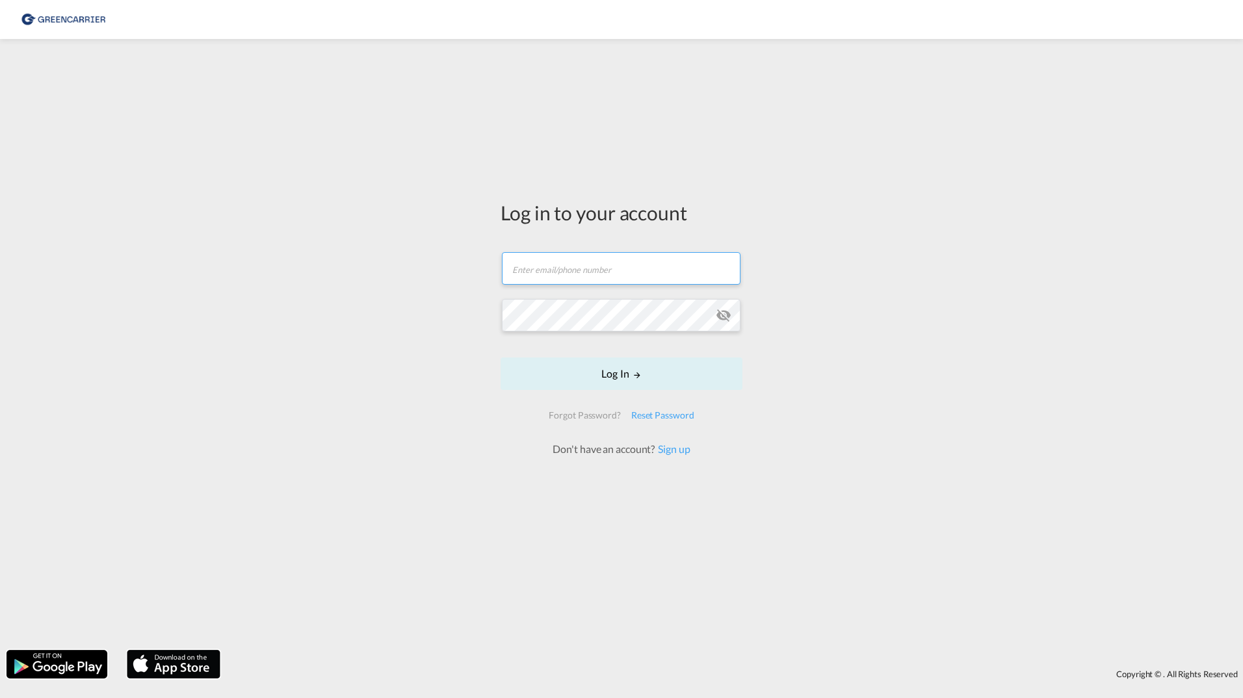
type input "filip.pehrsson@greencarrier.com"
click at [412, 388] on div "Log in to your account filip.pehrsson@greencarrier.com Log In Forgot Password? …" at bounding box center [621, 345] width 1243 height 598
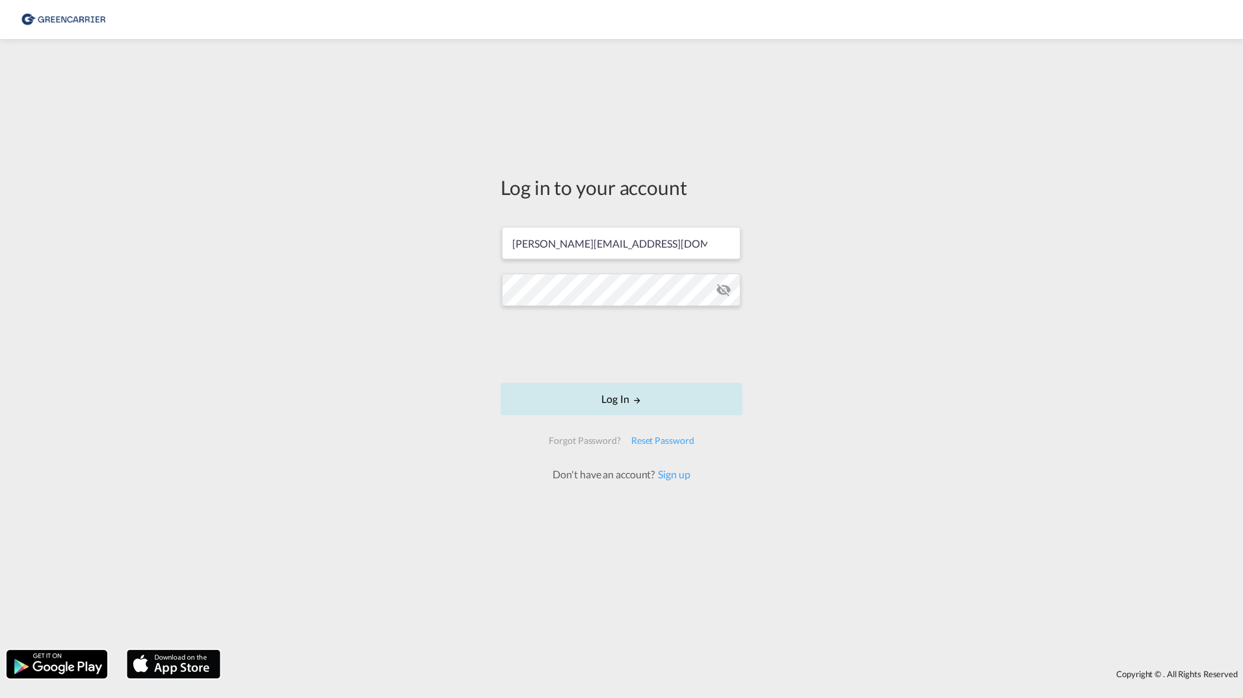
click at [539, 402] on button "Log In" at bounding box center [622, 399] width 242 height 33
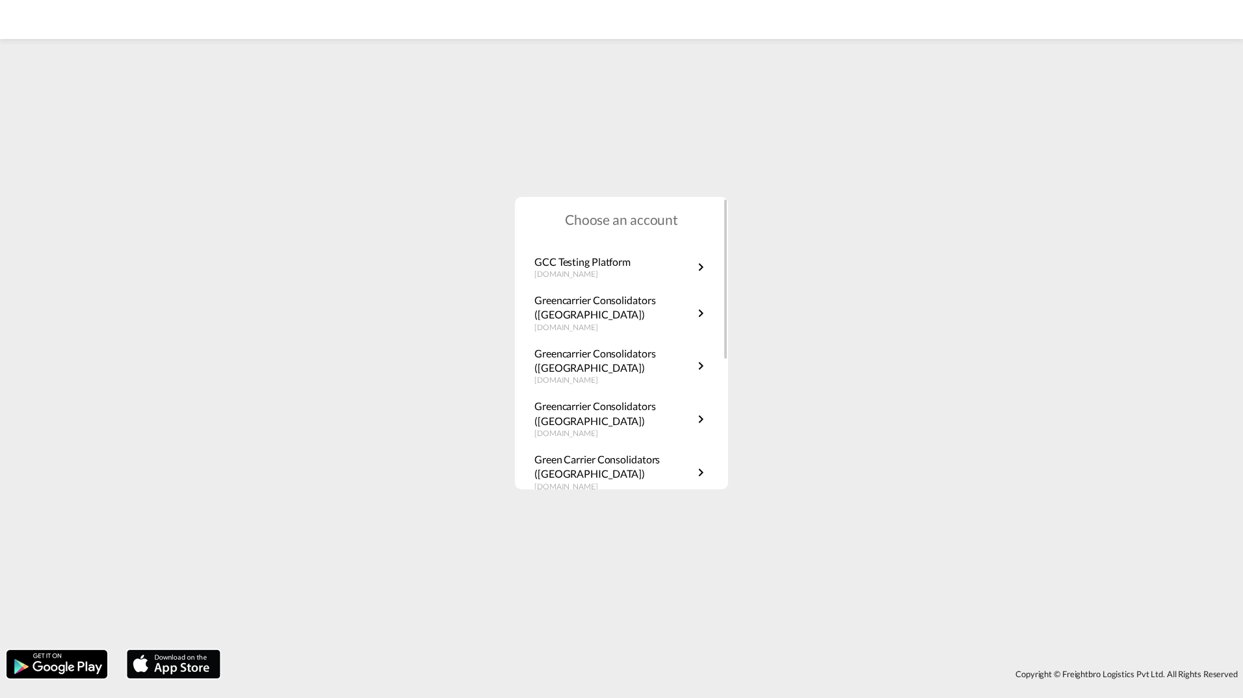
scroll to position [235, 0]
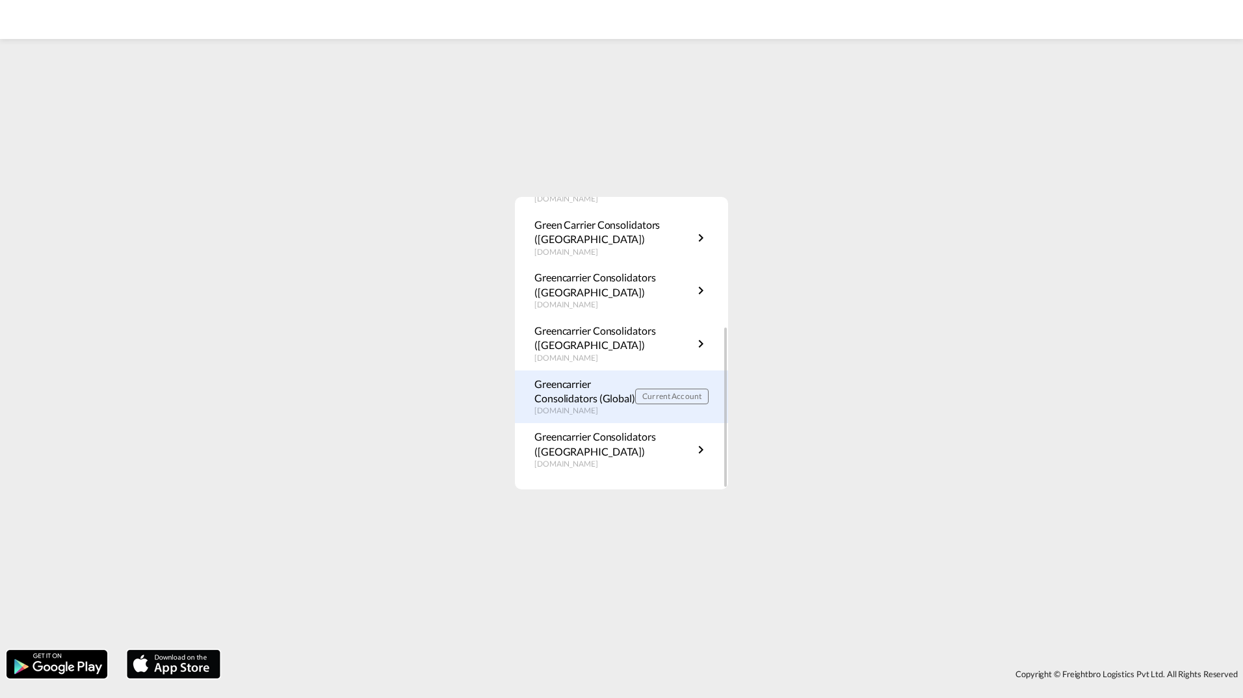
click at [551, 401] on p "Greencarrier Consolidators (Global)" at bounding box center [585, 391] width 101 height 29
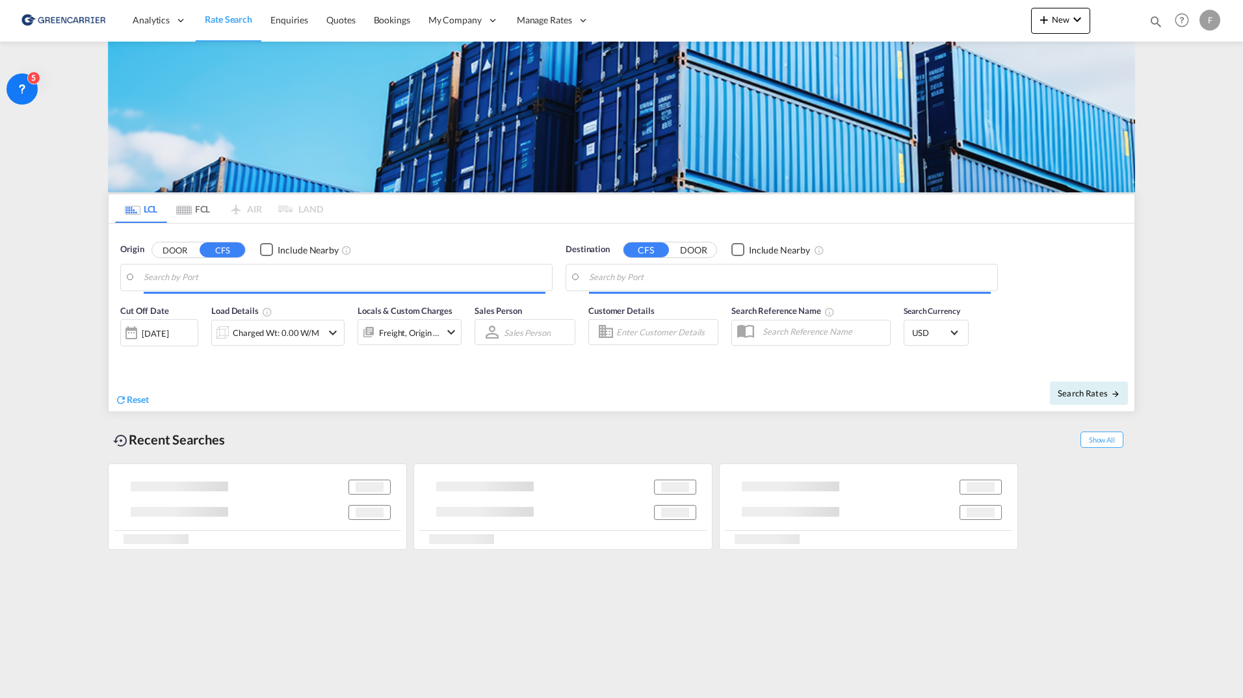
type input "[GEOGRAPHIC_DATA], SGSIN"
type input "[GEOGRAPHIC_DATA], [GEOGRAPHIC_DATA]"
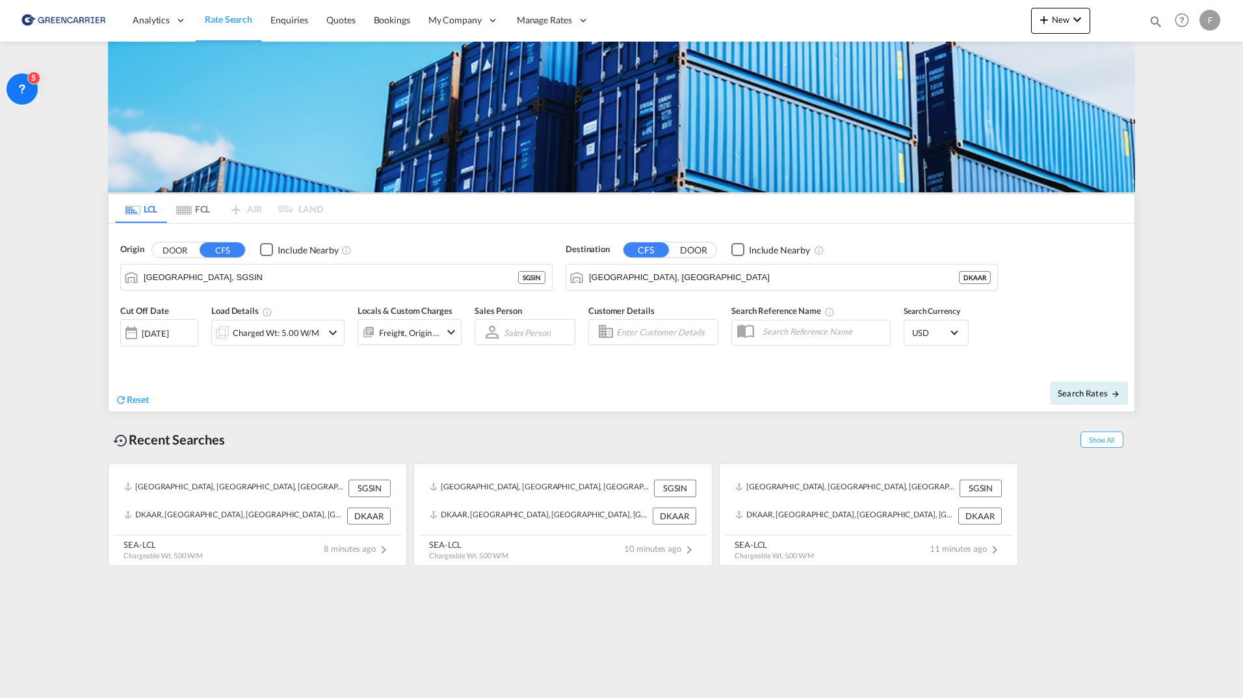
click at [671, 335] on input "Enter Customer Details" at bounding box center [665, 333] width 98 height 20
click at [733, 352] on div "Freight Li nks Shared [EMAIL_ADDRESS][DOMAIN_NAME] | FREIGHT LI NKS EXPRESS PTE…" at bounding box center [733, 370] width 247 height 43
type input "FREIGHT LINKS EXPRESS PTE LTD, Freight Links Shared, [EMAIL_ADDRESS][DOMAIN_NAM…"
click at [1083, 398] on span "Search Rates" at bounding box center [1089, 393] width 62 height 10
type input "SGSIN to DKAAR / [DATE]"
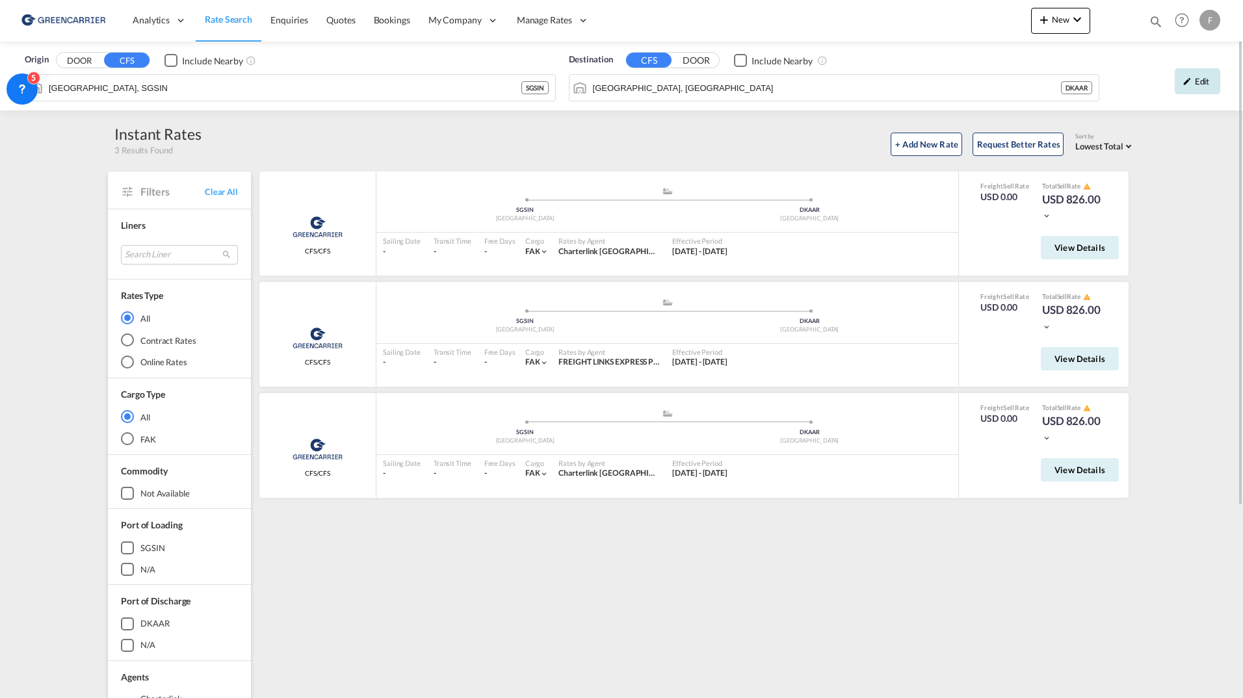
click at [1198, 78] on div "Edit" at bounding box center [1198, 81] width 46 height 26
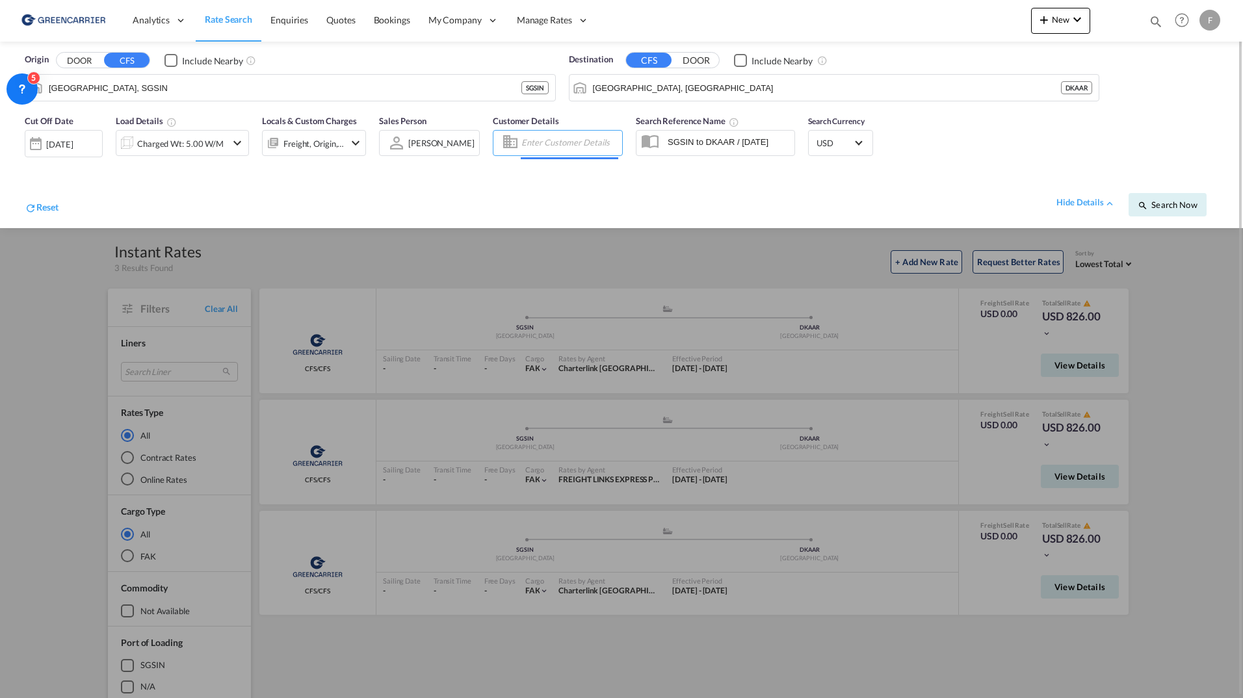
click at [546, 142] on input "Enter Customer Details" at bounding box center [569, 143] width 97 height 20
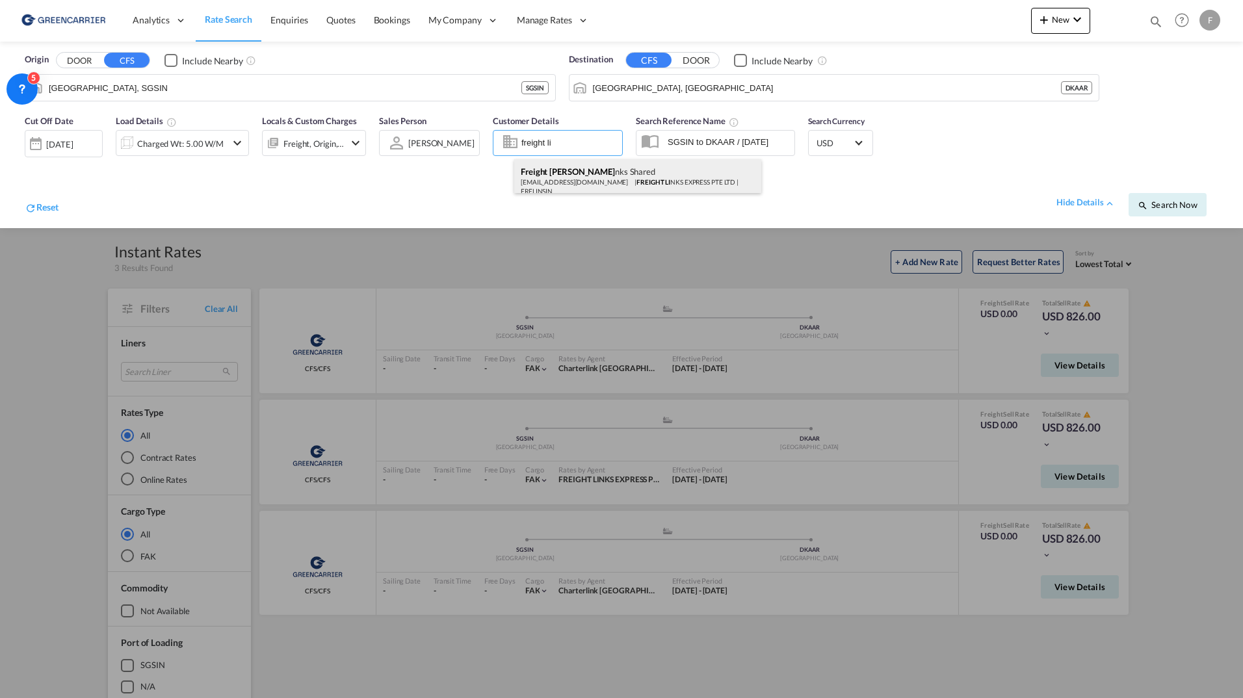
click at [587, 184] on div "Freight Li nks Shared [EMAIL_ADDRESS][DOMAIN_NAME] | FREIGHT LI NKS EXPRESS PTE…" at bounding box center [637, 180] width 247 height 43
type input "FREIGHT LINKS EXPRESS PTE LTD, Freight Links Shared, [EMAIL_ADDRESS][DOMAIN_NAM…"
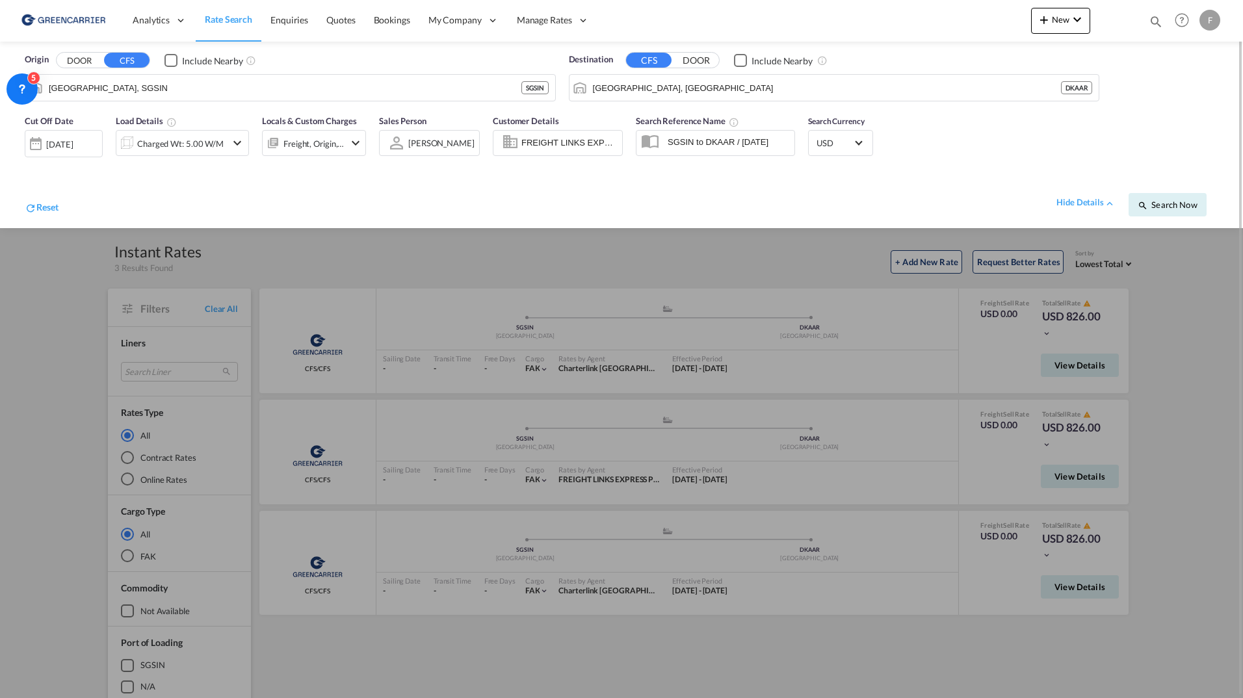
click at [661, 263] on div at bounding box center [621, 349] width 1243 height 698
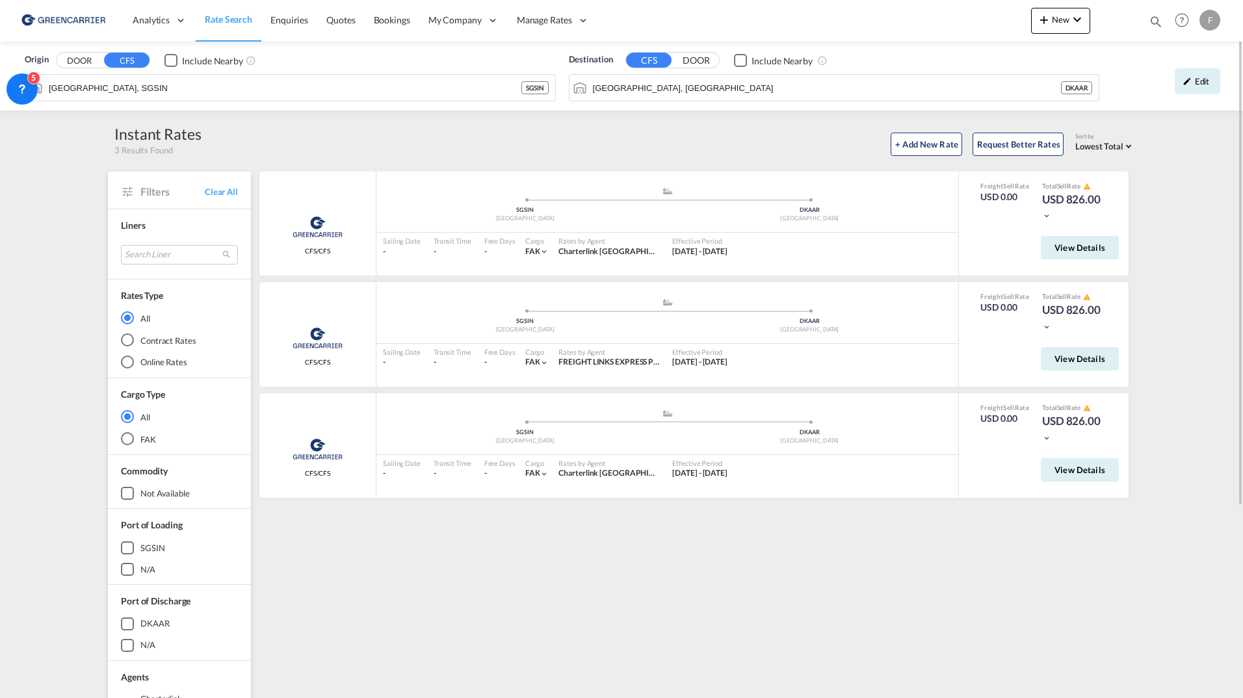
click at [386, 137] on div "+ Add New Rate Request Better Rates Sort by Lowest Total Lowest Freight Lowest …" at bounding box center [669, 142] width 934 height 27
